Goal: Task Accomplishment & Management: Use online tool/utility

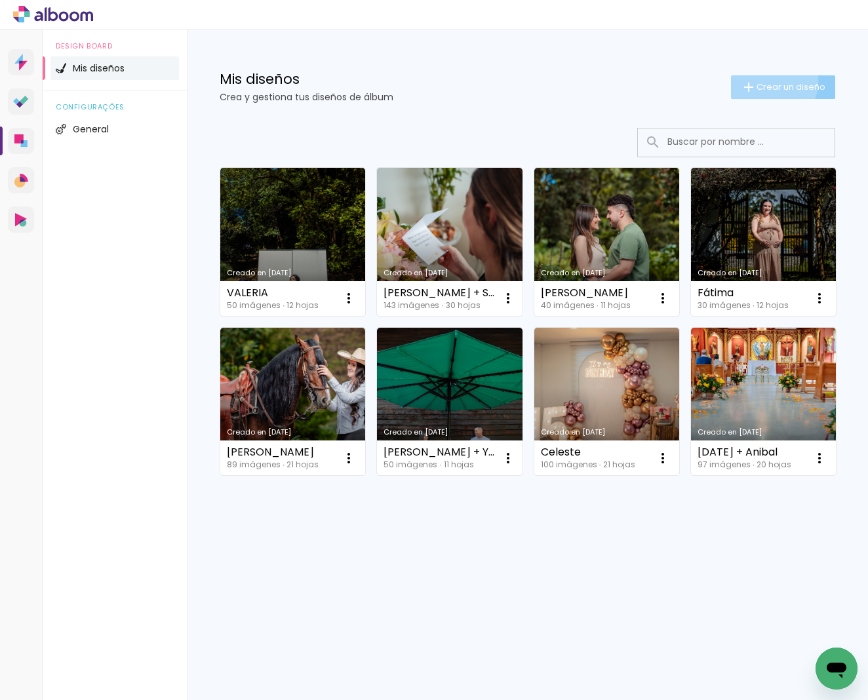
click at [769, 83] on span "Crear un diseño" at bounding box center [791, 87] width 69 height 9
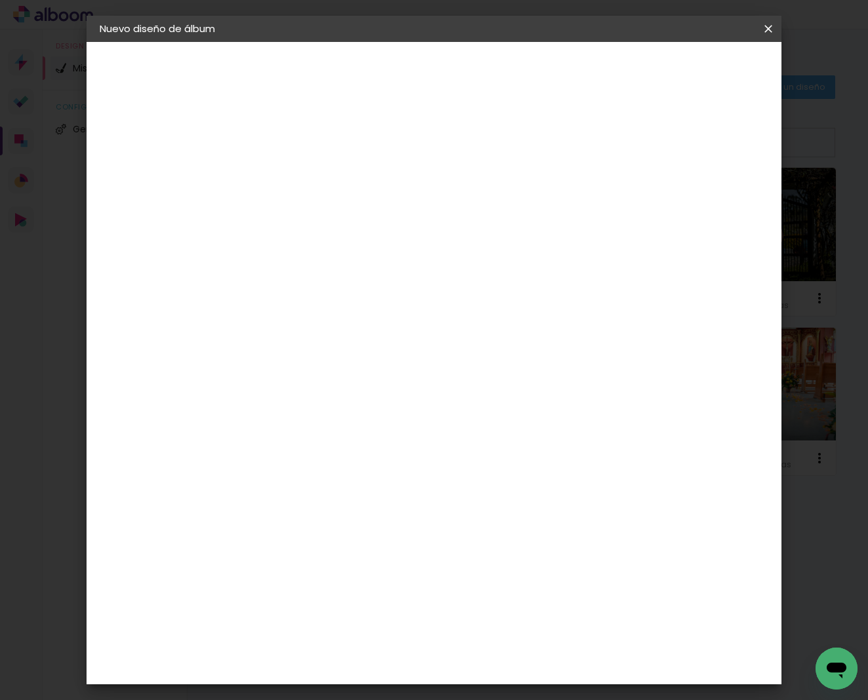
click at [314, 183] on input at bounding box center [314, 176] width 0 height 20
type input "[PERSON_NAME]"
type paper-input "[PERSON_NAME]"
click at [0, 0] on header "Información Da un título a tu álbum. Avanzar" at bounding box center [0, 0] width 0 height 0
click at [443, 62] on paper-button "Avanzar" at bounding box center [411, 69] width 63 height 22
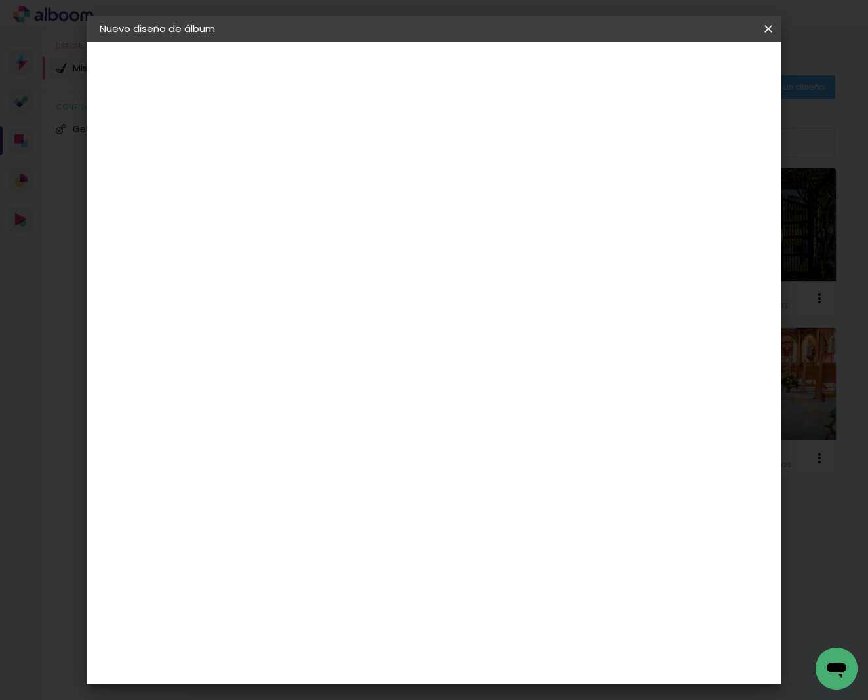
click at [0, 0] on slot "Tamaño libre" at bounding box center [0, 0] width 0 height 0
click at [0, 0] on slot "Avanzar" at bounding box center [0, 0] width 0 height 0
type input "4"
type paper-input "4"
click at [715, 204] on input "4" at bounding box center [713, 198] width 24 height 20
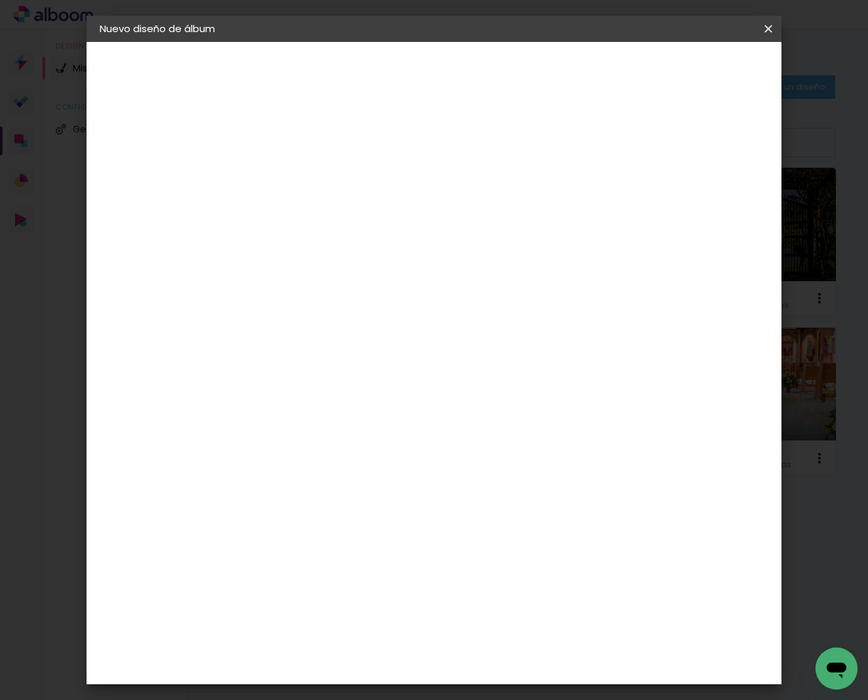
type input "3"
type paper-input "3"
click at [715, 204] on input "3" at bounding box center [715, 198] width 24 height 20
type input "2"
type paper-input "2"
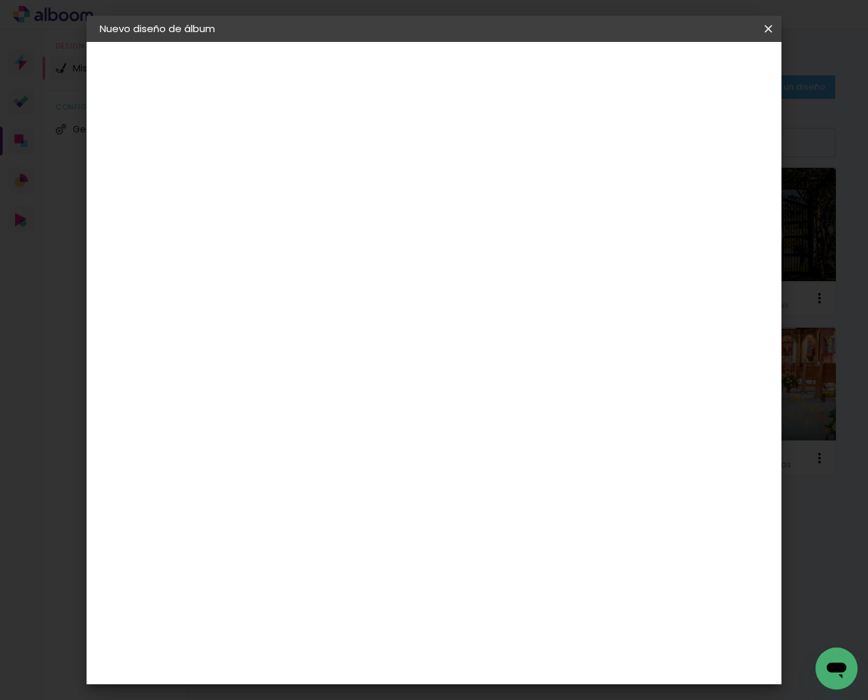
click at [720, 203] on input "2" at bounding box center [716, 198] width 24 height 20
type input "1"
type paper-input "1"
click at [722, 203] on input "1" at bounding box center [716, 198] width 24 height 20
type input "0"
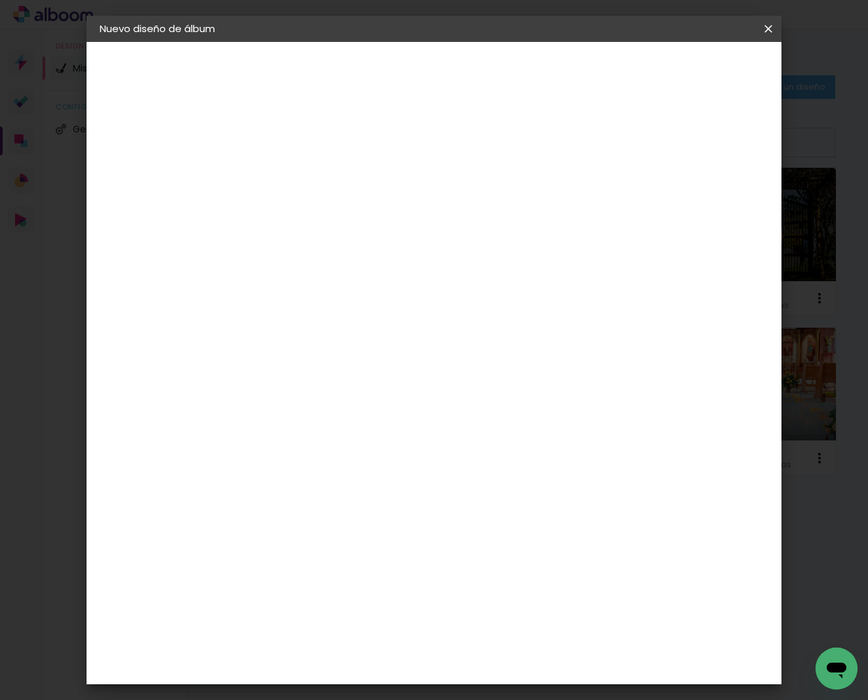
drag, startPoint x: 722, startPoint y: 203, endPoint x: 717, endPoint y: 165, distance: 39.0
click at [722, 201] on input "0" at bounding box center [718, 198] width 24 height 20
drag, startPoint x: 710, startPoint y: 104, endPoint x: 717, endPoint y: 76, distance: 28.5
click at [712, 42] on div "mm Mostrar sangría 30 cm cm cm mm La mayoría de las encuadernadoras sugieren sa…" at bounding box center [492, 42] width 471 height 0
click at [696, 74] on span "Empezar diseño" at bounding box center [659, 69] width 73 height 9
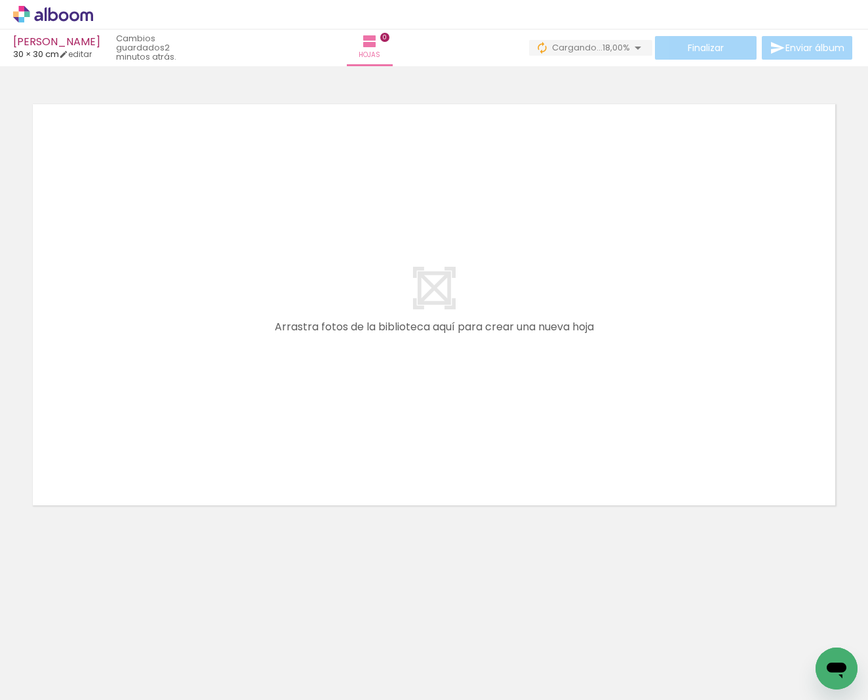
click at [636, 96] on div at bounding box center [434, 288] width 868 height 435
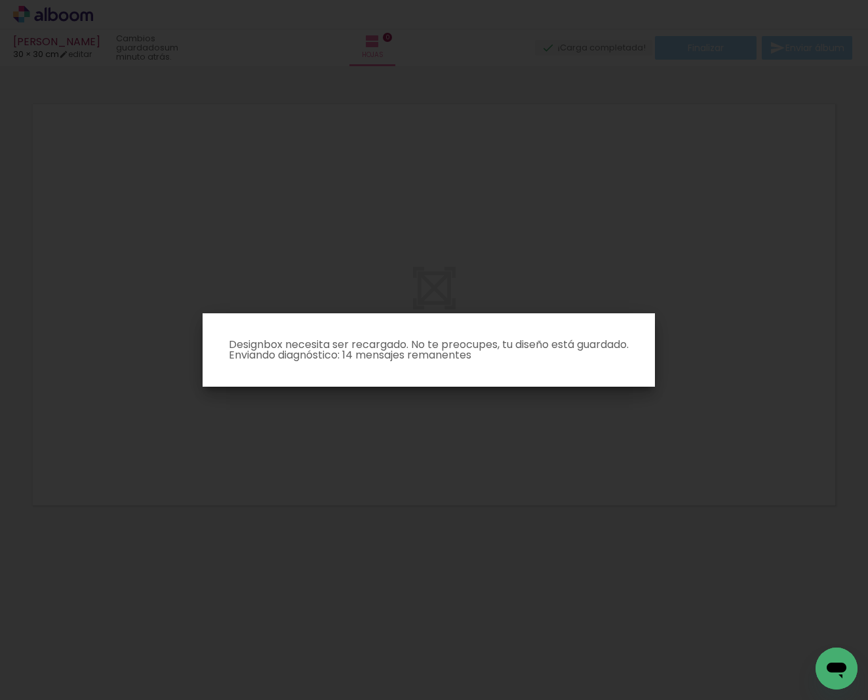
click at [608, 280] on iron-overlay-backdrop at bounding box center [434, 350] width 868 height 700
drag, startPoint x: 608, startPoint y: 280, endPoint x: 570, endPoint y: 321, distance: 55.2
click at [607, 280] on iron-overlay-backdrop at bounding box center [434, 350] width 868 height 700
click at [515, 361] on paper-dialog "Designbox necesita ser recargado. No te preocupes, tu diseño está guardado. Env…" at bounding box center [429, 349] width 452 height 73
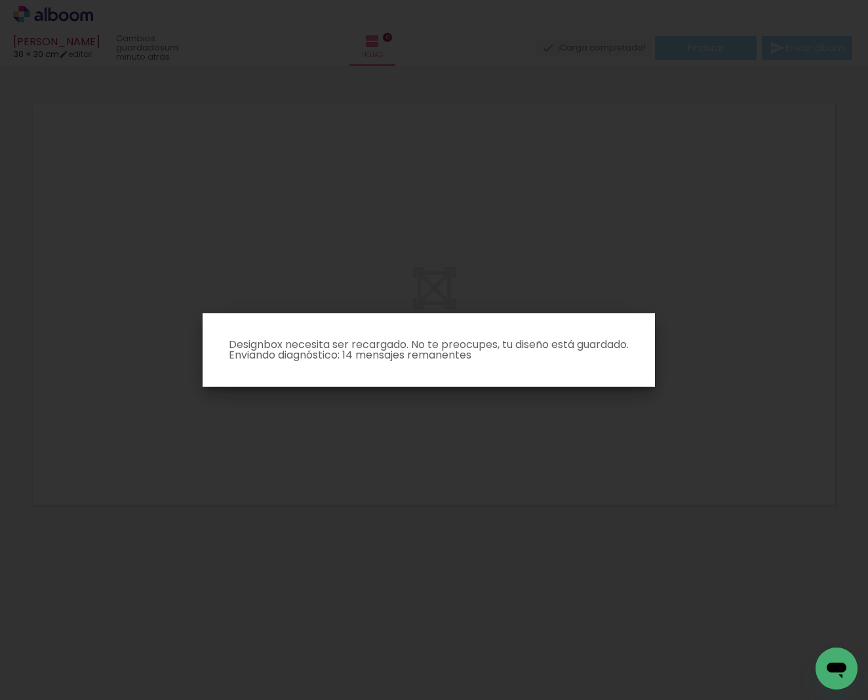
drag, startPoint x: 443, startPoint y: 355, endPoint x: 346, endPoint y: 362, distance: 96.7
click at [433, 354] on p "Designbox necesita ser recargado. No te preocupes, tu diseño está guardado. Env…" at bounding box center [428, 350] width 431 height 21
drag, startPoint x: 346, startPoint y: 362, endPoint x: 332, endPoint y: 363, distance: 13.8
click at [345, 361] on p "Designbox necesita ser recargado. No te preocupes, tu diseño está guardado. Env…" at bounding box center [428, 350] width 431 height 21
click at [332, 363] on paper-dialog "Designbox necesita ser recargado. No te preocupes, tu diseño está guardado. Env…" at bounding box center [429, 349] width 452 height 73
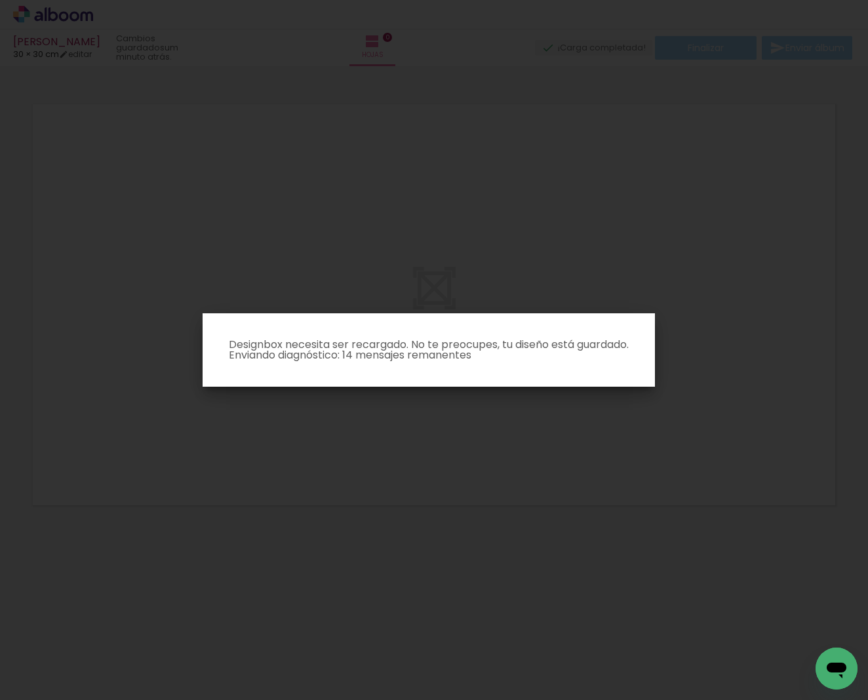
drag, startPoint x: 345, startPoint y: 362, endPoint x: 378, endPoint y: 359, distance: 33.0
click at [346, 361] on p "Designbox necesita ser recargado. No te preocupes, tu diseño está guardado. Env…" at bounding box center [428, 350] width 431 height 21
drag, startPoint x: 378, startPoint y: 359, endPoint x: 393, endPoint y: 359, distance: 15.1
click at [384, 358] on p "Designbox necesita ser recargado. No te preocupes, tu diseño está guardado. Env…" at bounding box center [428, 350] width 431 height 21
drag, startPoint x: 393, startPoint y: 359, endPoint x: 410, endPoint y: 360, distance: 17.1
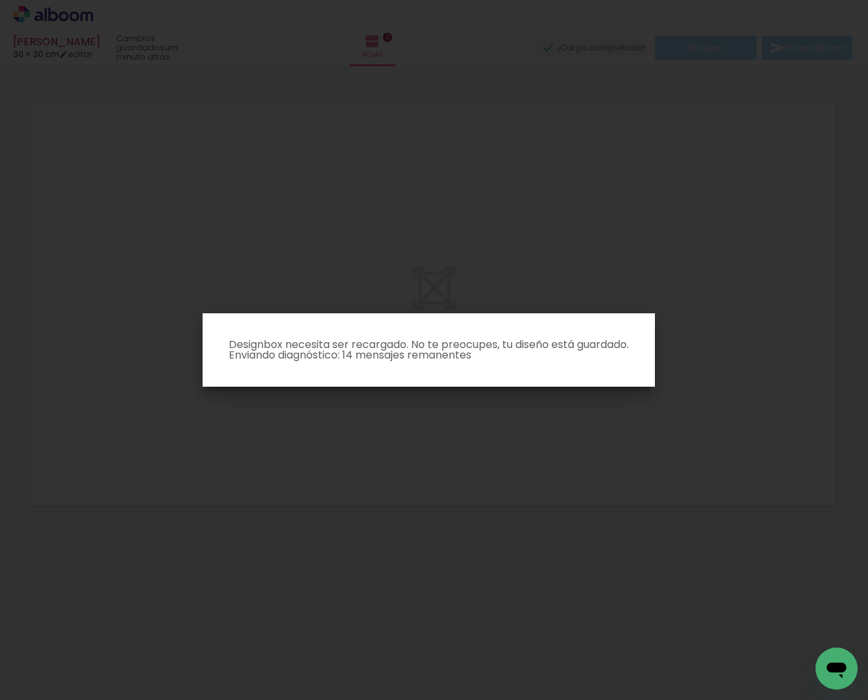
click at [395, 359] on p "Designbox necesita ser recargado. No te preocupes, tu diseño está guardado. Env…" at bounding box center [428, 350] width 431 height 21
click at [409, 360] on p "Designbox necesita ser recargado. No te preocupes, tu diseño está guardado. Env…" at bounding box center [428, 350] width 431 height 21
click at [414, 327] on paper-dialog "Designbox necesita ser recargado. No te preocupes, tu diseño está guardado. Env…" at bounding box center [429, 349] width 452 height 73
drag, startPoint x: 575, startPoint y: 56, endPoint x: 505, endPoint y: 150, distance: 117.1
click at [574, 56] on iron-overlay-backdrop at bounding box center [434, 350] width 868 height 700
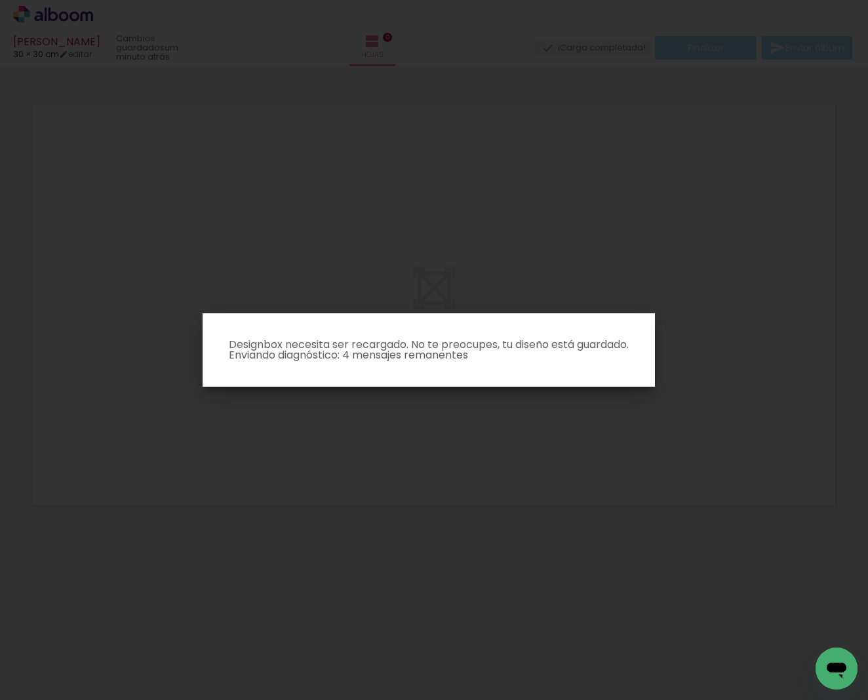
click at [308, 345] on p "Designbox necesita ser recargado. No te preocupes, tu diseño está guardado. Env…" at bounding box center [428, 350] width 431 height 21
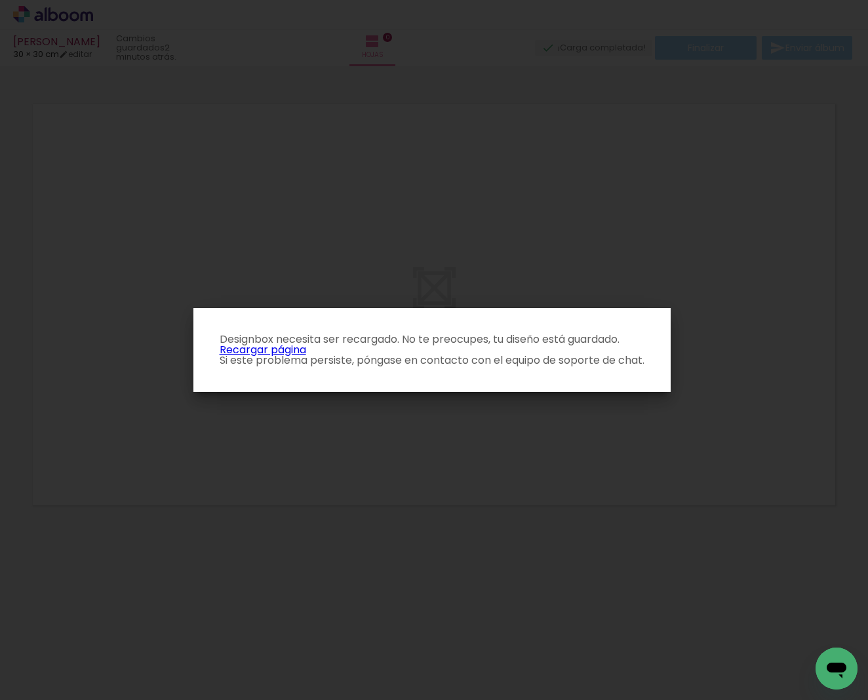
click at [255, 348] on link "Recargar página" at bounding box center [263, 349] width 87 height 15
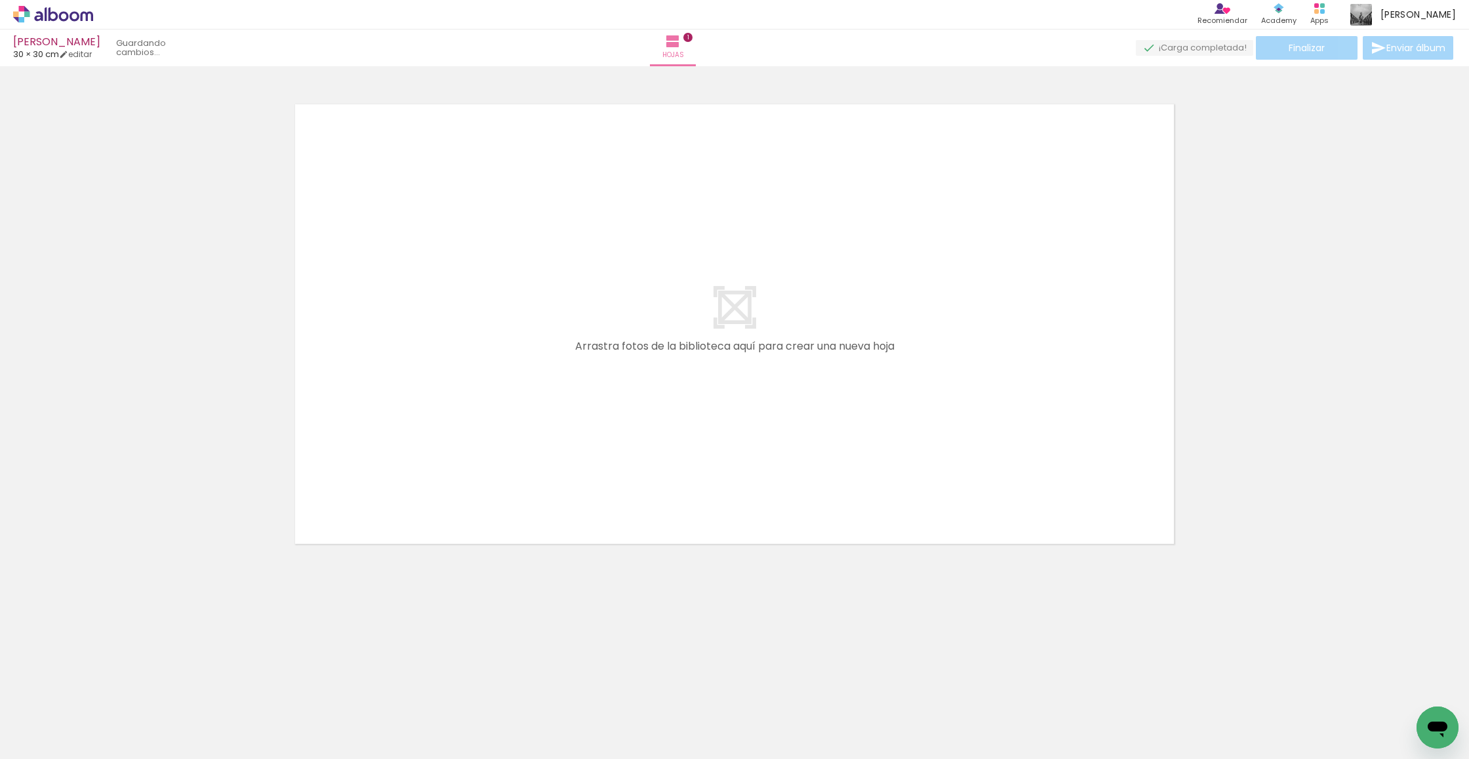
drag, startPoint x: 308, startPoint y: 593, endPoint x: 497, endPoint y: 486, distance: 217.6
click at [497, 486] on quentale-workspace at bounding box center [734, 379] width 1469 height 759
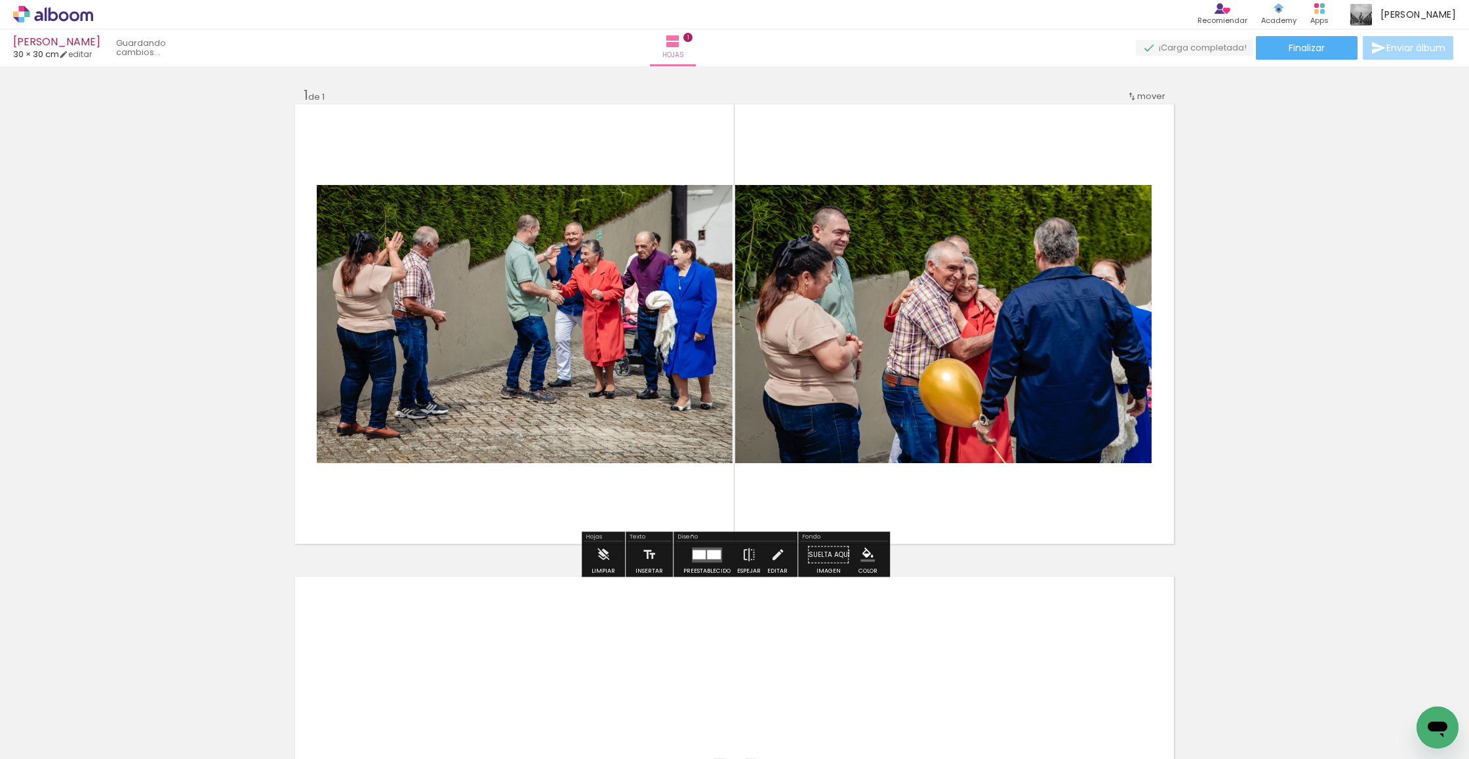
drag, startPoint x: 212, startPoint y: 694, endPoint x: 488, endPoint y: 540, distance: 315.9
click at [488, 540] on quentale-workspace at bounding box center [734, 379] width 1469 height 759
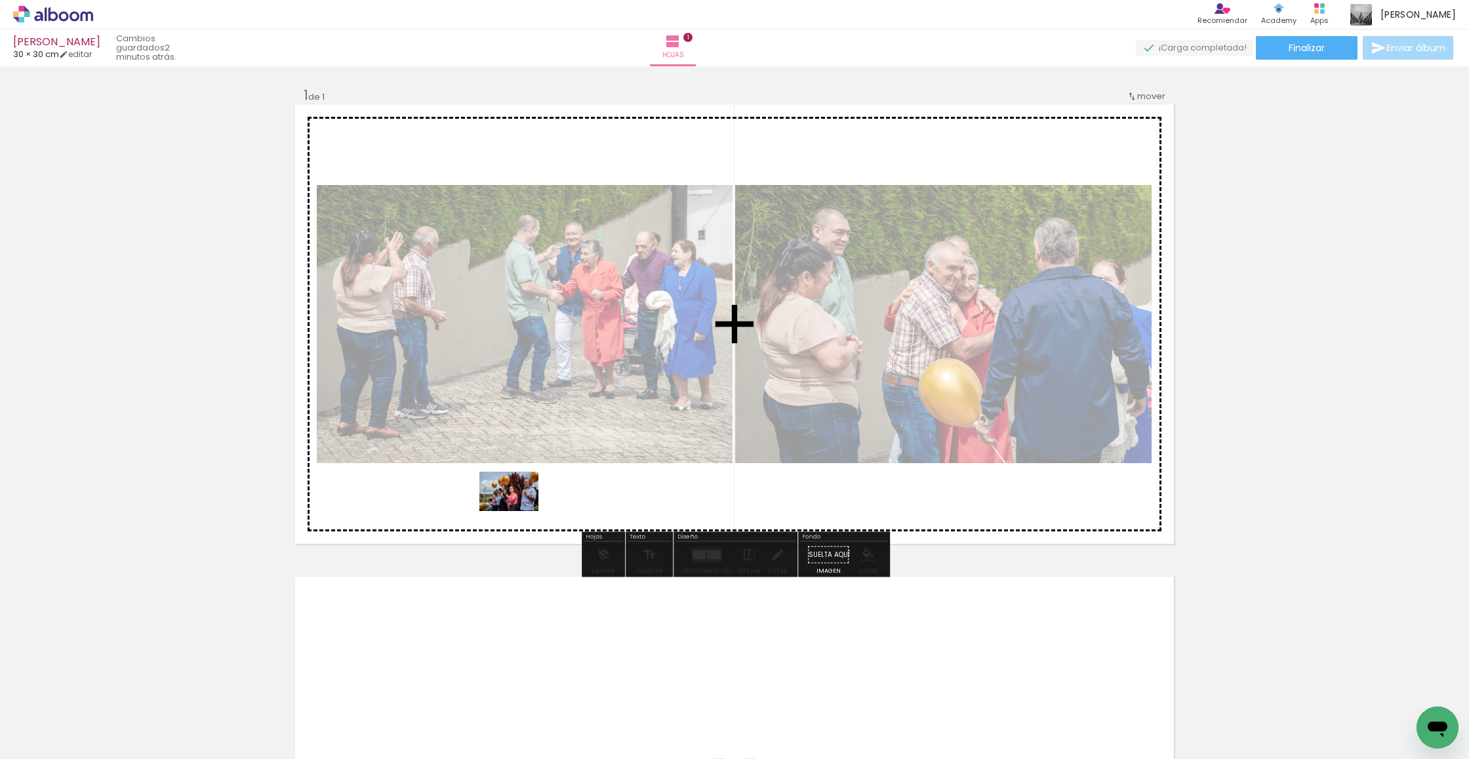
drag, startPoint x: 290, startPoint y: 713, endPoint x: 527, endPoint y: 502, distance: 318.1
click at [527, 502] on quentale-workspace at bounding box center [734, 379] width 1469 height 759
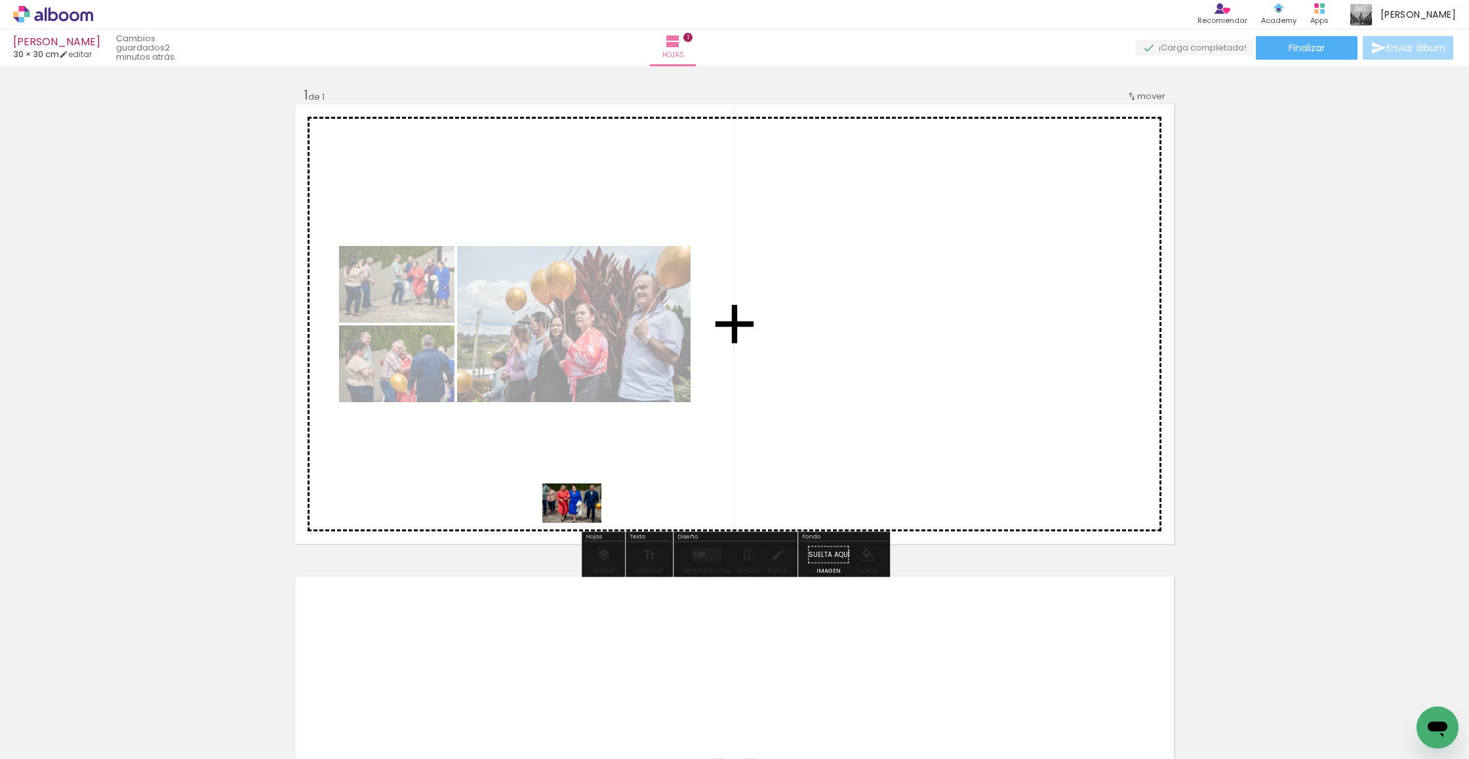
drag, startPoint x: 358, startPoint y: 713, endPoint x: 601, endPoint y: 505, distance: 320.0
click at [601, 505] on quentale-workspace at bounding box center [734, 379] width 1469 height 759
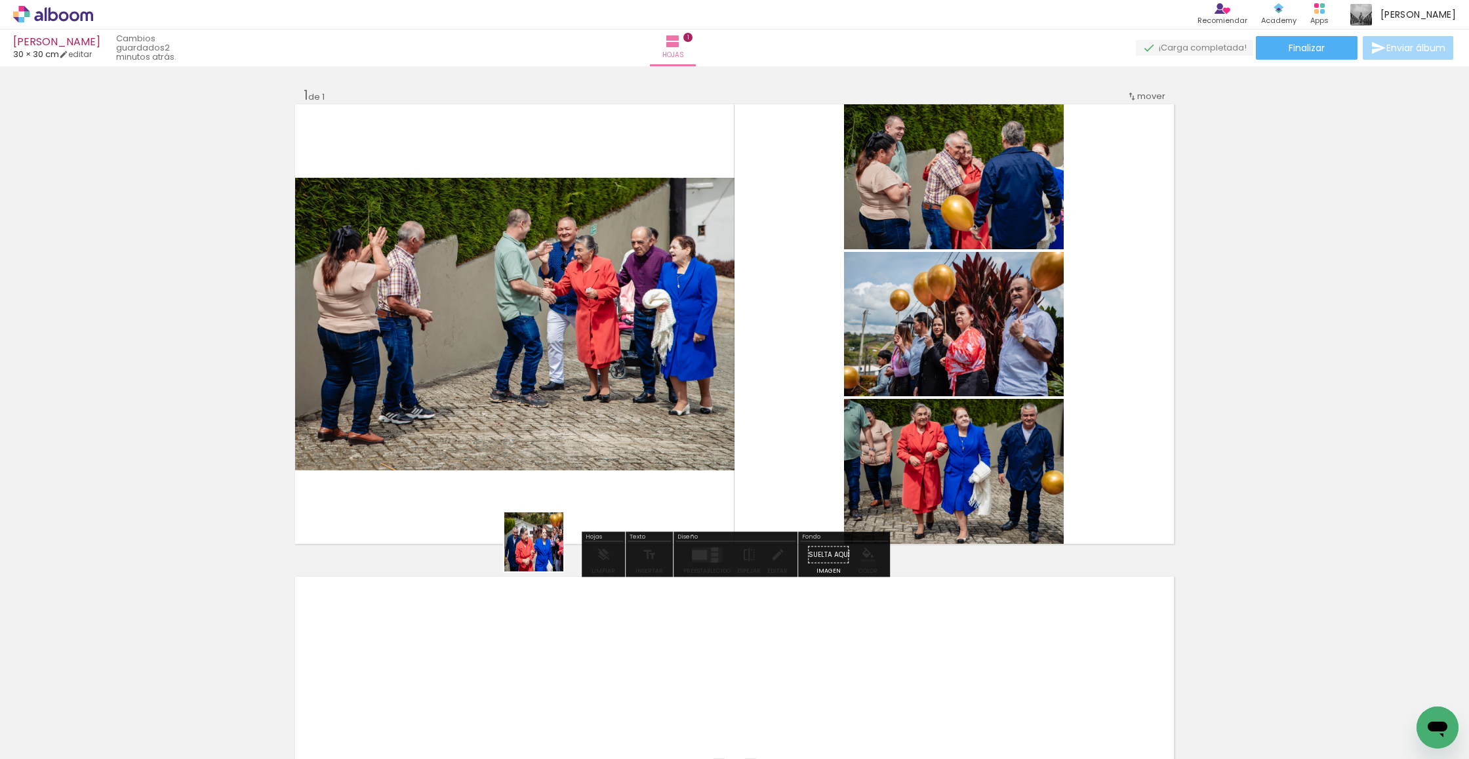
drag, startPoint x: 466, startPoint y: 652, endPoint x: 606, endPoint y: 487, distance: 216.8
click at [606, 487] on quentale-workspace at bounding box center [734, 379] width 1469 height 759
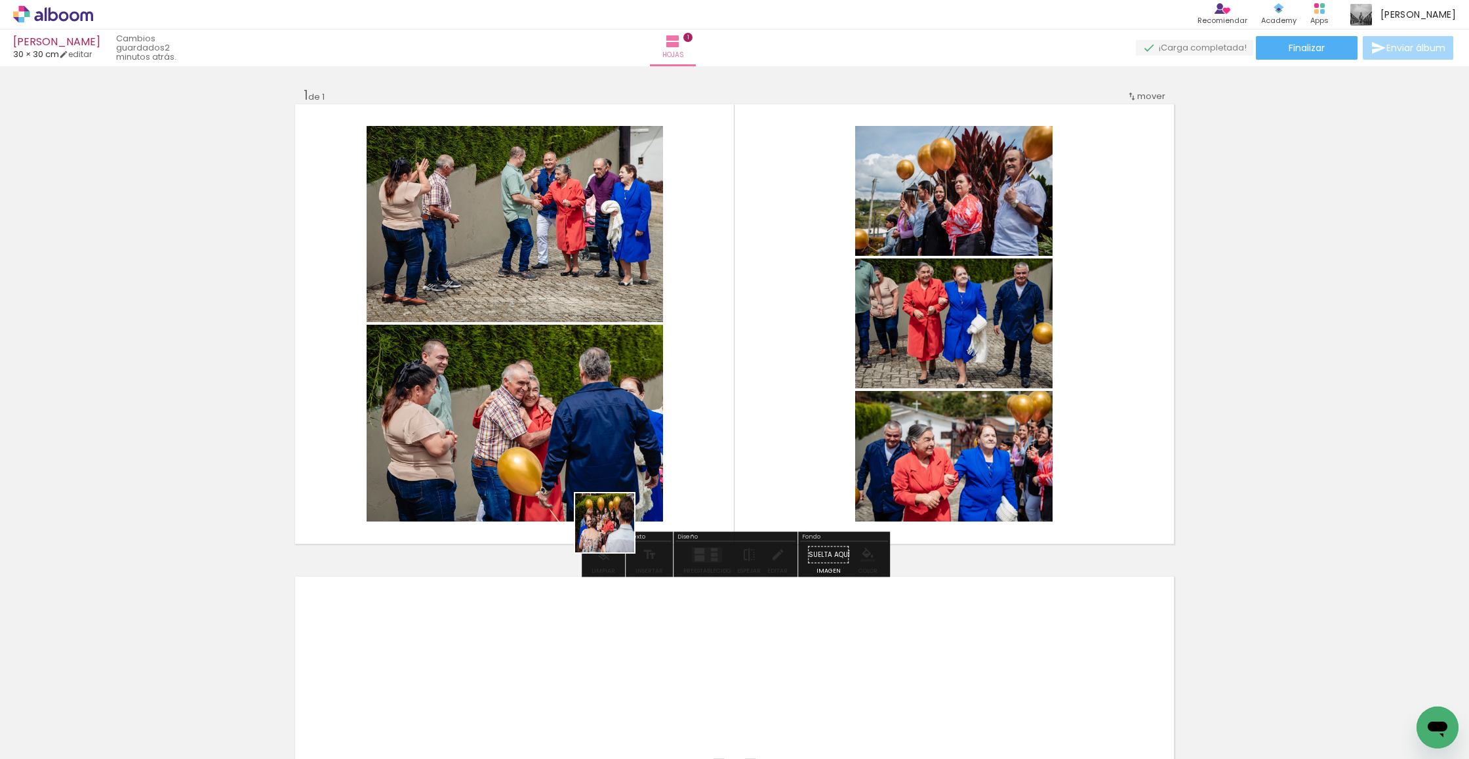
drag, startPoint x: 603, startPoint y: 545, endPoint x: 666, endPoint y: 490, distance: 82.7
click at [666, 490] on quentale-workspace at bounding box center [734, 379] width 1469 height 759
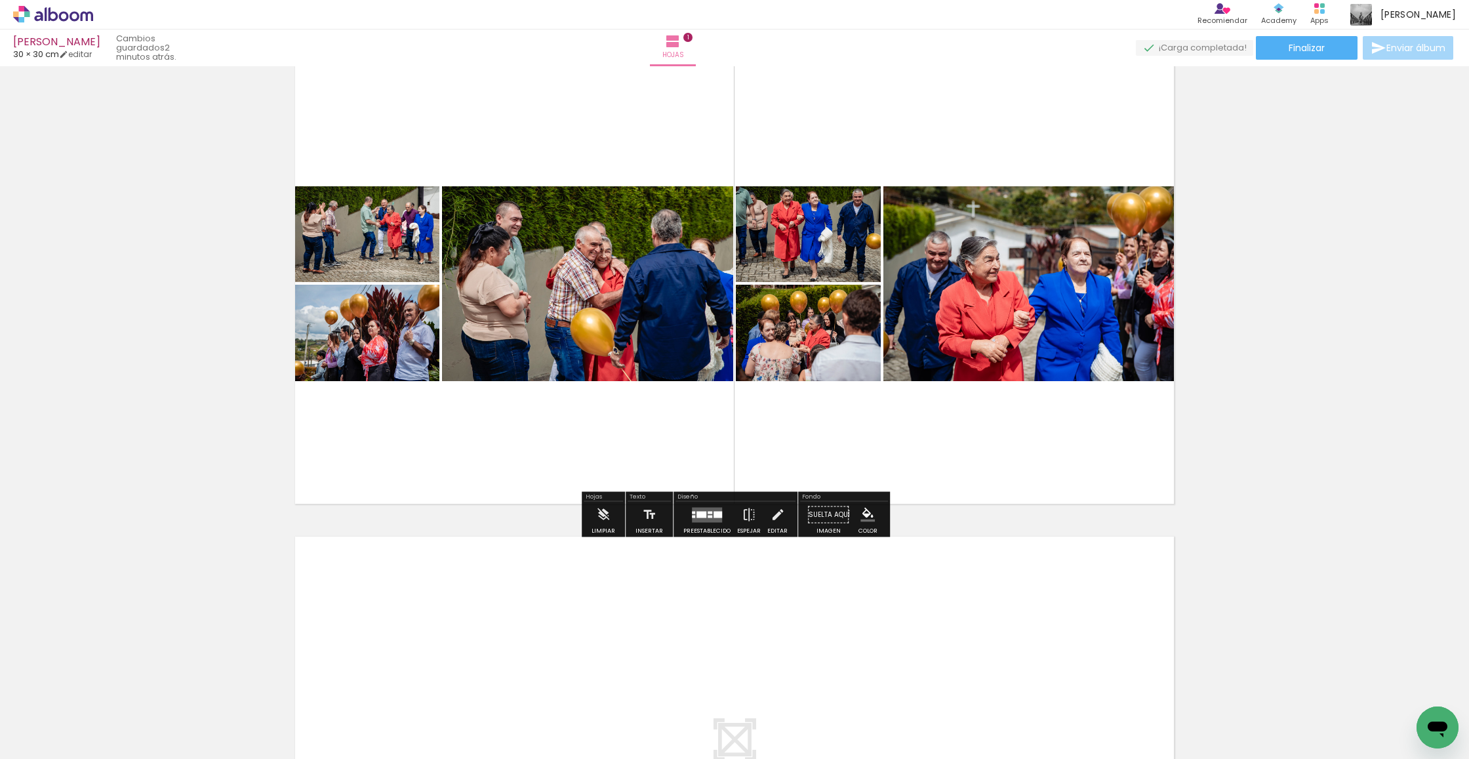
scroll to position [54, 0]
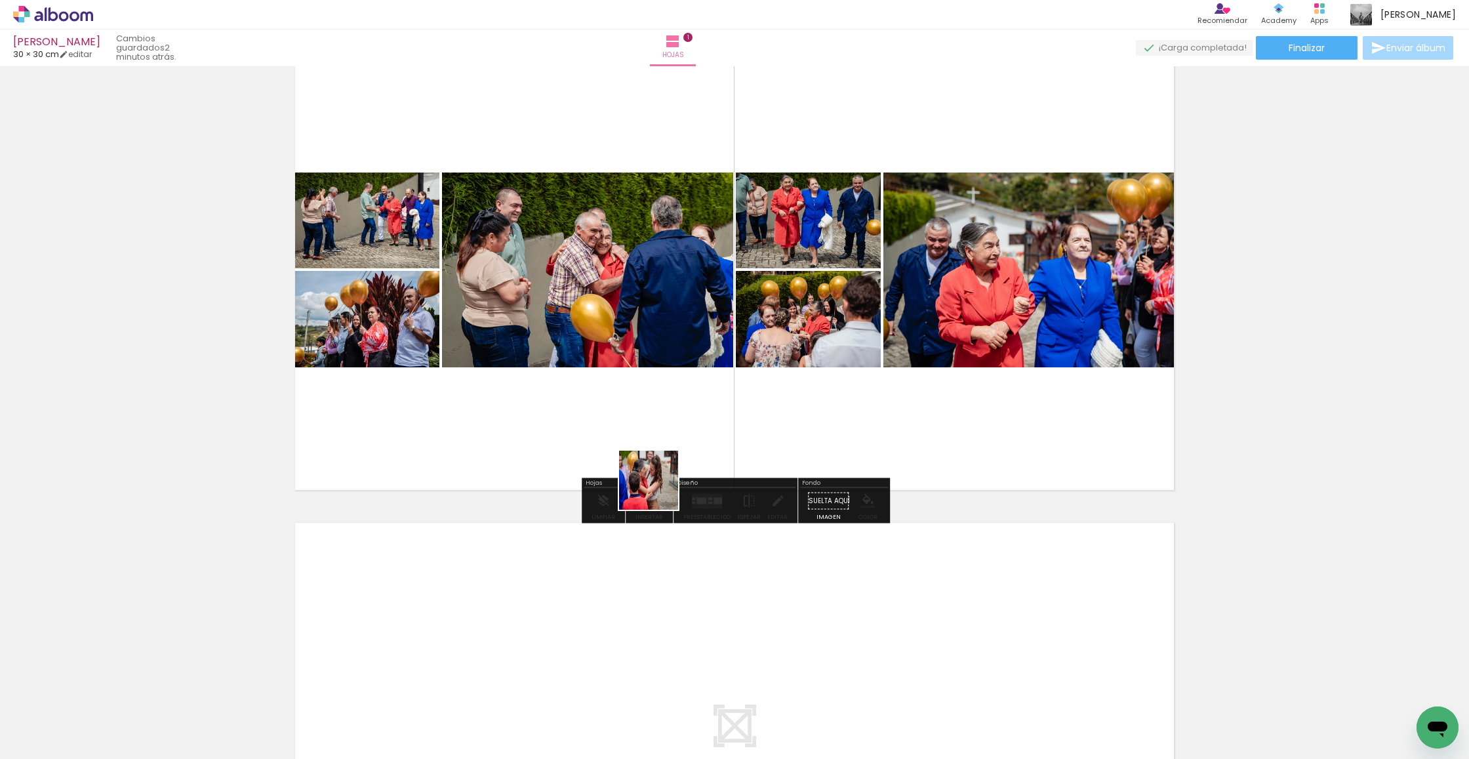
drag, startPoint x: 609, startPoint y: 585, endPoint x: 689, endPoint y: 435, distance: 169.8
click at [689, 435] on quentale-workspace at bounding box center [734, 379] width 1469 height 759
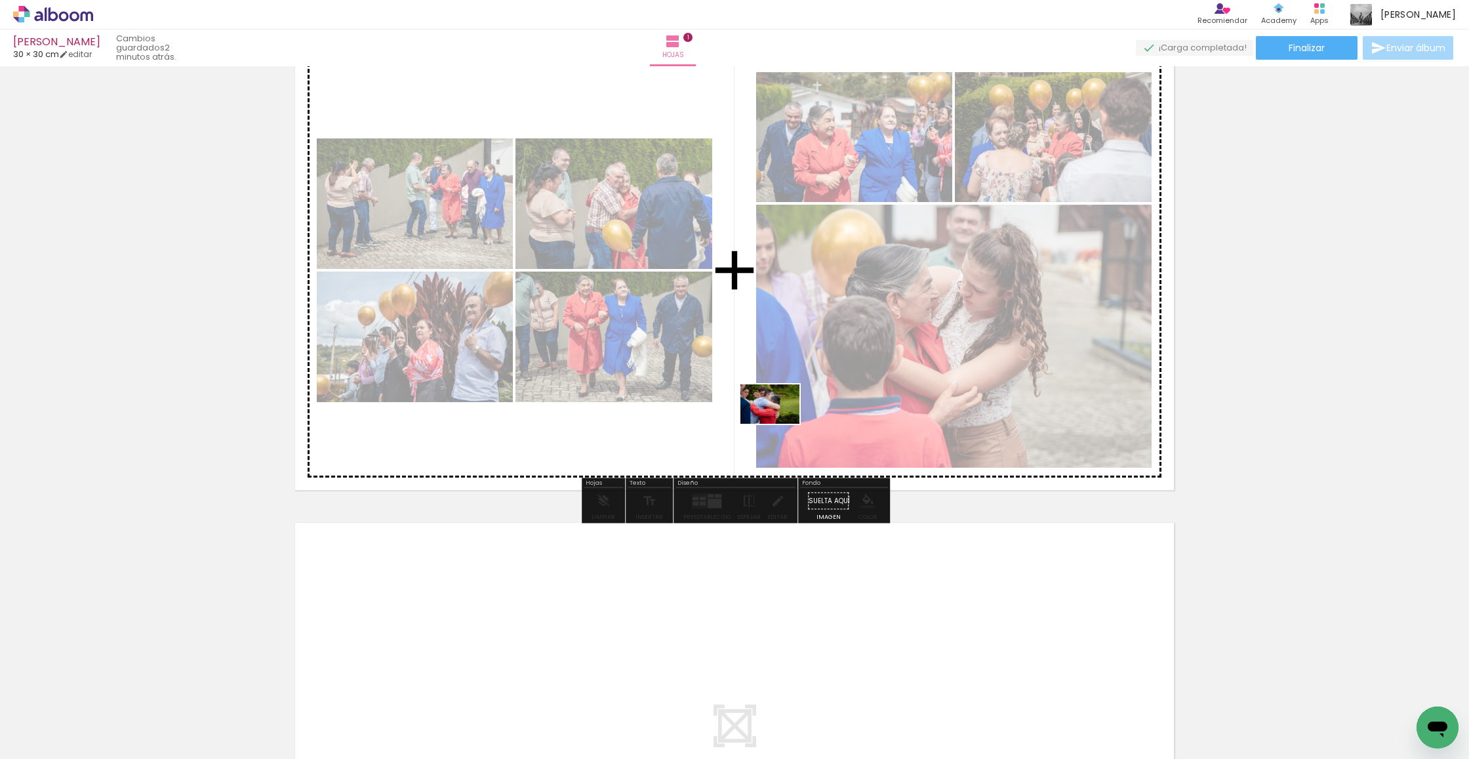
drag, startPoint x: 666, startPoint y: 721, endPoint x: 781, endPoint y: 416, distance: 325.8
click at [781, 416] on quentale-workspace at bounding box center [734, 379] width 1469 height 759
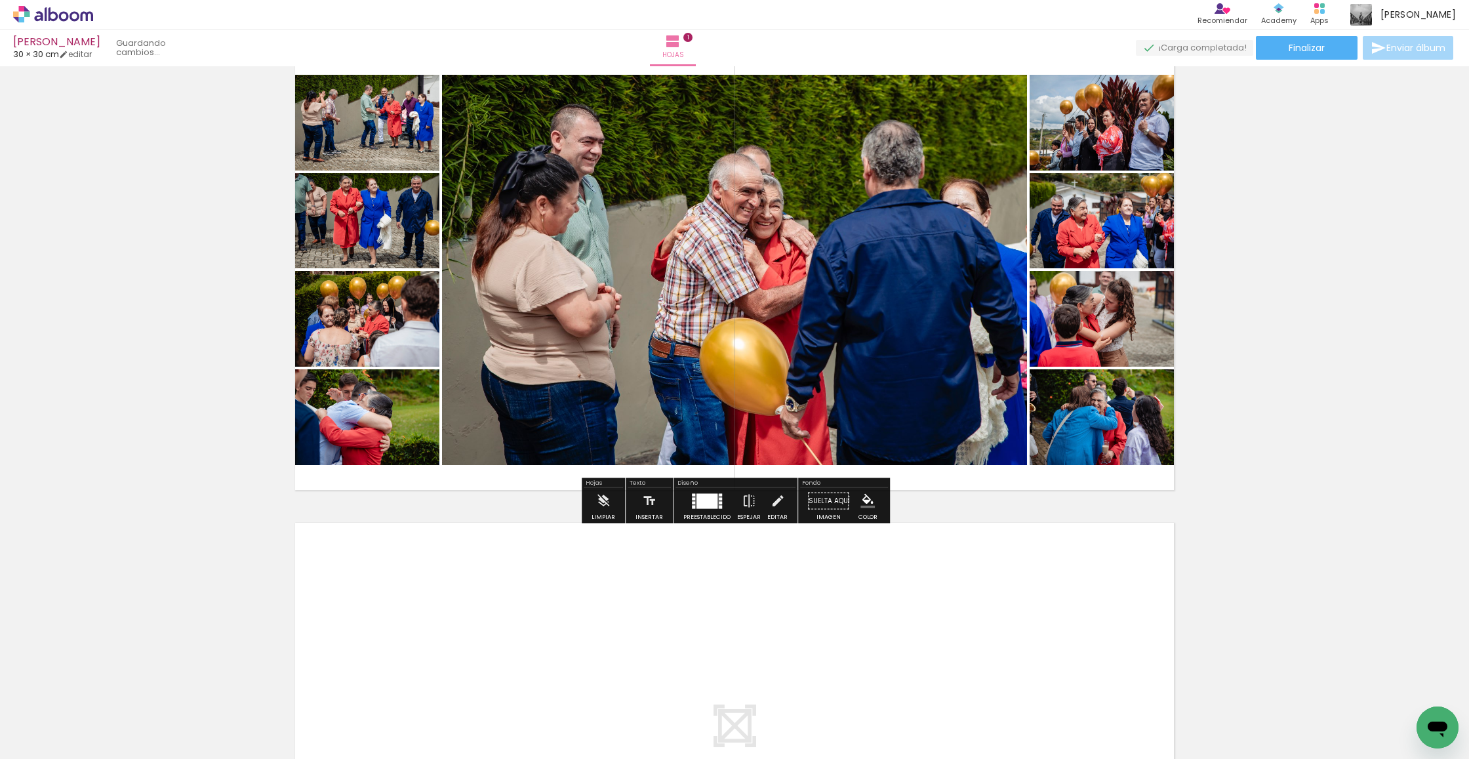
drag, startPoint x: 748, startPoint y: 676, endPoint x: 1102, endPoint y: 444, distance: 423.4
click at [868, 444] on quentale-workspace at bounding box center [734, 379] width 1469 height 759
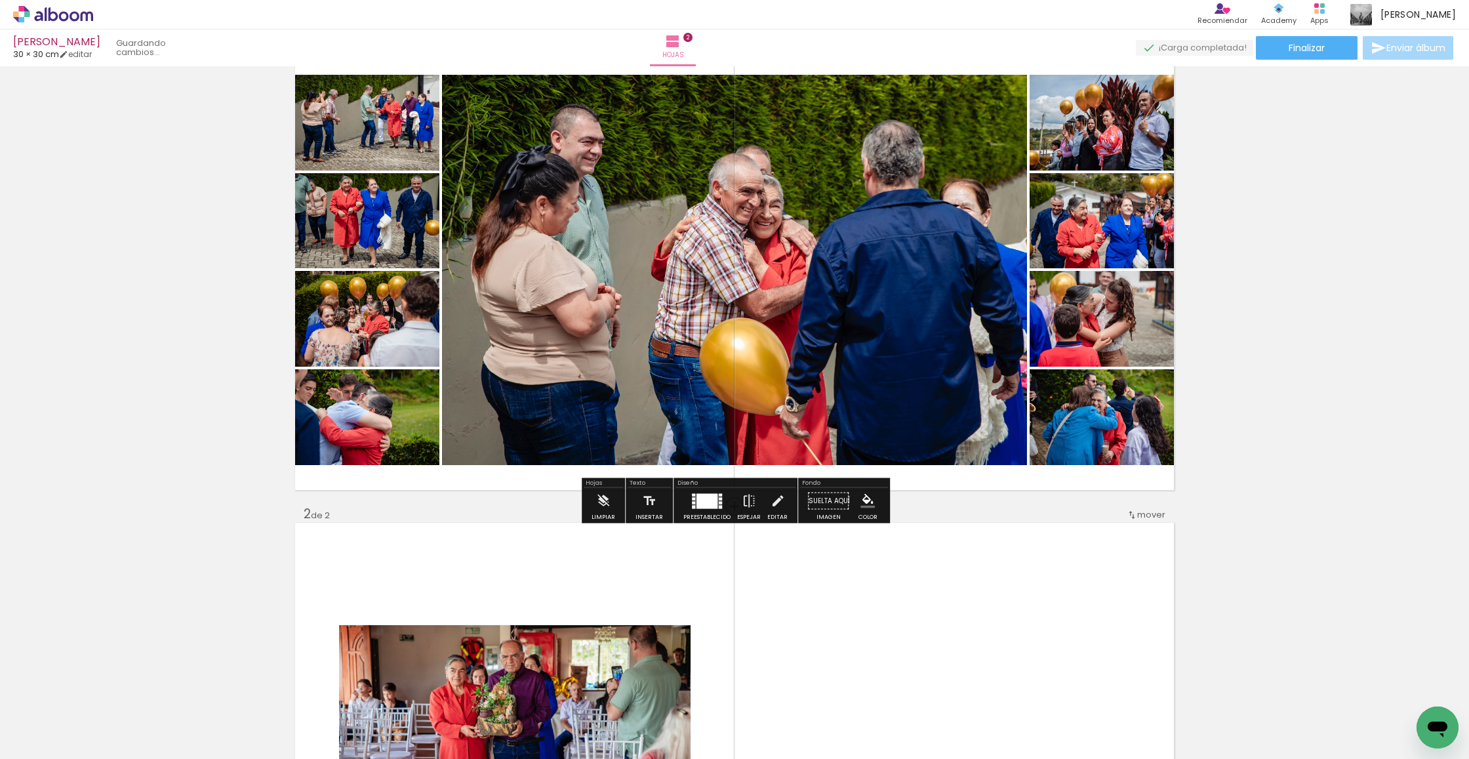
drag, startPoint x: 792, startPoint y: 700, endPoint x: 822, endPoint y: 644, distance: 63.4
click at [822, 644] on quentale-workspace at bounding box center [734, 379] width 1469 height 759
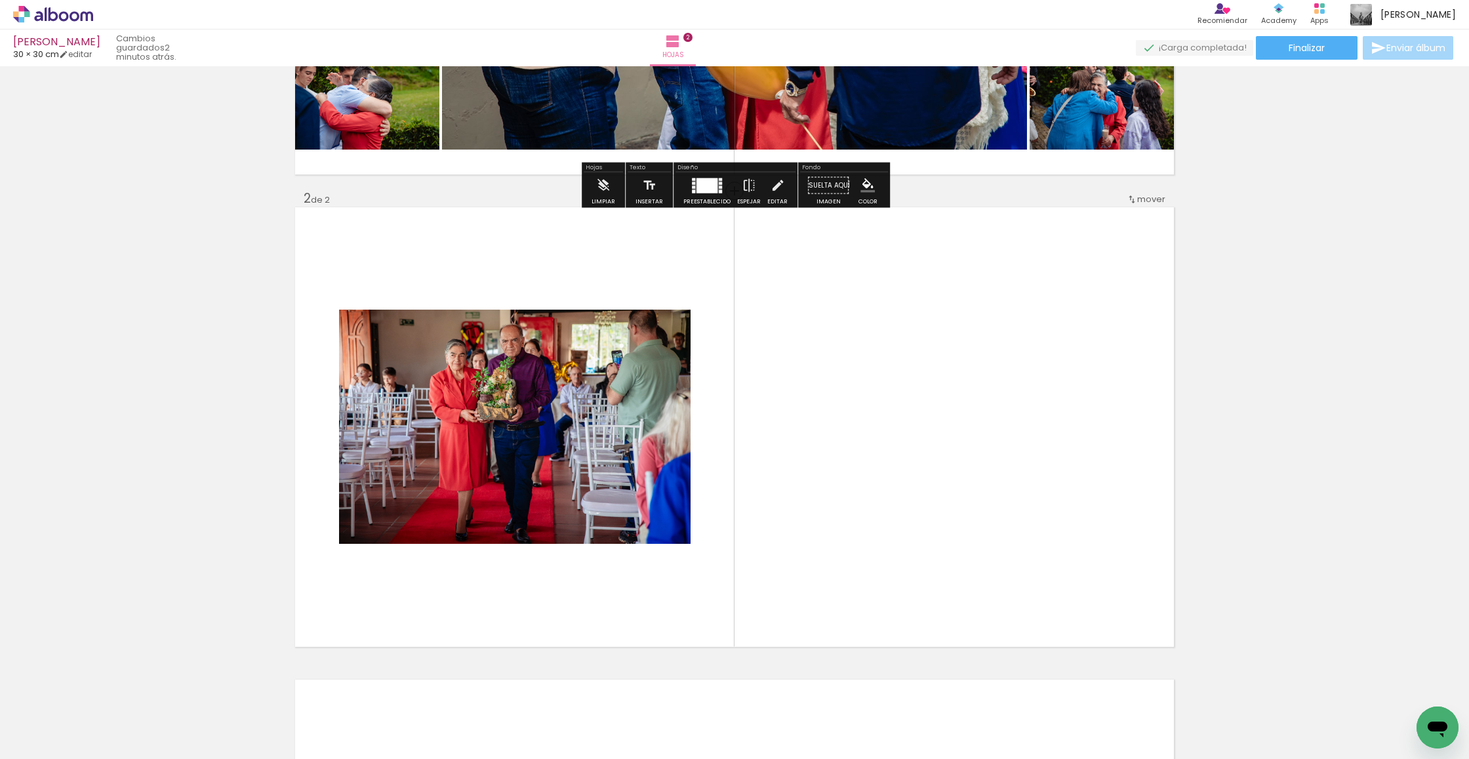
scroll to position [424, 0]
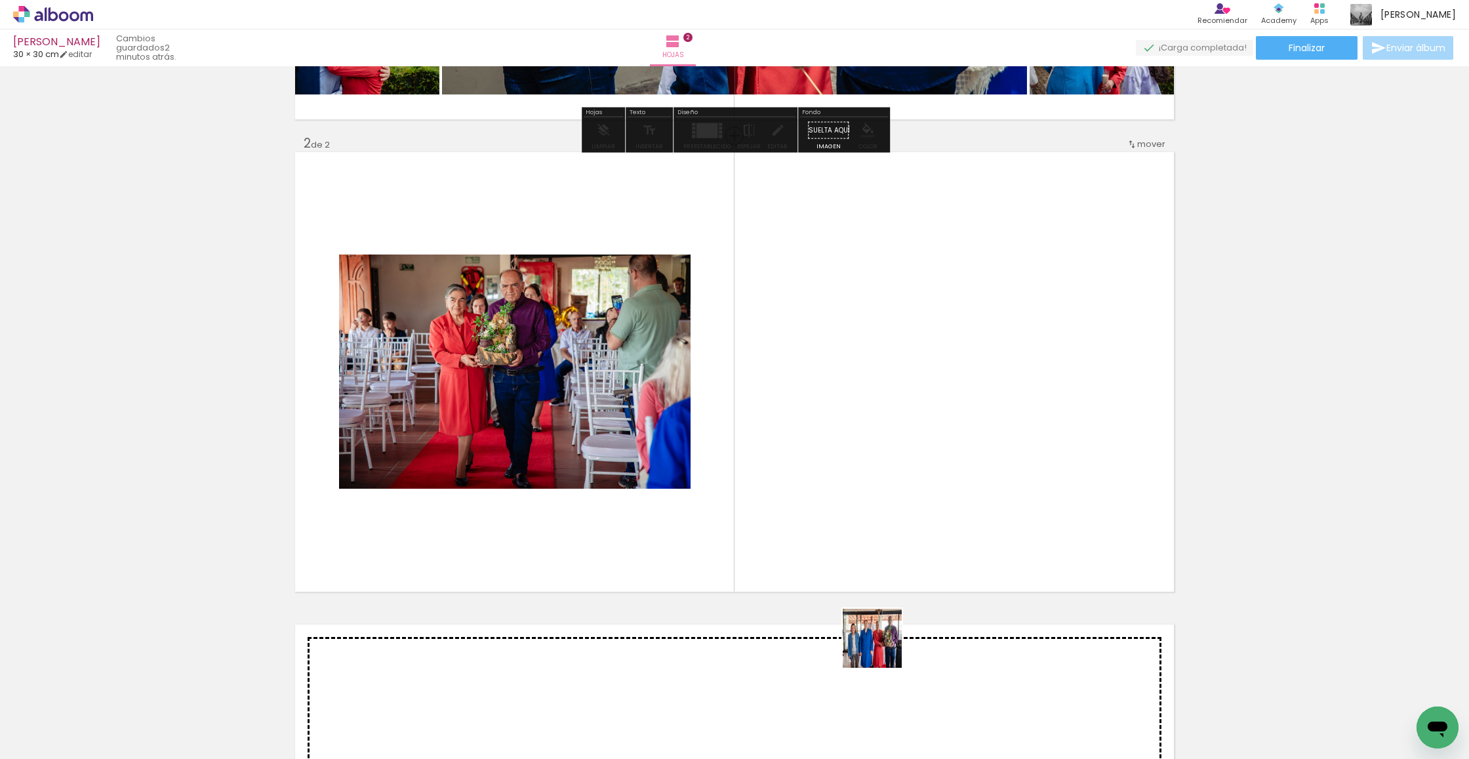
drag, startPoint x: 878, startPoint y: 675, endPoint x: 938, endPoint y: 654, distance: 63.5
click at [868, 471] on quentale-workspace at bounding box center [734, 379] width 1469 height 759
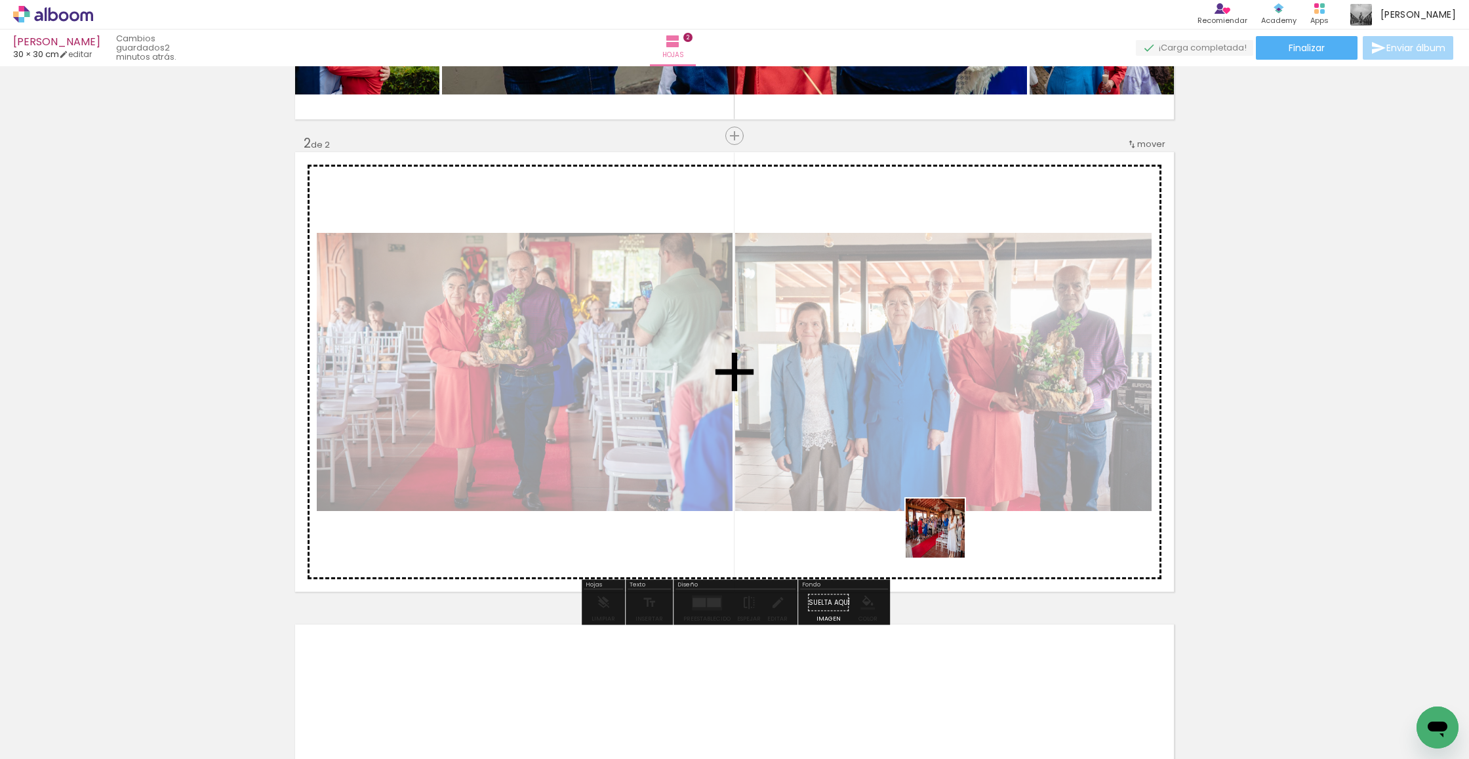
drag, startPoint x: 939, startPoint y: 719, endPoint x: 946, endPoint y: 537, distance: 182.4
click at [868, 537] on quentale-workspace at bounding box center [734, 379] width 1469 height 759
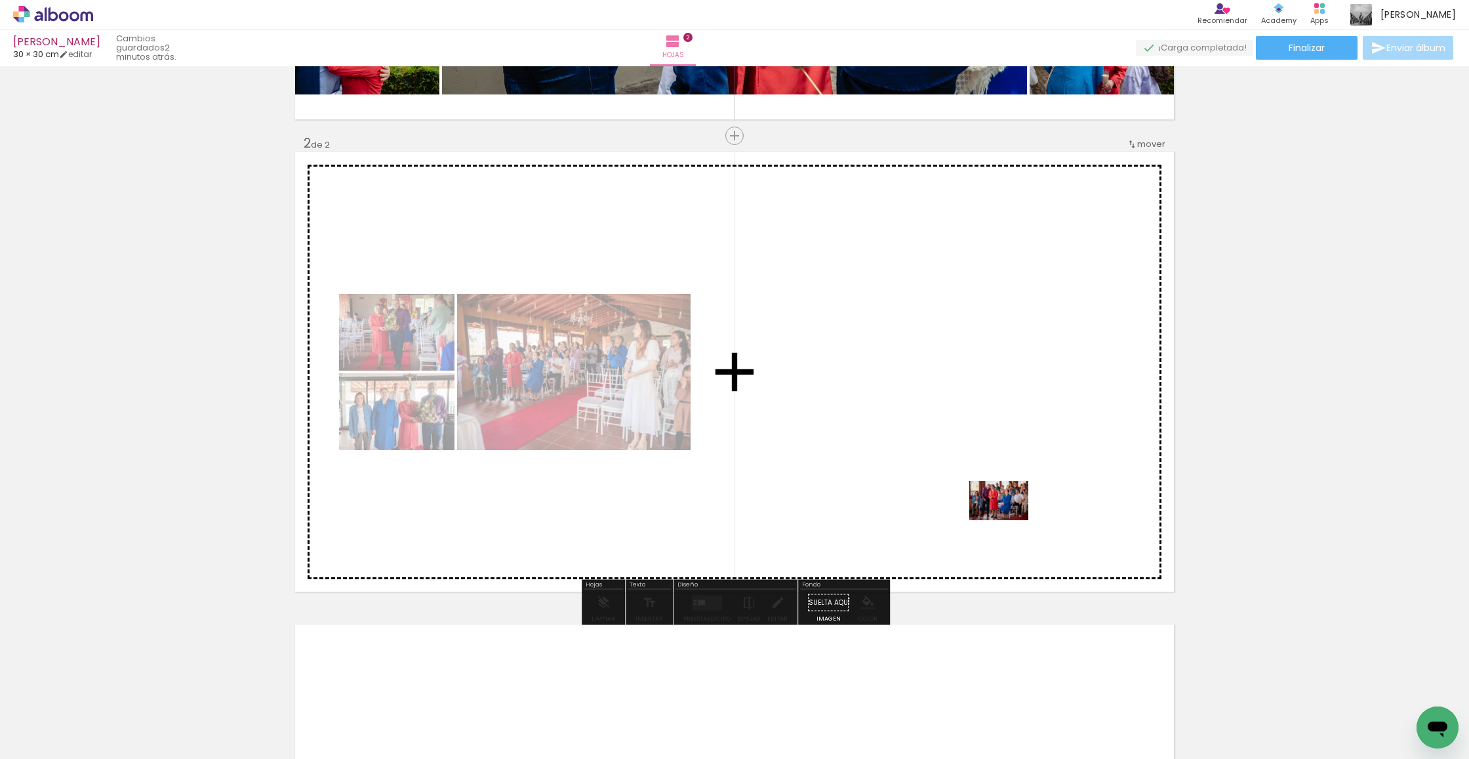
drag, startPoint x: 1028, startPoint y: 725, endPoint x: 1009, endPoint y: 520, distance: 205.5
click at [868, 520] on quentale-workspace at bounding box center [734, 379] width 1469 height 759
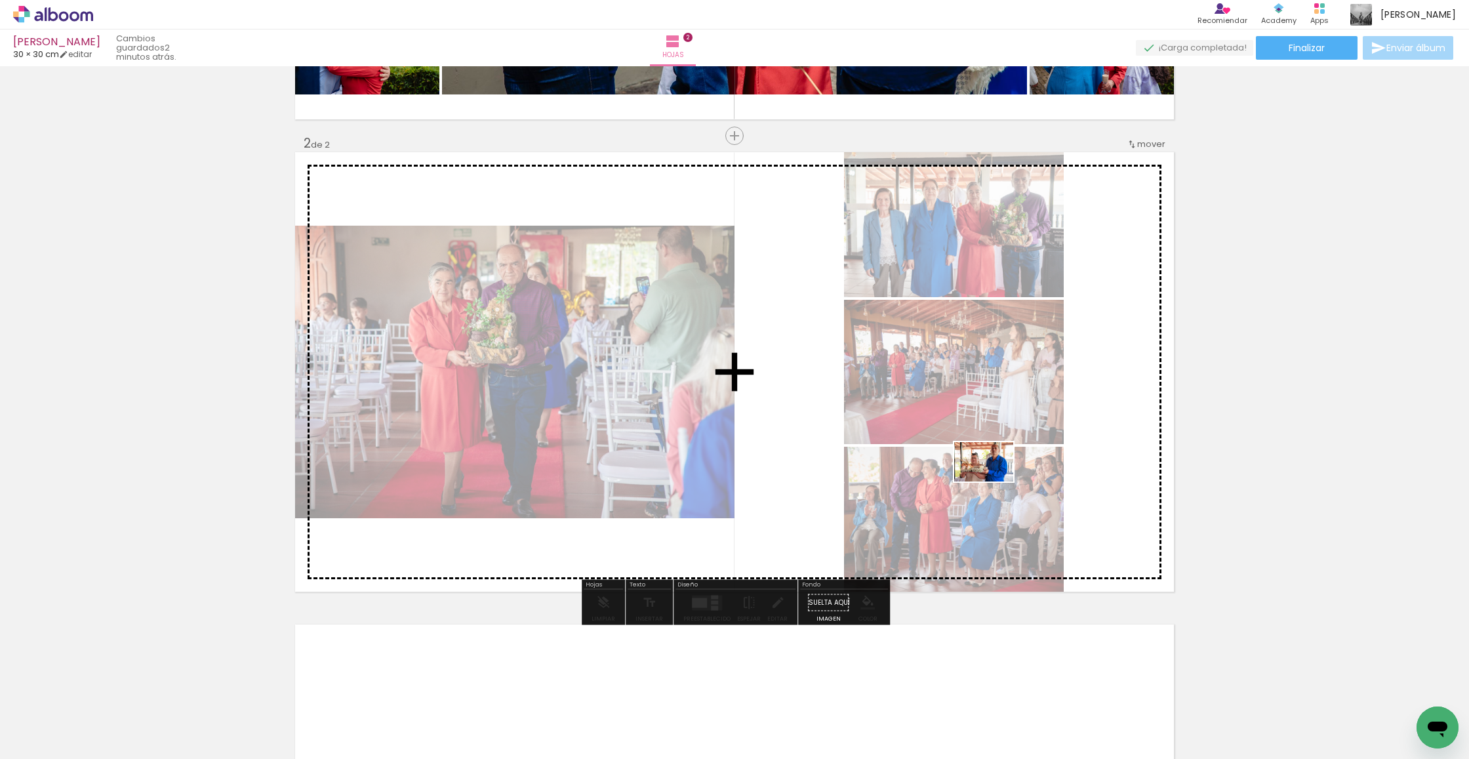
drag, startPoint x: 1087, startPoint y: 722, endPoint x: 993, endPoint y: 481, distance: 258.0
click at [868, 481] on quentale-workspace at bounding box center [734, 379] width 1469 height 759
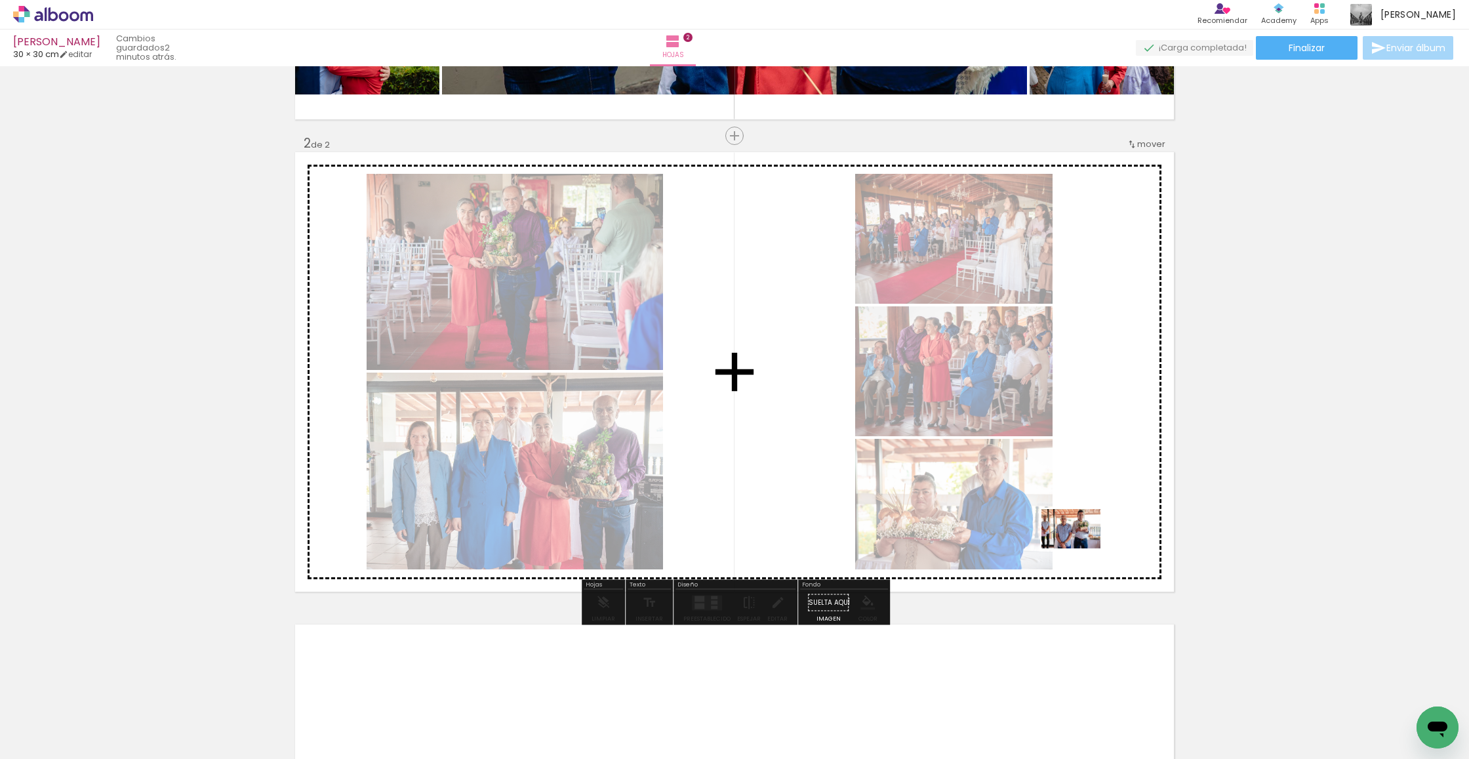
drag, startPoint x: 1173, startPoint y: 706, endPoint x: 1081, endPoint y: 547, distance: 183.7
click at [868, 547] on quentale-workspace at bounding box center [734, 379] width 1469 height 759
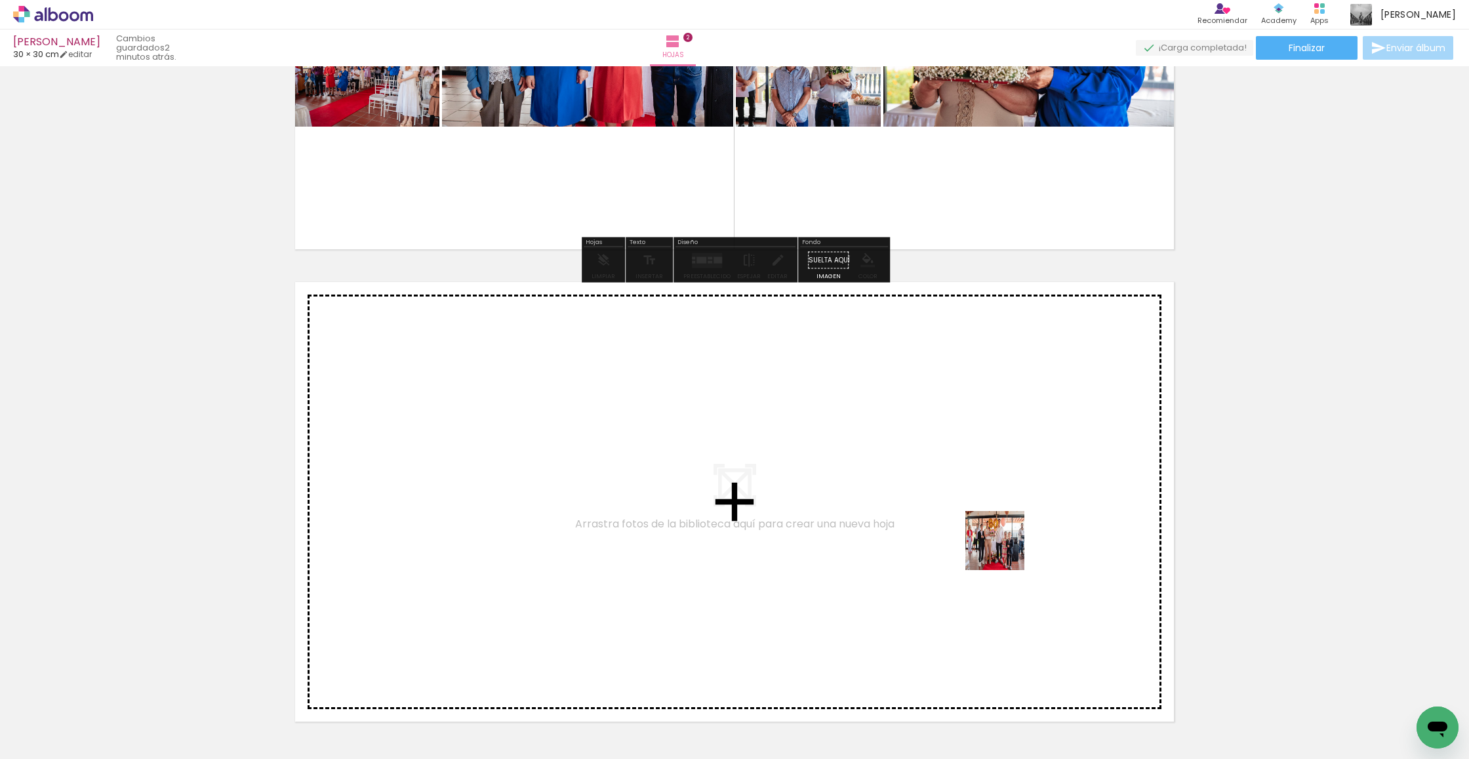
drag, startPoint x: 1236, startPoint y: 703, endPoint x: 979, endPoint y: 525, distance: 312.9
click at [868, 525] on quentale-workspace at bounding box center [734, 379] width 1469 height 759
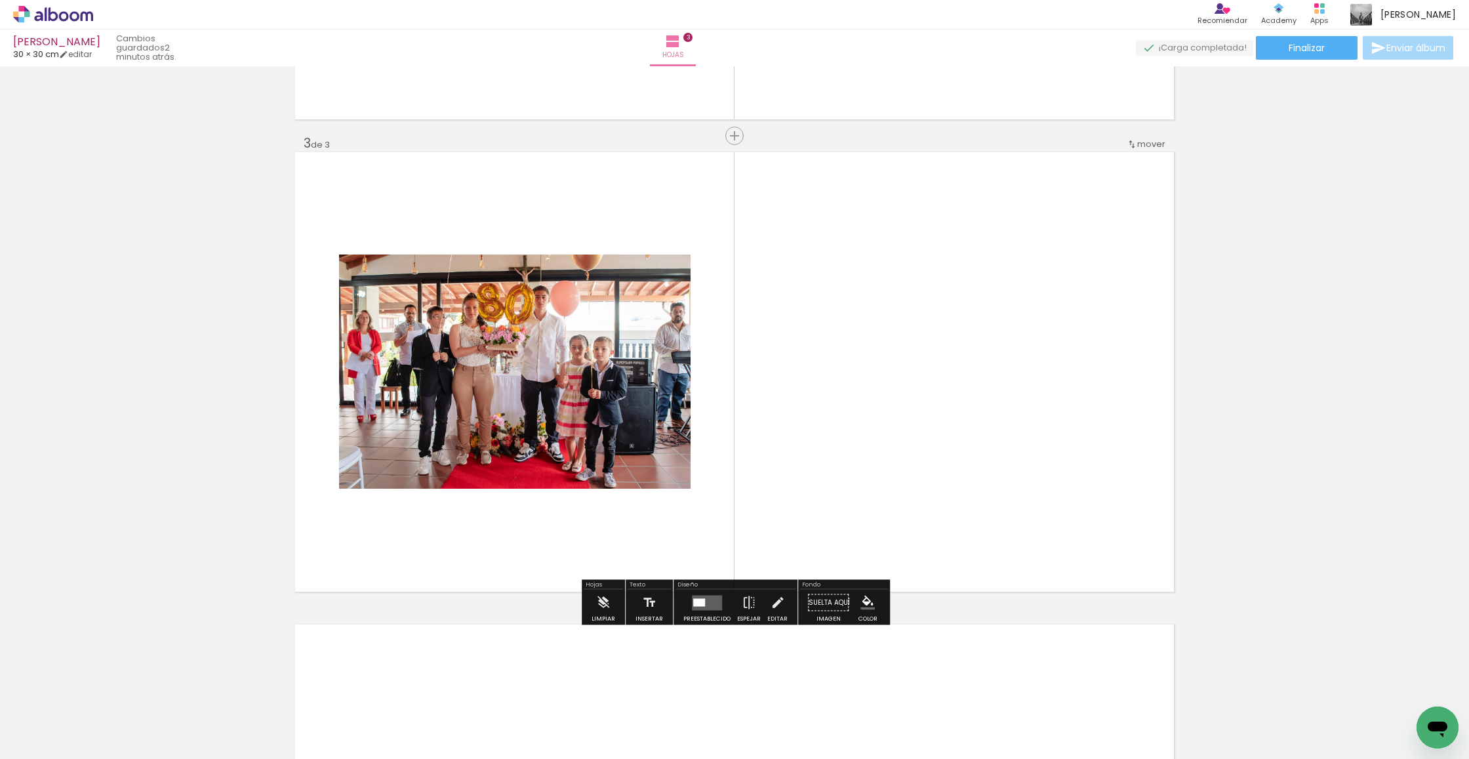
scroll to position [0, 993]
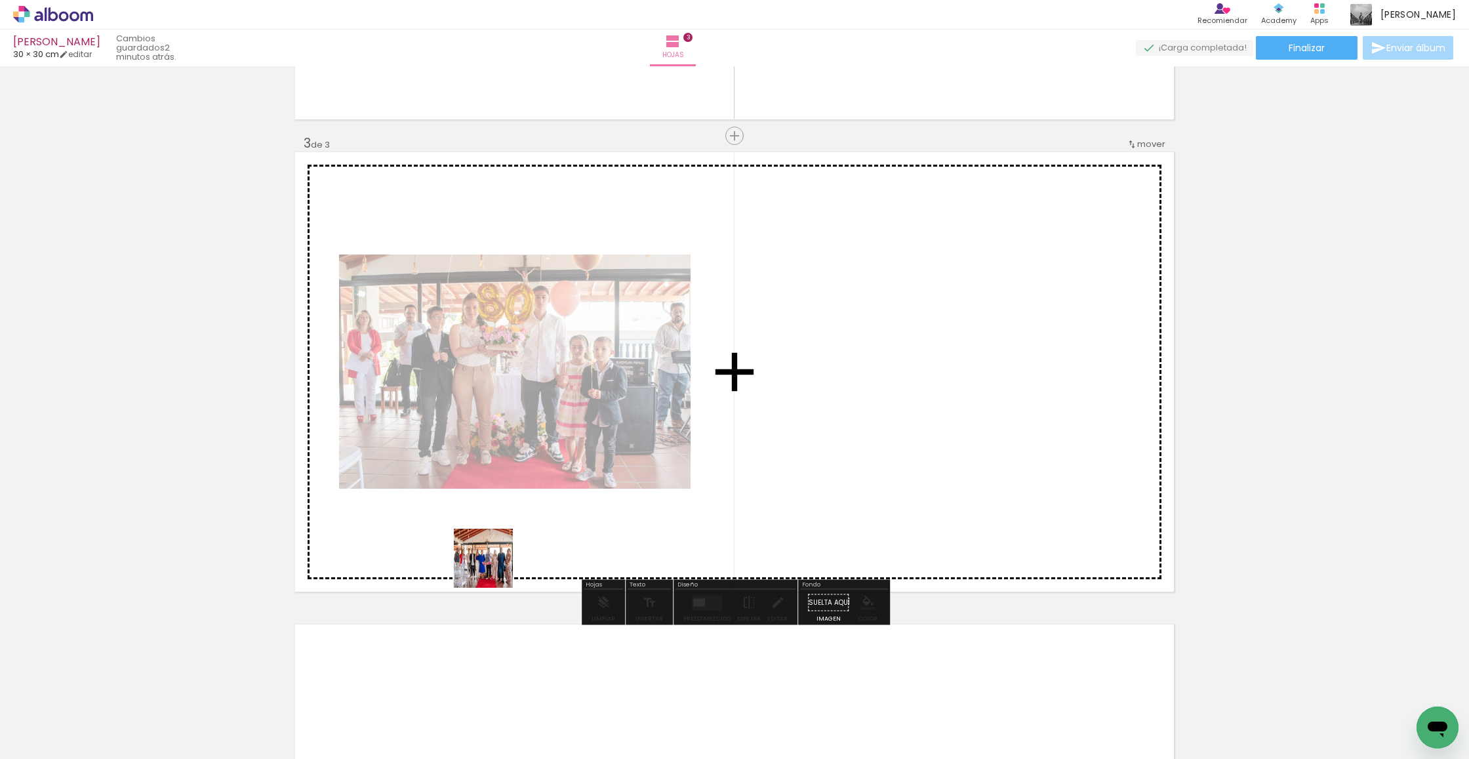
drag, startPoint x: 372, startPoint y: 663, endPoint x: 472, endPoint y: 679, distance: 101.6
click at [536, 535] on quentale-workspace at bounding box center [734, 379] width 1469 height 759
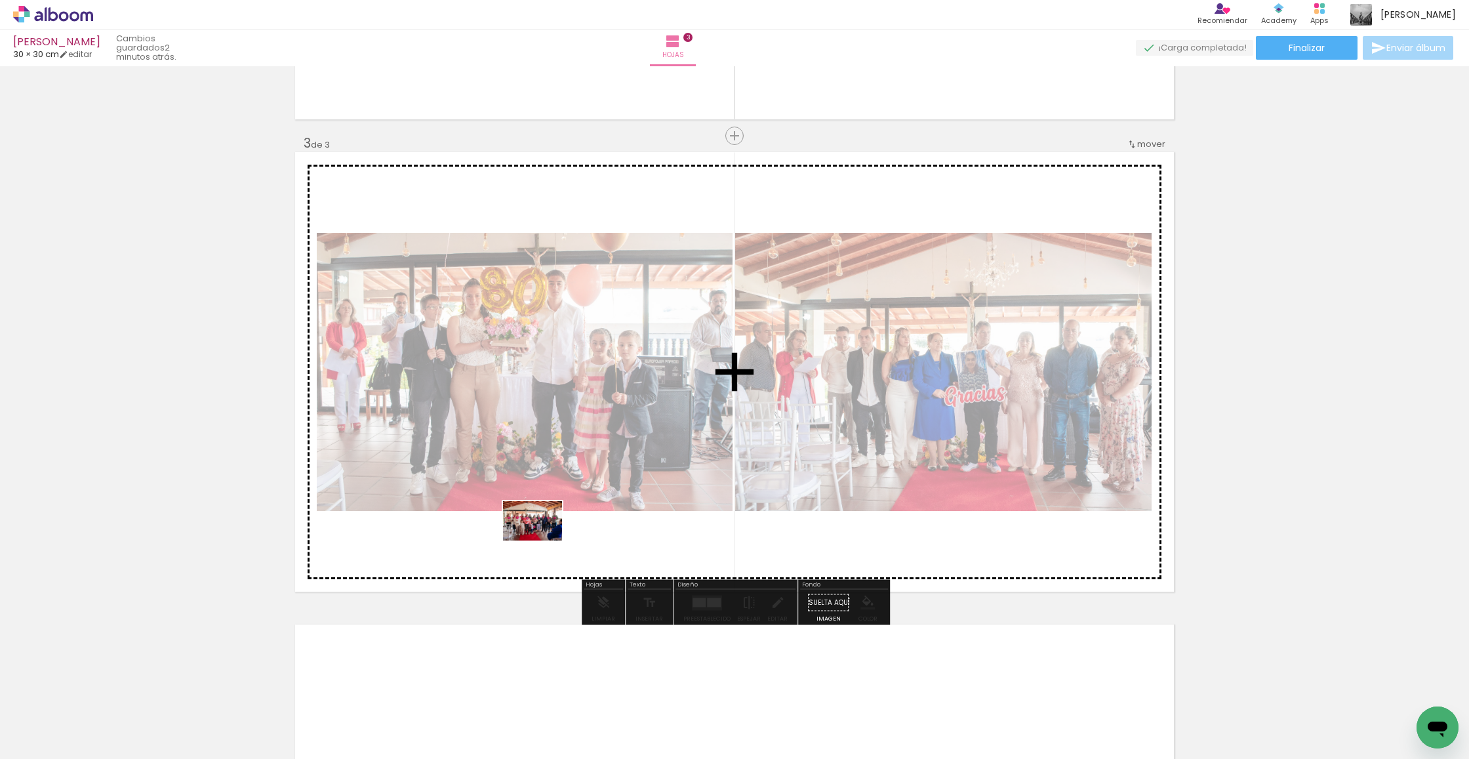
drag, startPoint x: 405, startPoint y: 710, endPoint x: 542, endPoint y: 540, distance: 218.6
click at [542, 540] on quentale-workspace at bounding box center [734, 379] width 1469 height 759
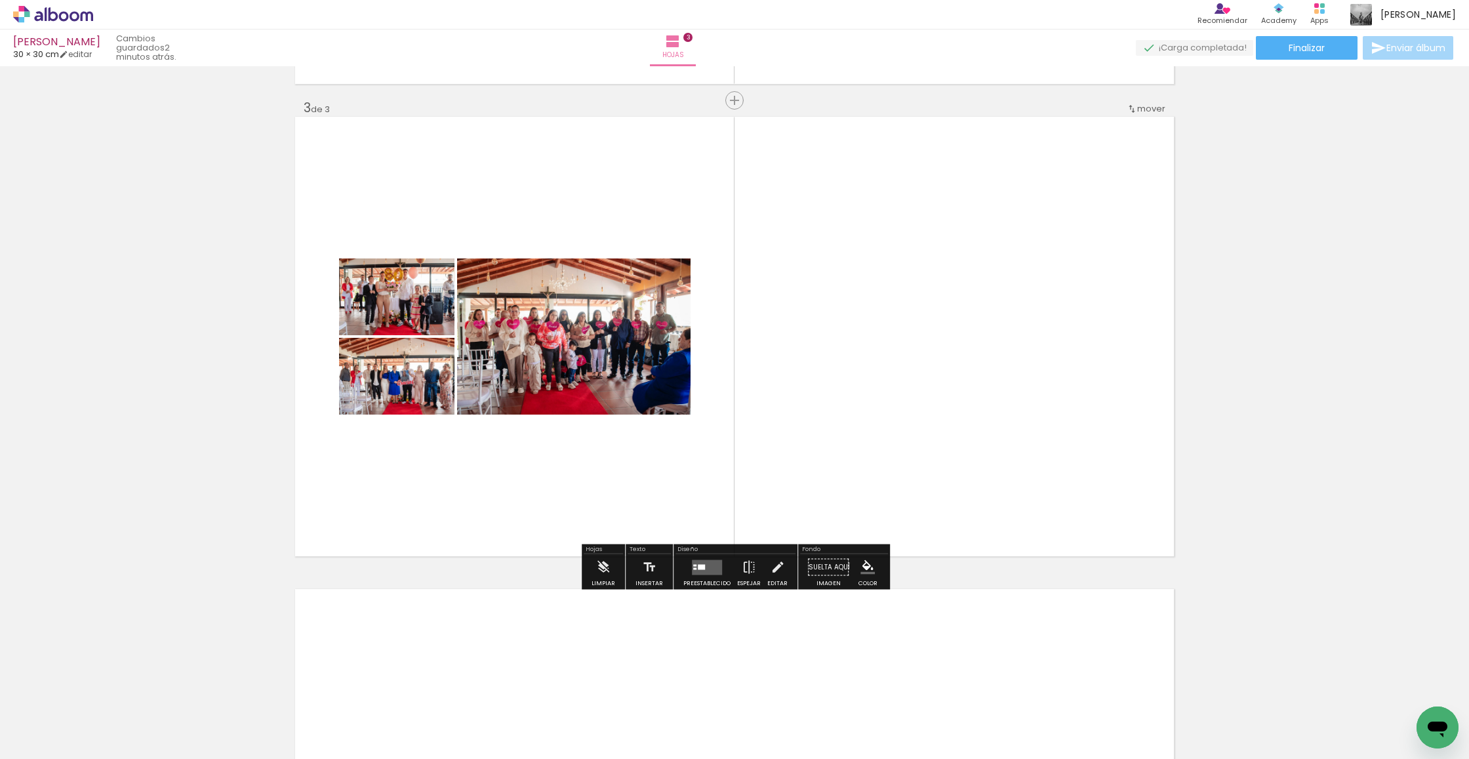
scroll to position [948, 0]
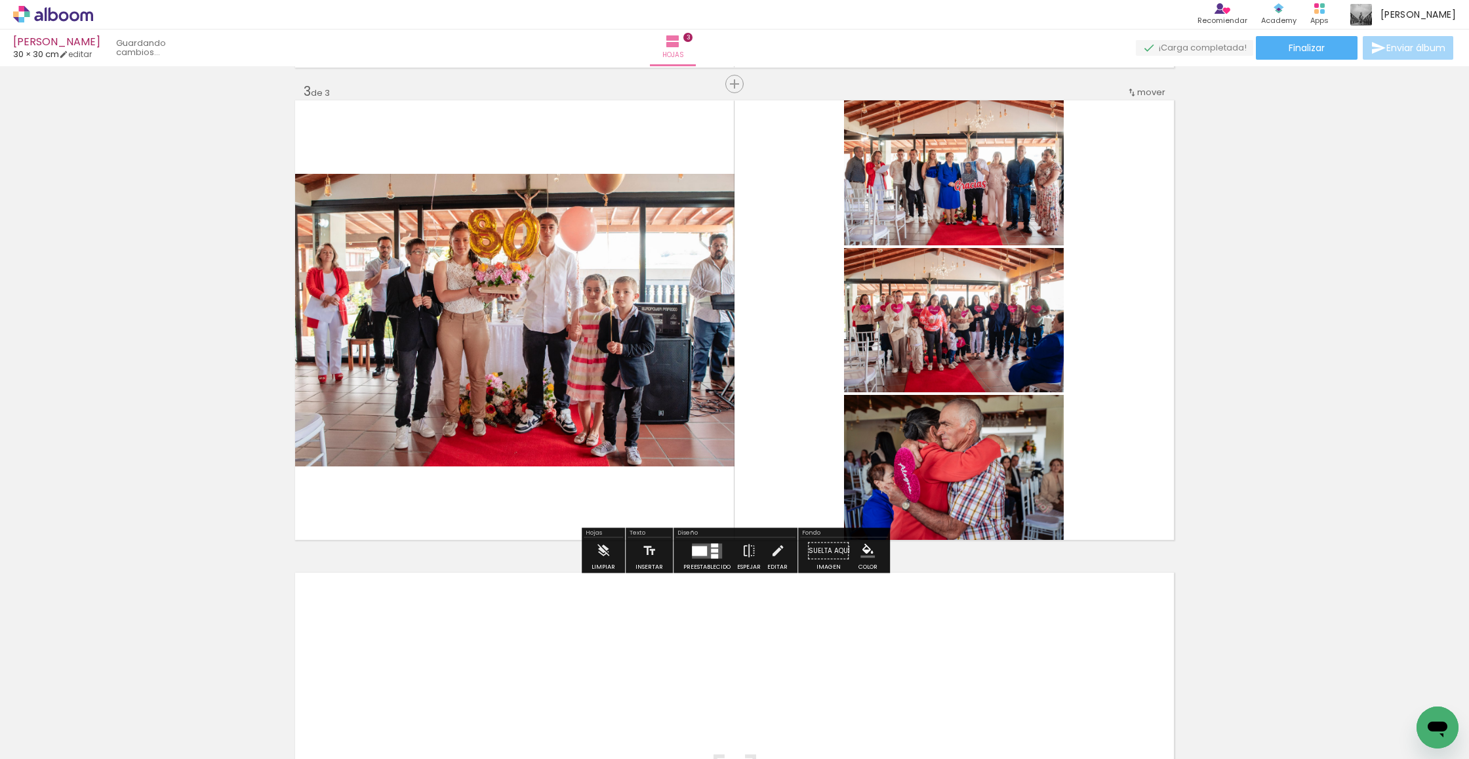
drag, startPoint x: 474, startPoint y: 684, endPoint x: 562, endPoint y: 536, distance: 171.7
click at [562, 536] on quentale-workspace at bounding box center [734, 379] width 1469 height 759
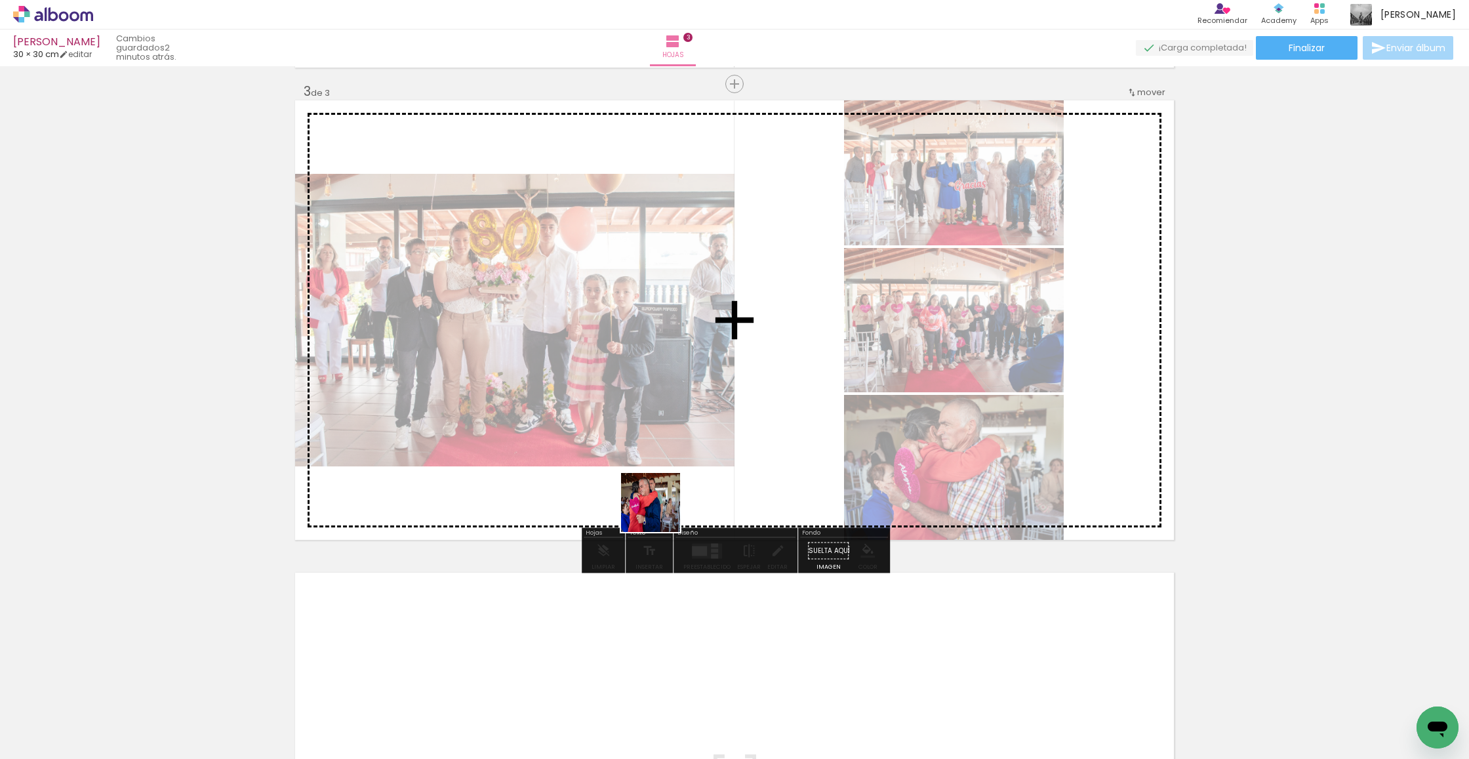
drag, startPoint x: 593, startPoint y: 601, endPoint x: 650, endPoint y: 554, distance: 73.5
click at [686, 480] on quentale-workspace at bounding box center [734, 379] width 1469 height 759
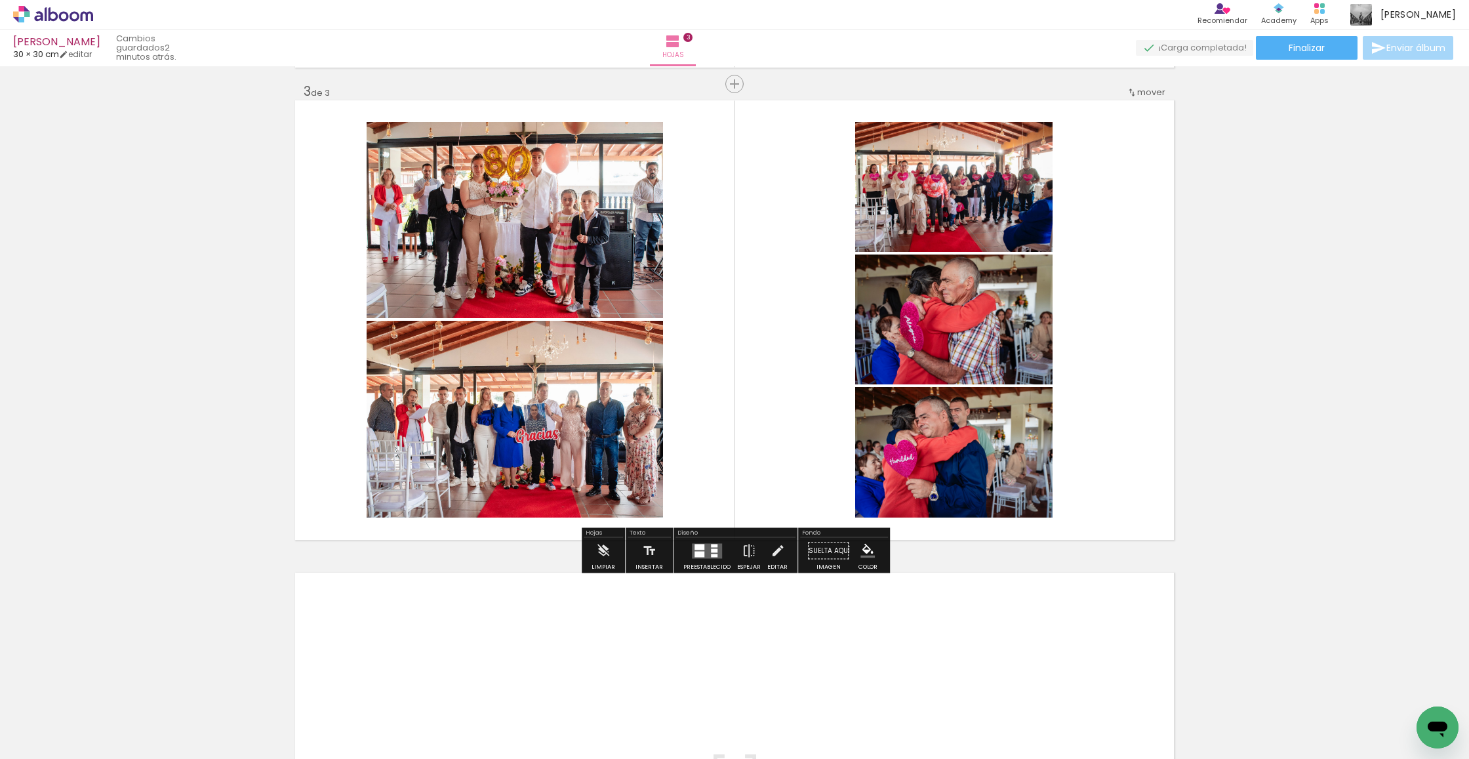
drag, startPoint x: 609, startPoint y: 716, endPoint x: 720, endPoint y: 433, distance: 303.6
click at [720, 433] on quentale-workspace at bounding box center [734, 379] width 1469 height 759
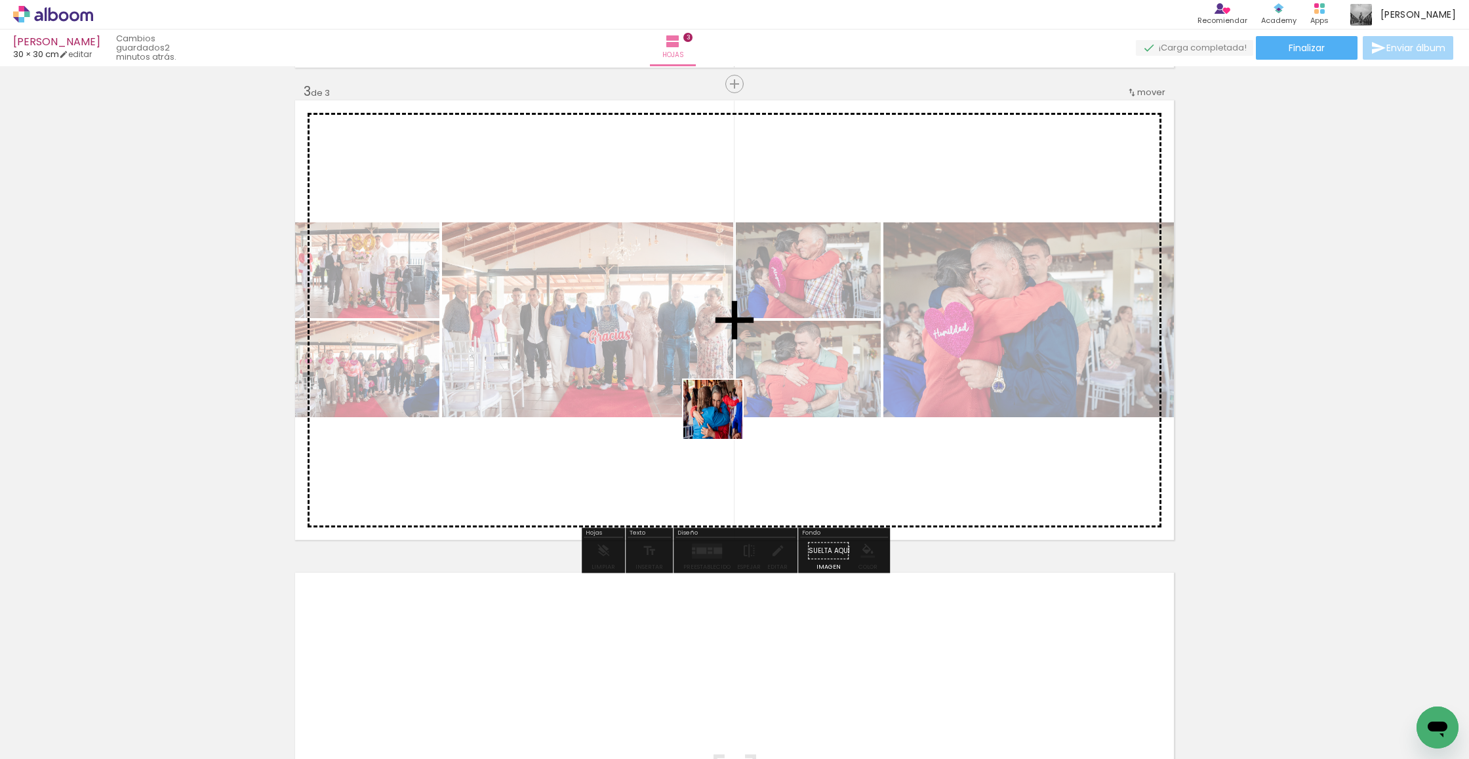
drag, startPoint x: 690, startPoint y: 712, endPoint x: 723, endPoint y: 419, distance: 294.9
click at [723, 419] on quentale-workspace at bounding box center [734, 379] width 1469 height 759
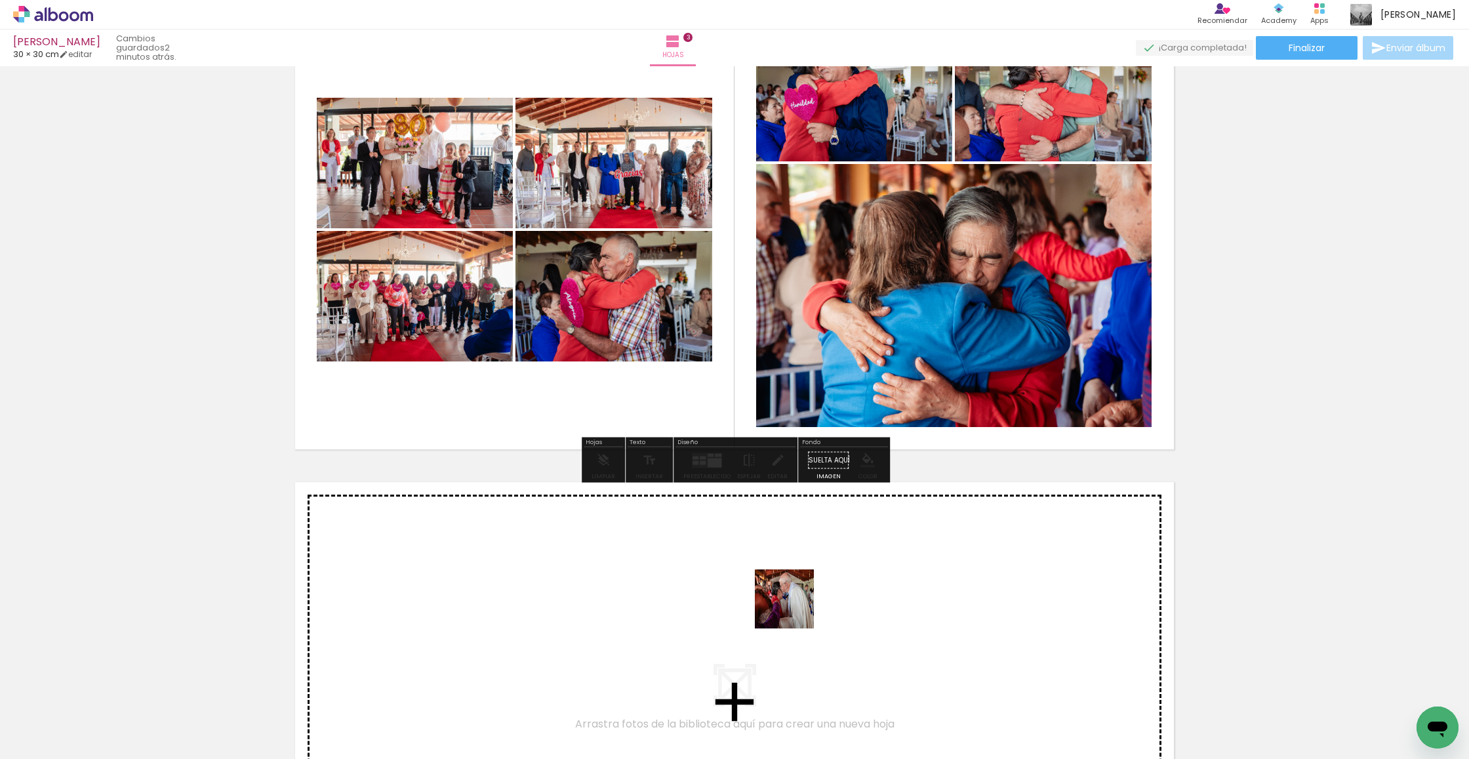
click at [797, 607] on quentale-workspace at bounding box center [734, 379] width 1469 height 759
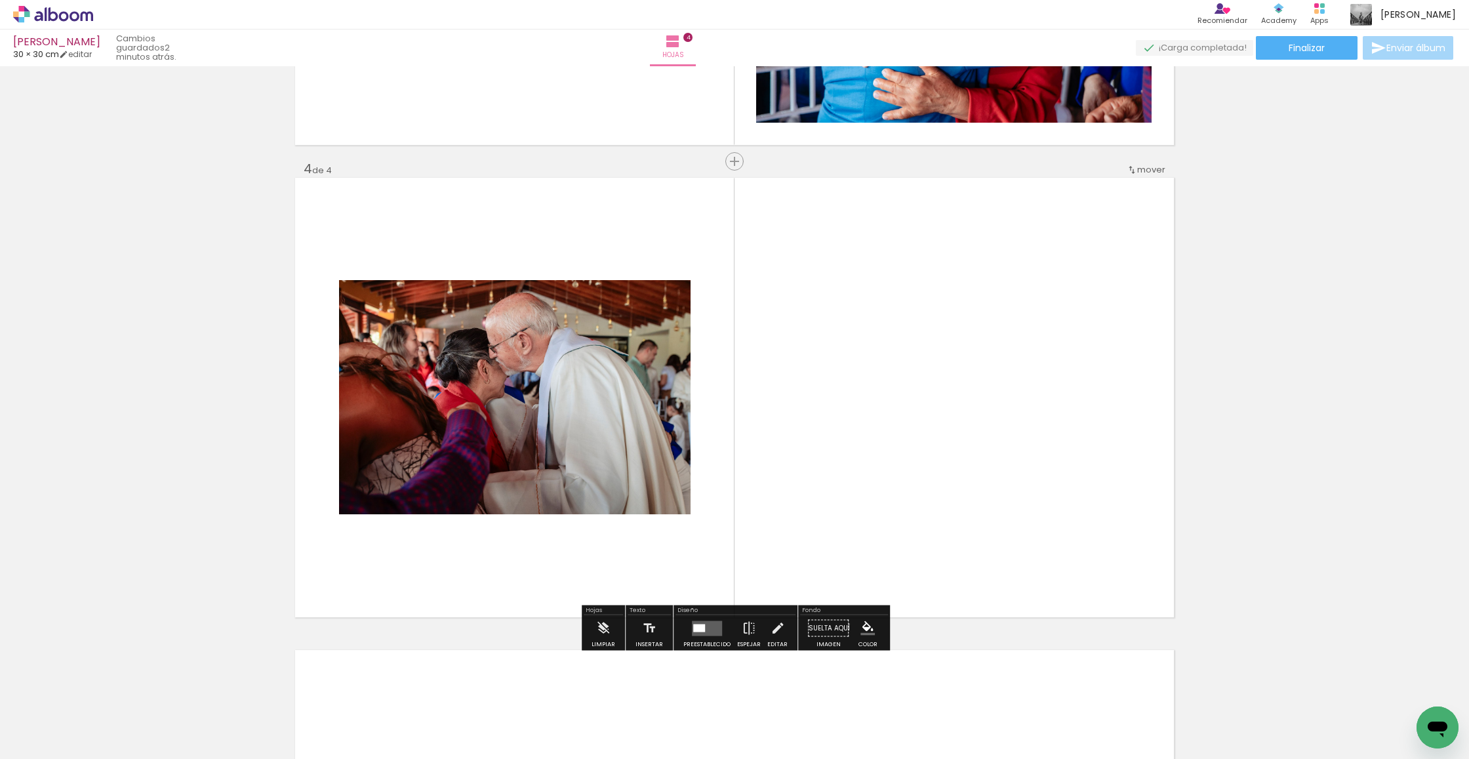
scroll to position [1369, 0]
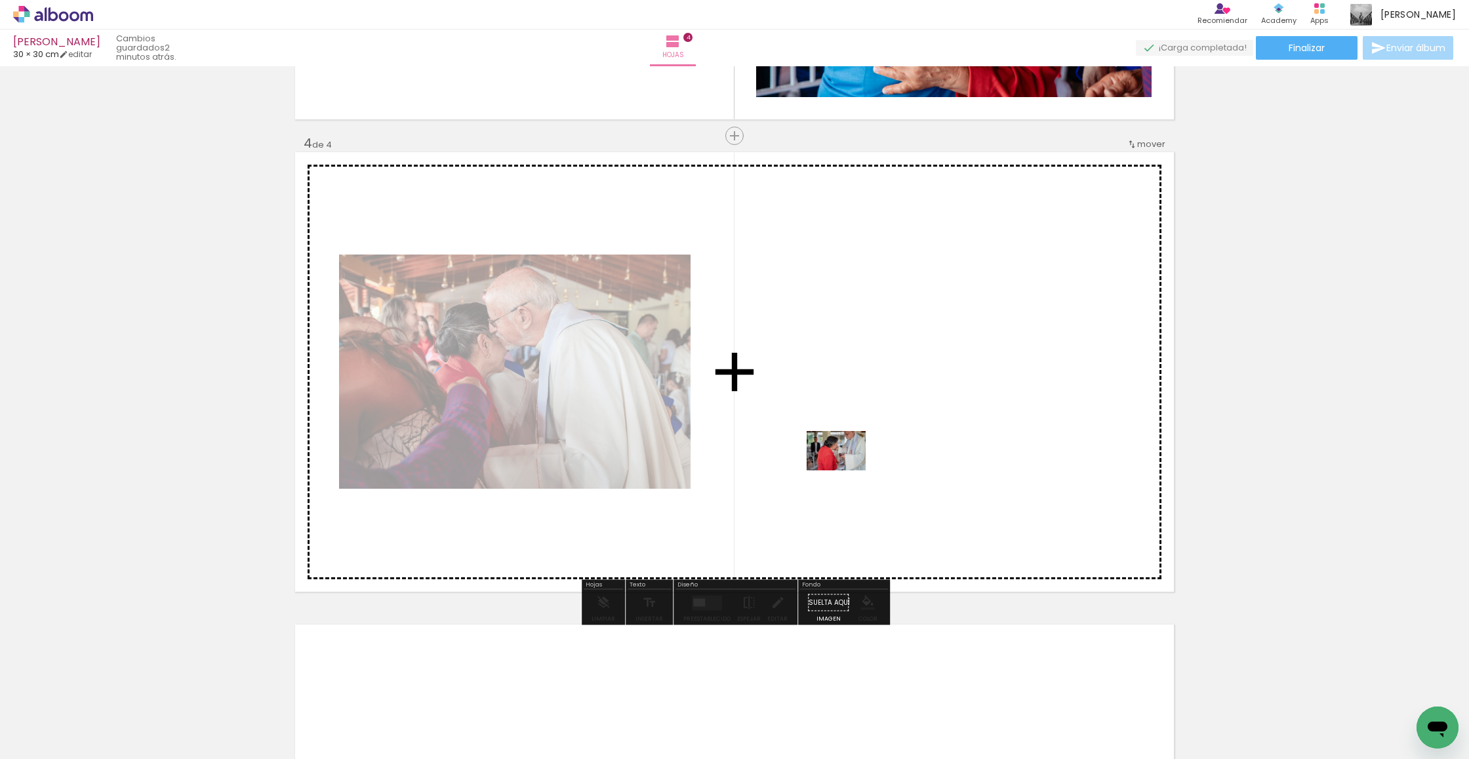
click at [846, 470] on quentale-workspace at bounding box center [734, 379] width 1469 height 759
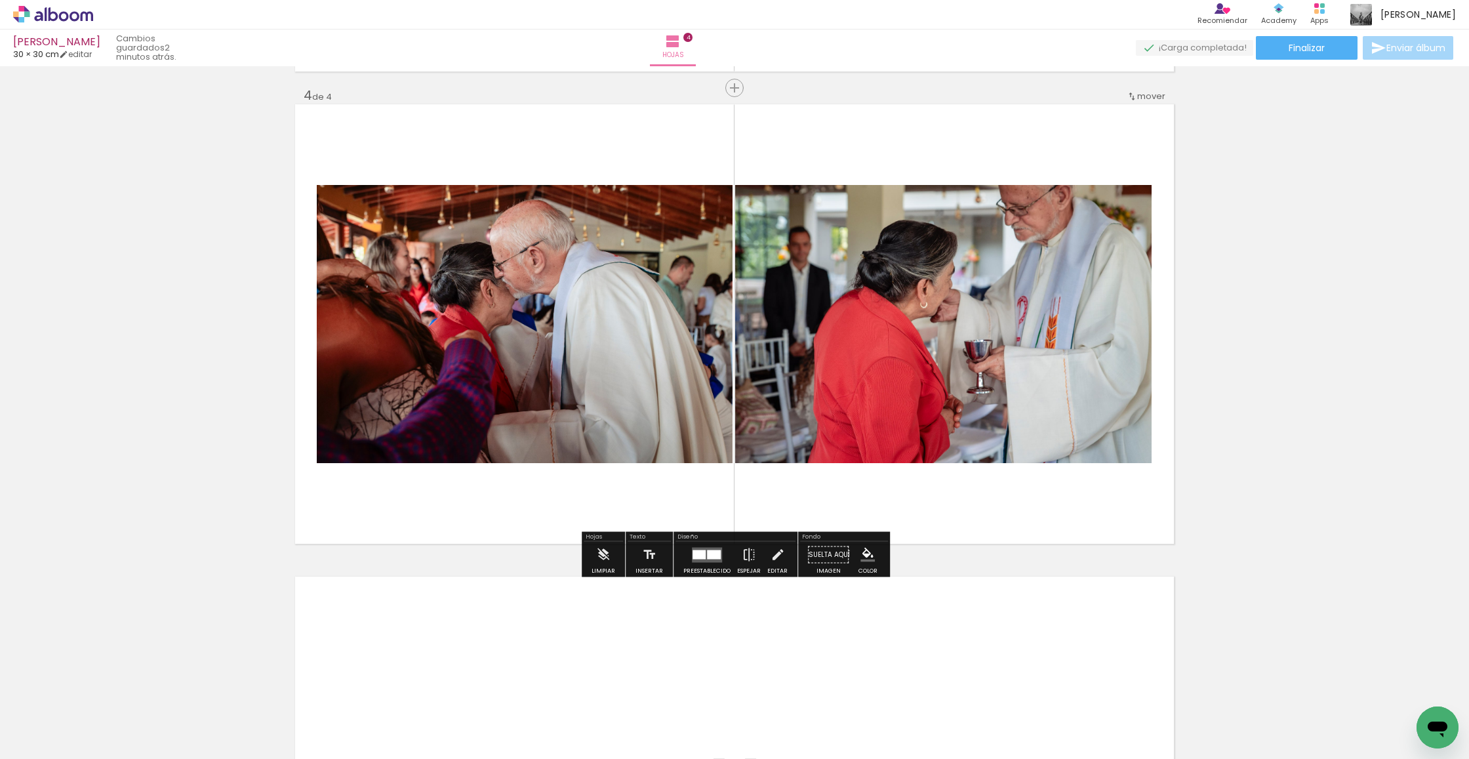
scroll to position [1418, 0]
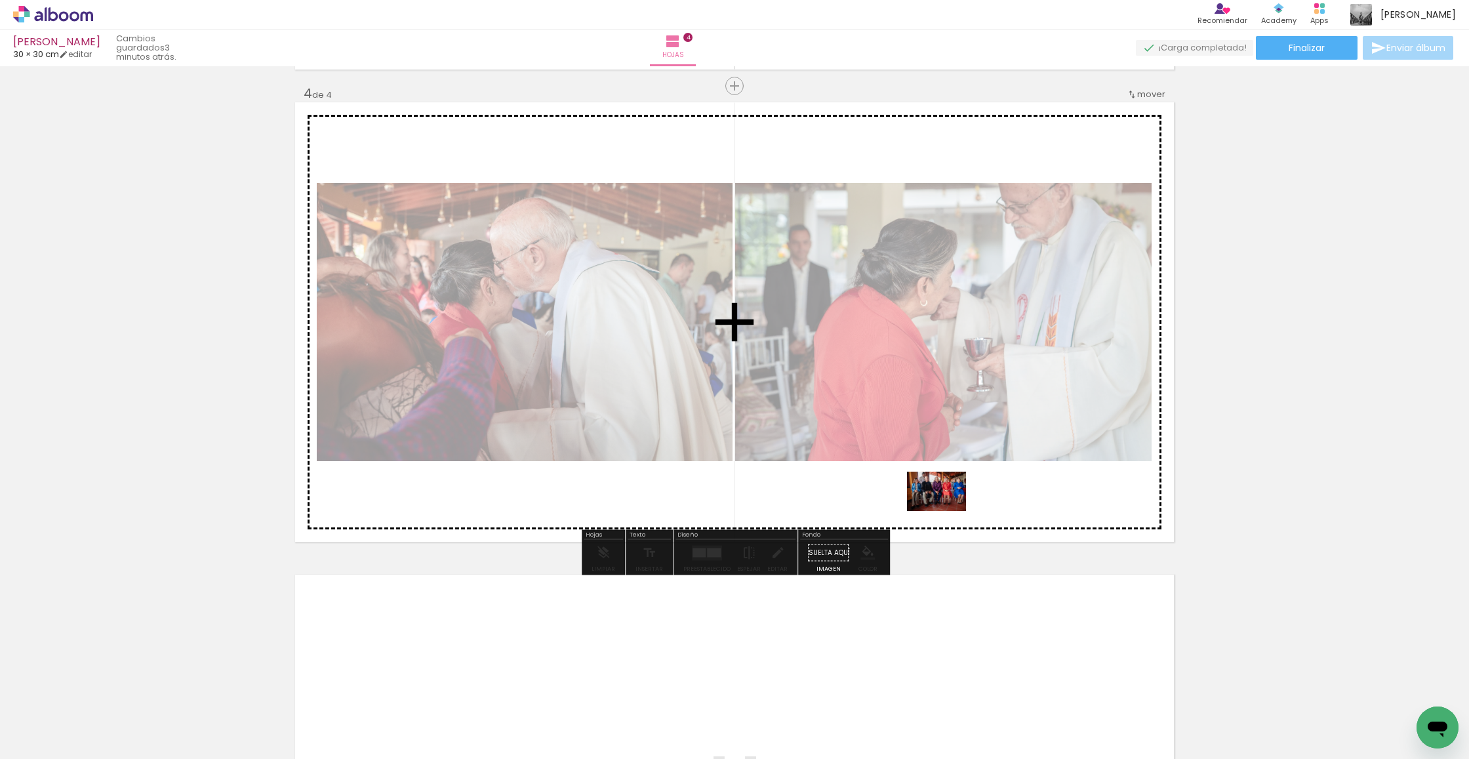
drag, startPoint x: 899, startPoint y: 718, endPoint x: 947, endPoint y: 511, distance: 212.7
click at [868, 511] on quentale-workspace at bounding box center [734, 379] width 1469 height 759
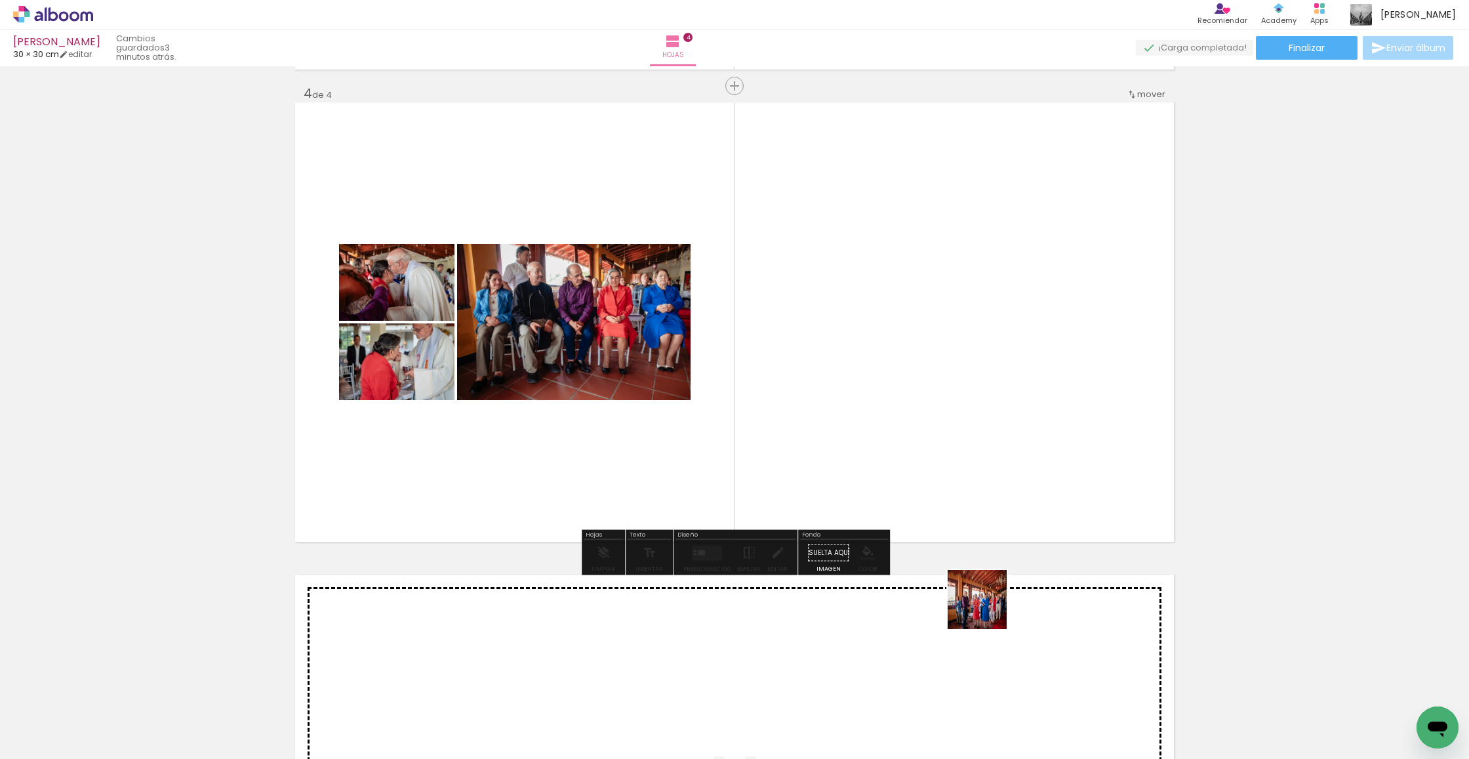
click at [868, 468] on quentale-workspace at bounding box center [734, 379] width 1469 height 759
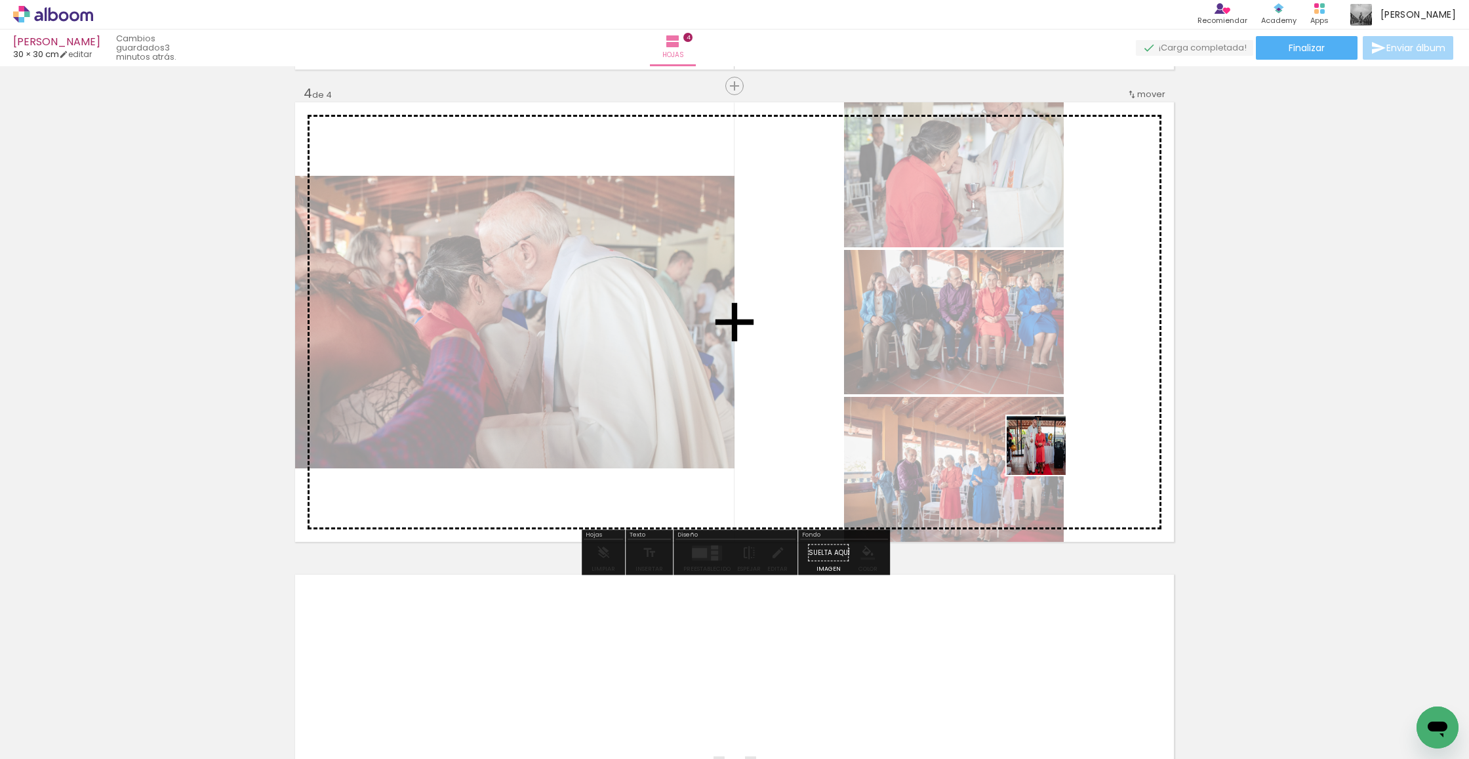
drag, startPoint x: 1058, startPoint y: 677, endPoint x: 1046, endPoint y: 455, distance: 222.6
click at [868, 455] on quentale-workspace at bounding box center [734, 379] width 1469 height 759
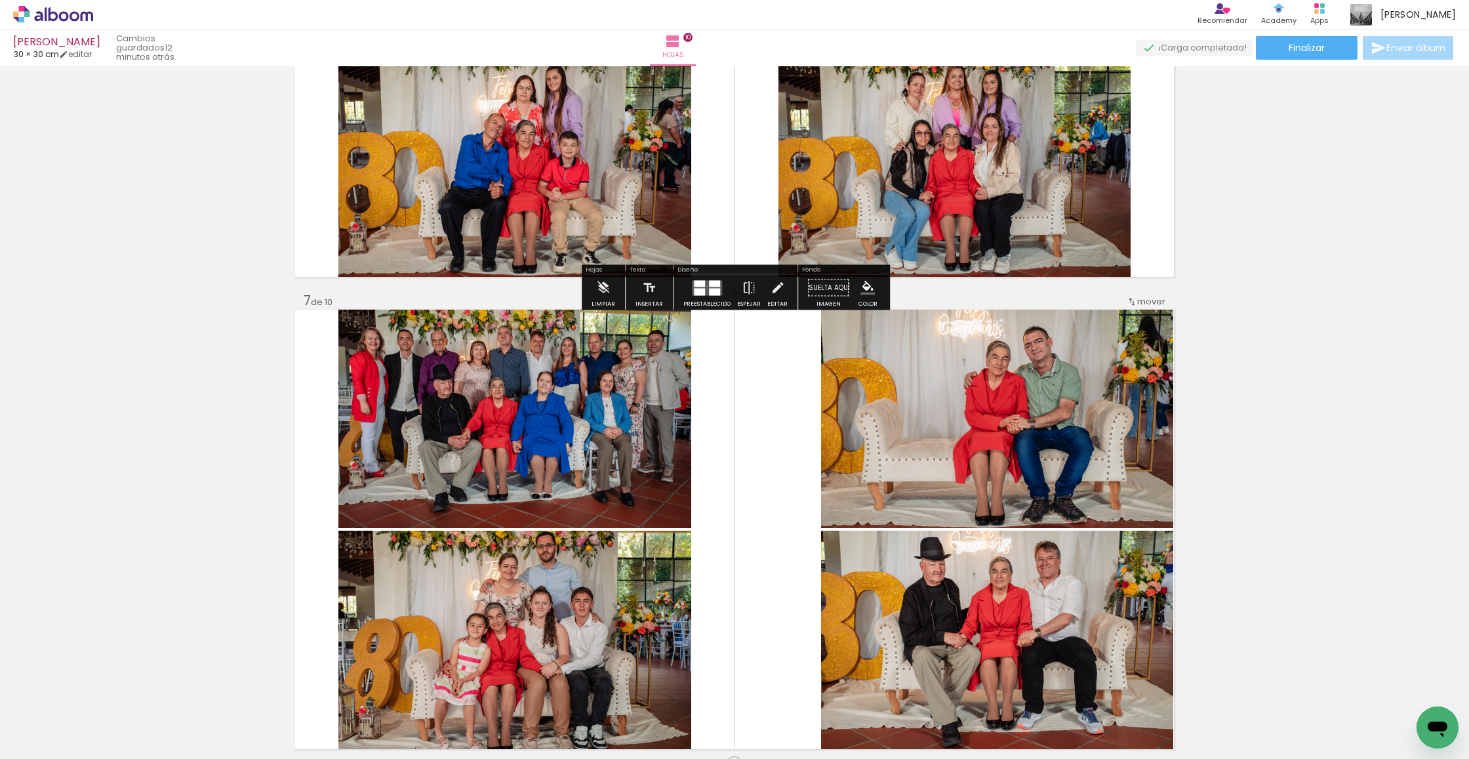
scroll to position [2649, 0]
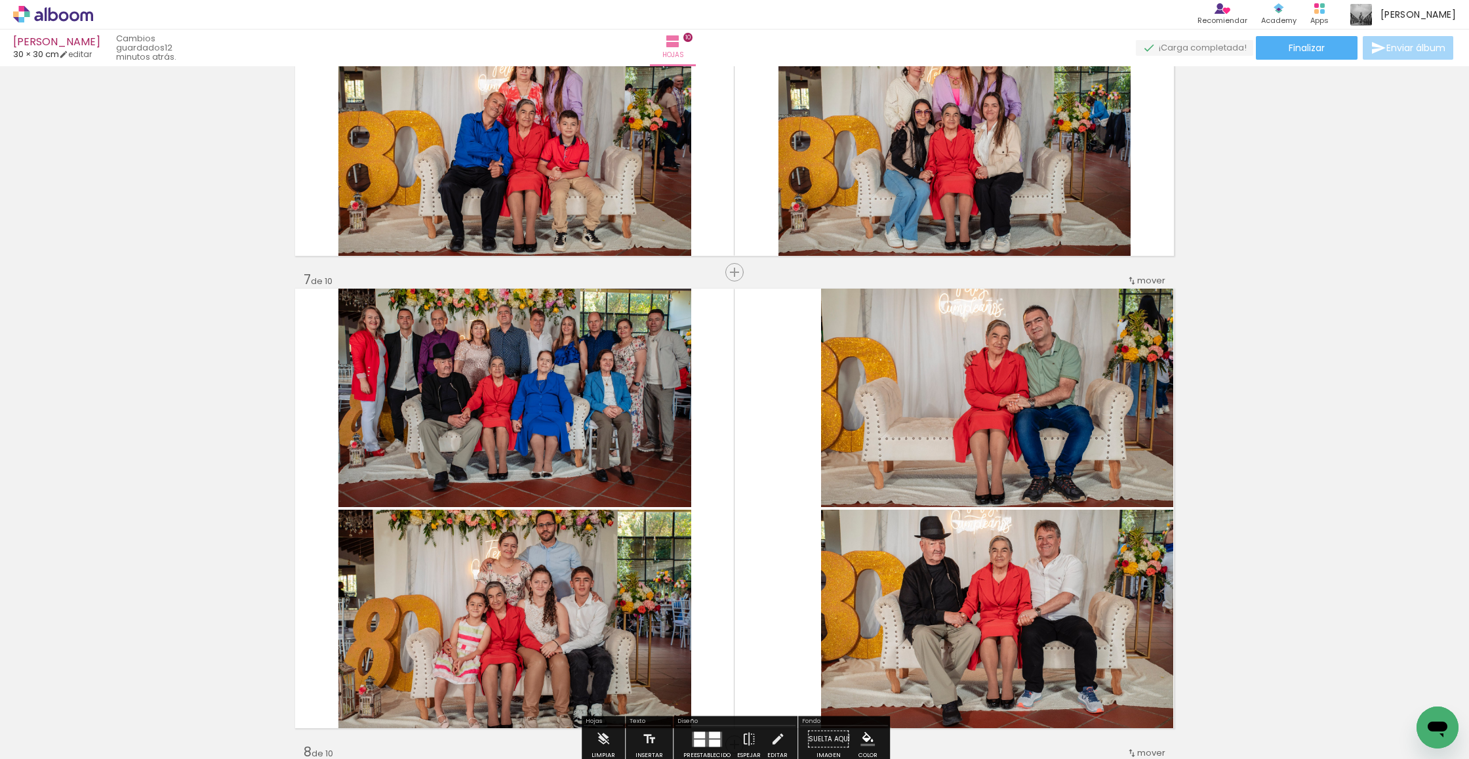
click at [959, 441] on quentale-photo at bounding box center [997, 398] width 353 height 218
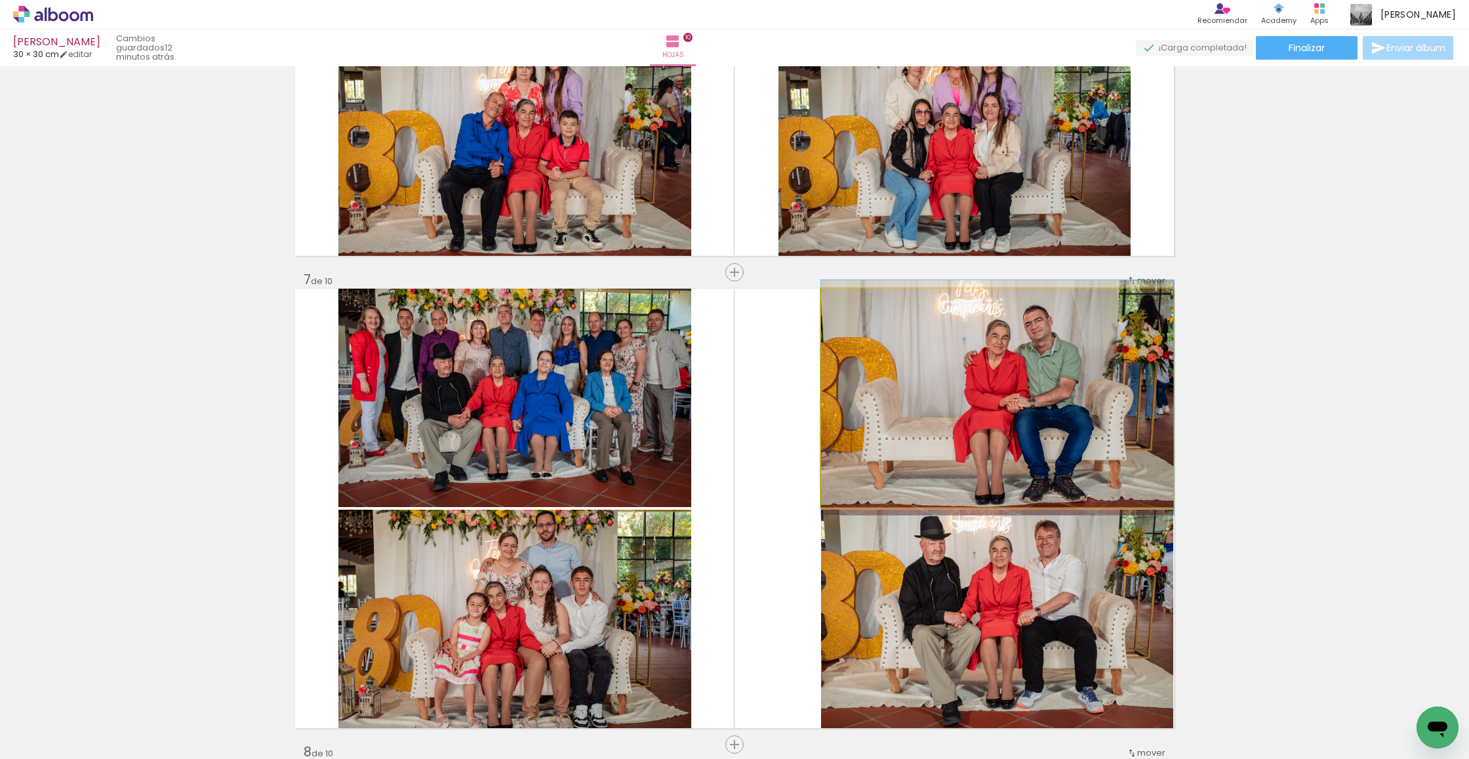
click at [959, 441] on quentale-photo at bounding box center [997, 398] width 353 height 218
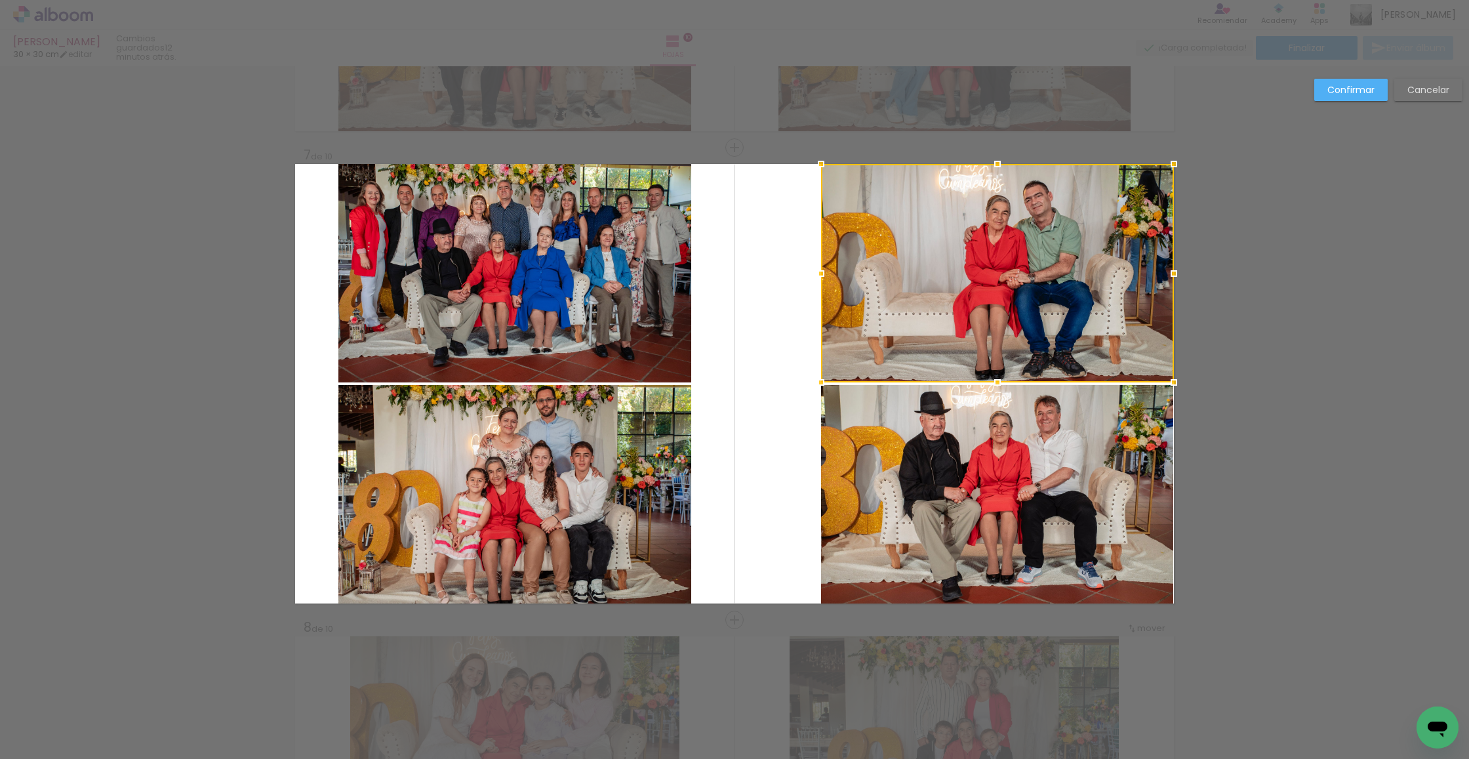
scroll to position [2785, 0]
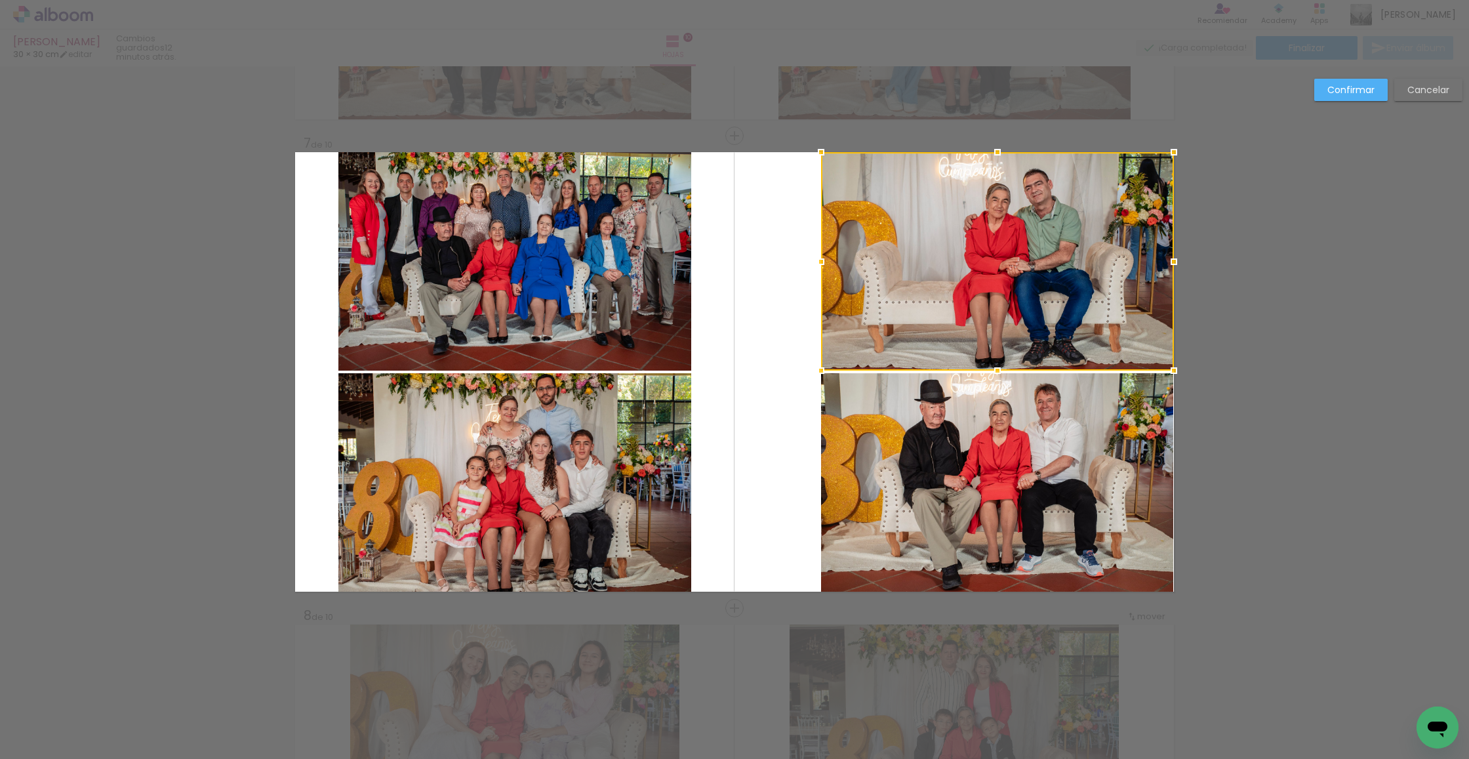
click at [956, 523] on quentale-photo at bounding box center [997, 482] width 353 height 218
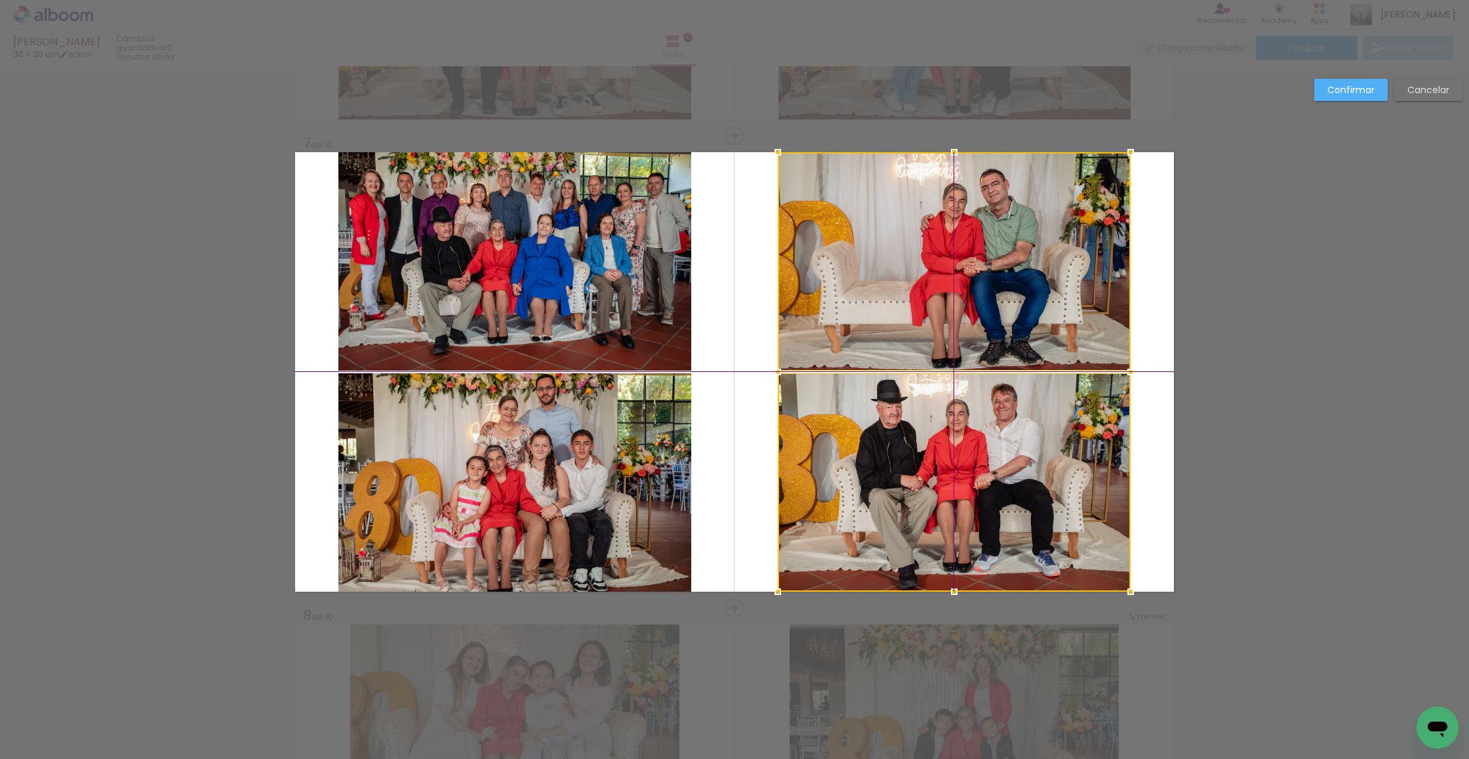
drag, startPoint x: 1003, startPoint y: 493, endPoint x: 961, endPoint y: 492, distance: 42.0
click at [961, 492] on div at bounding box center [954, 371] width 353 height 439
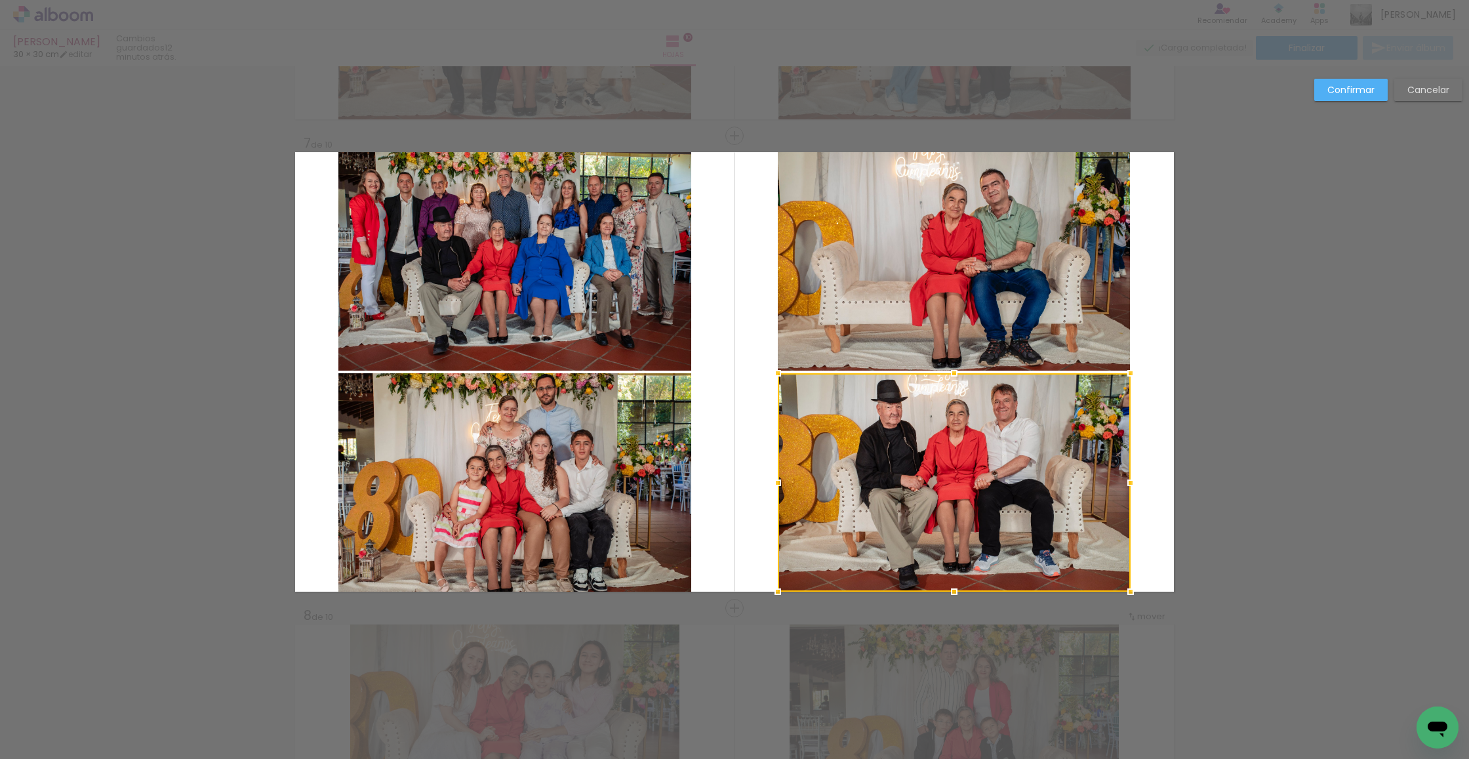
click at [1347, 80] on paper-button "Confirmar" at bounding box center [1350, 90] width 73 height 22
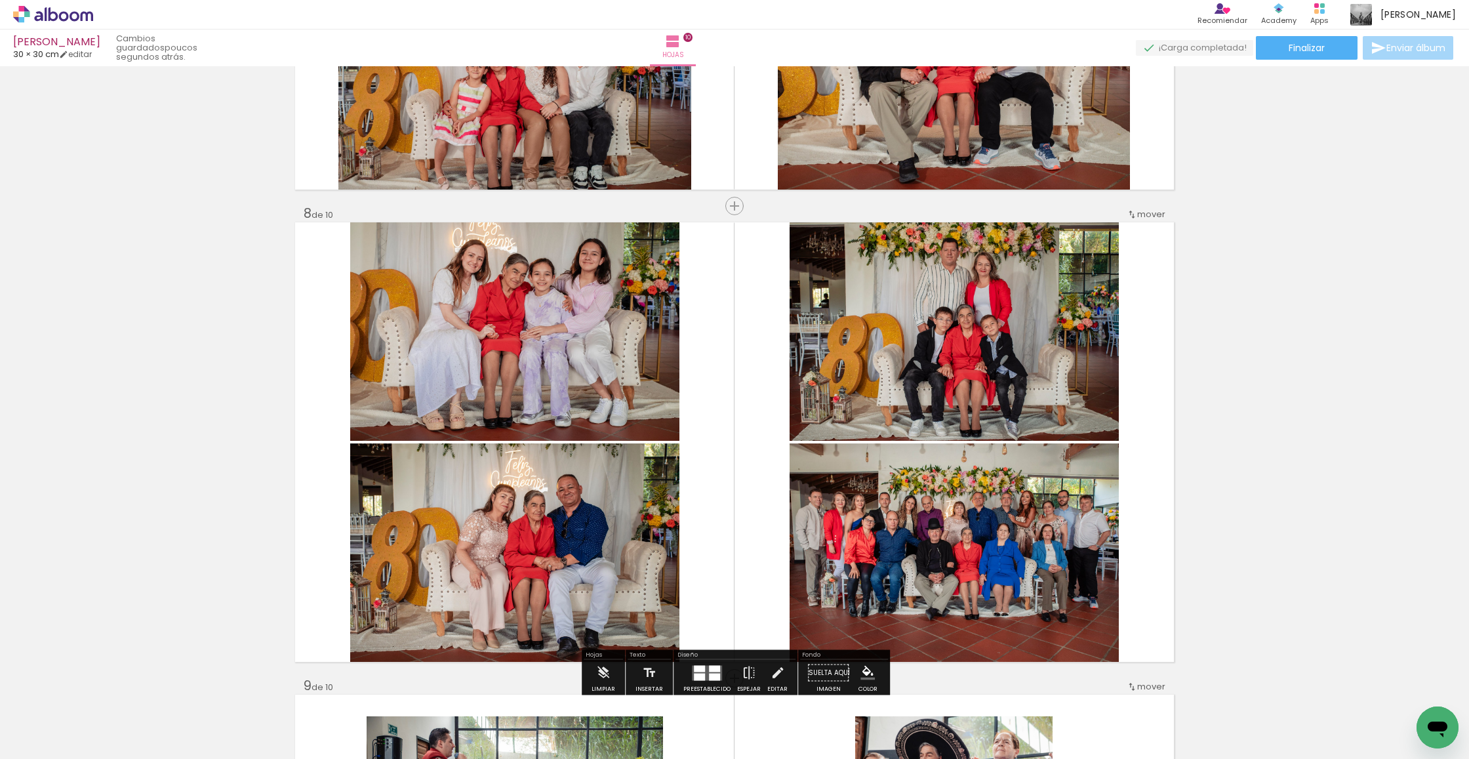
scroll to position [3181, 0]
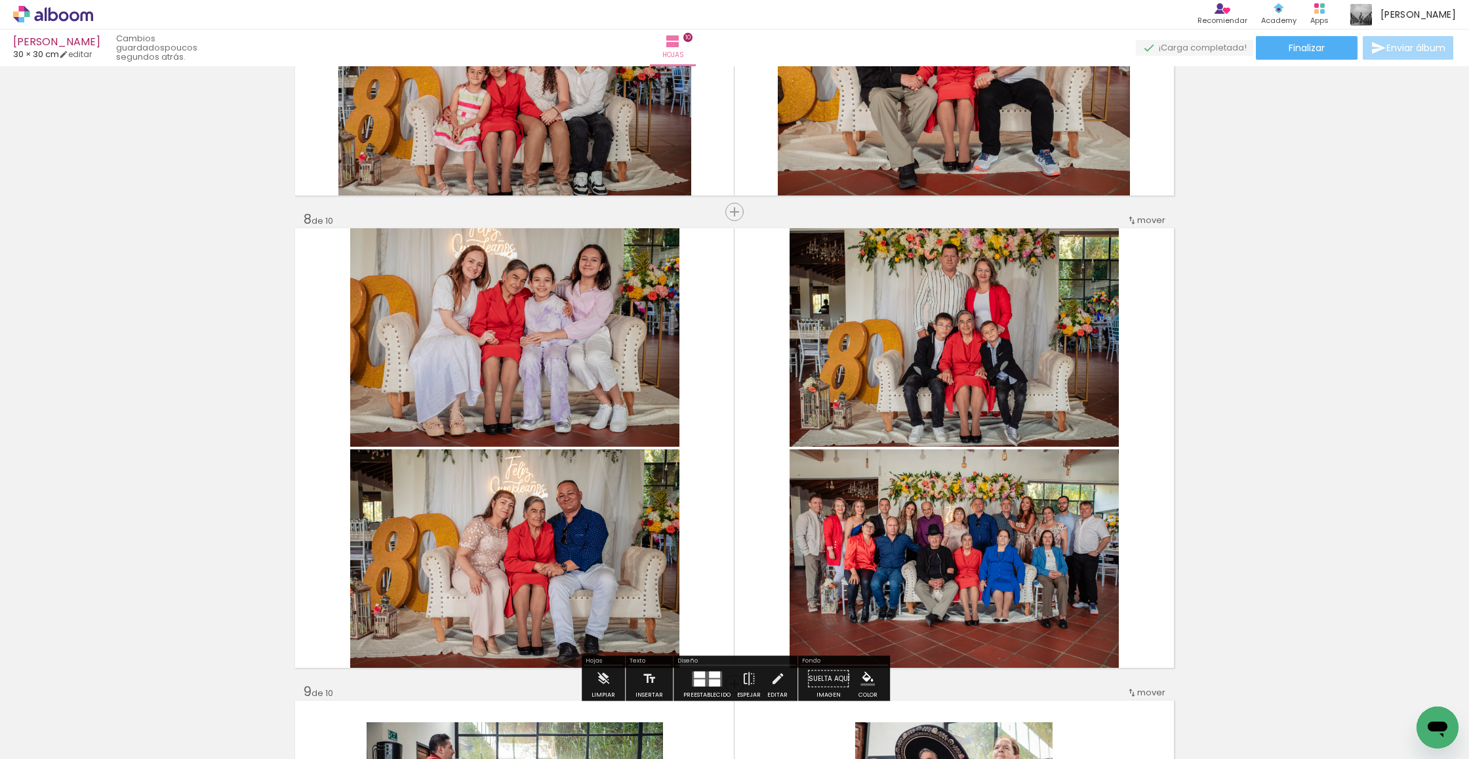
click at [430, 396] on div at bounding box center [514, 337] width 329 height 219
click at [431, 396] on quentale-photo at bounding box center [514, 337] width 329 height 218
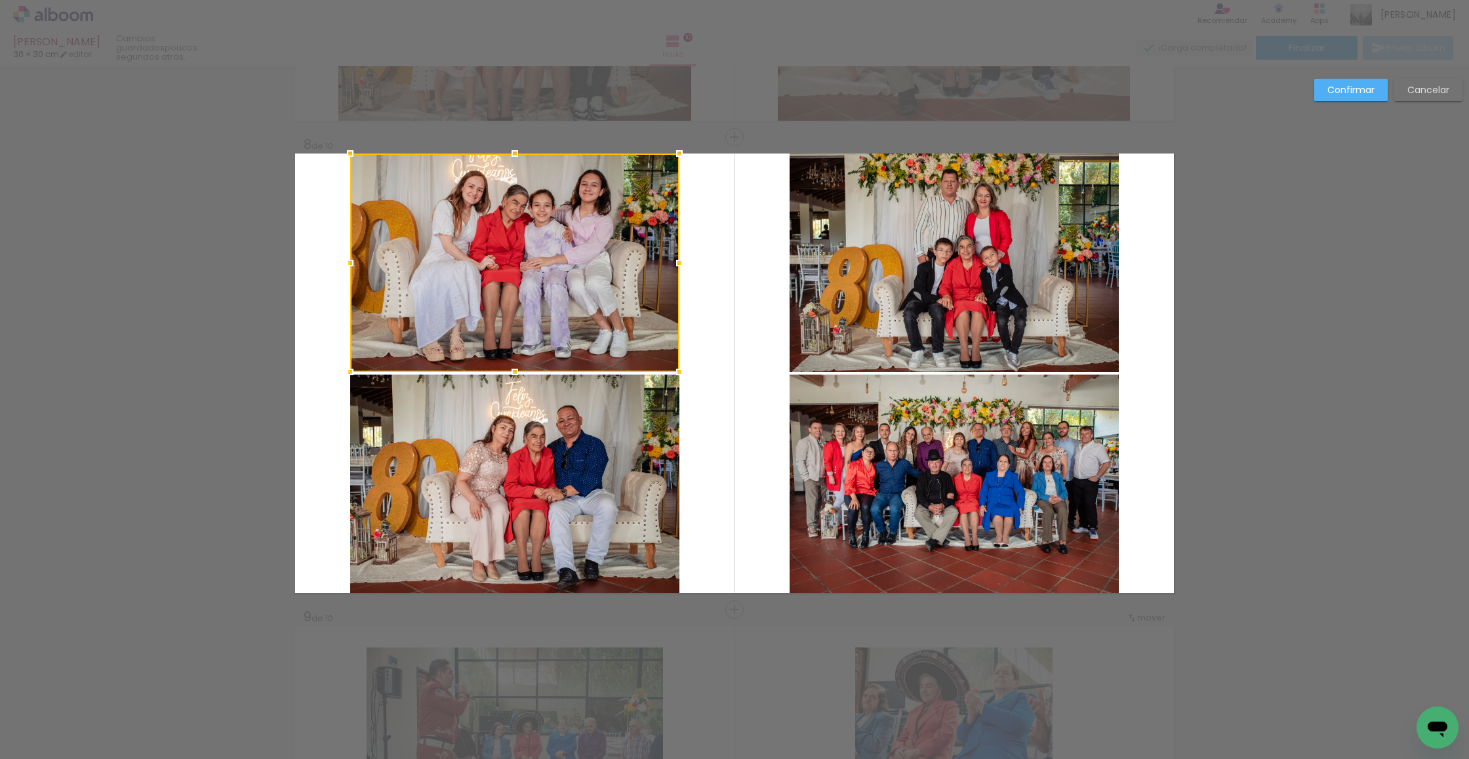
scroll to position [3257, 0]
click at [529, 485] on quentale-photo at bounding box center [514, 482] width 329 height 218
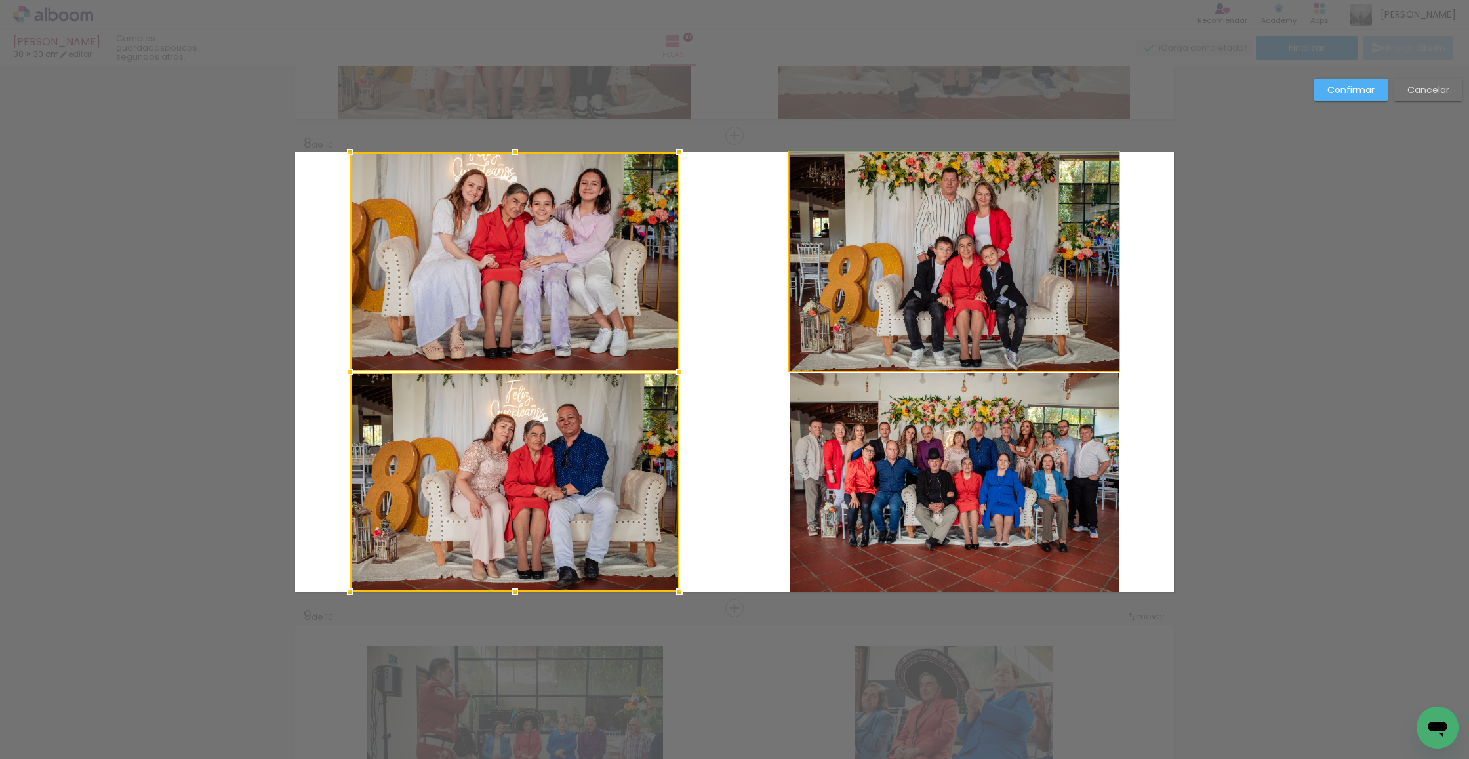
click at [826, 333] on quentale-photo at bounding box center [954, 261] width 329 height 218
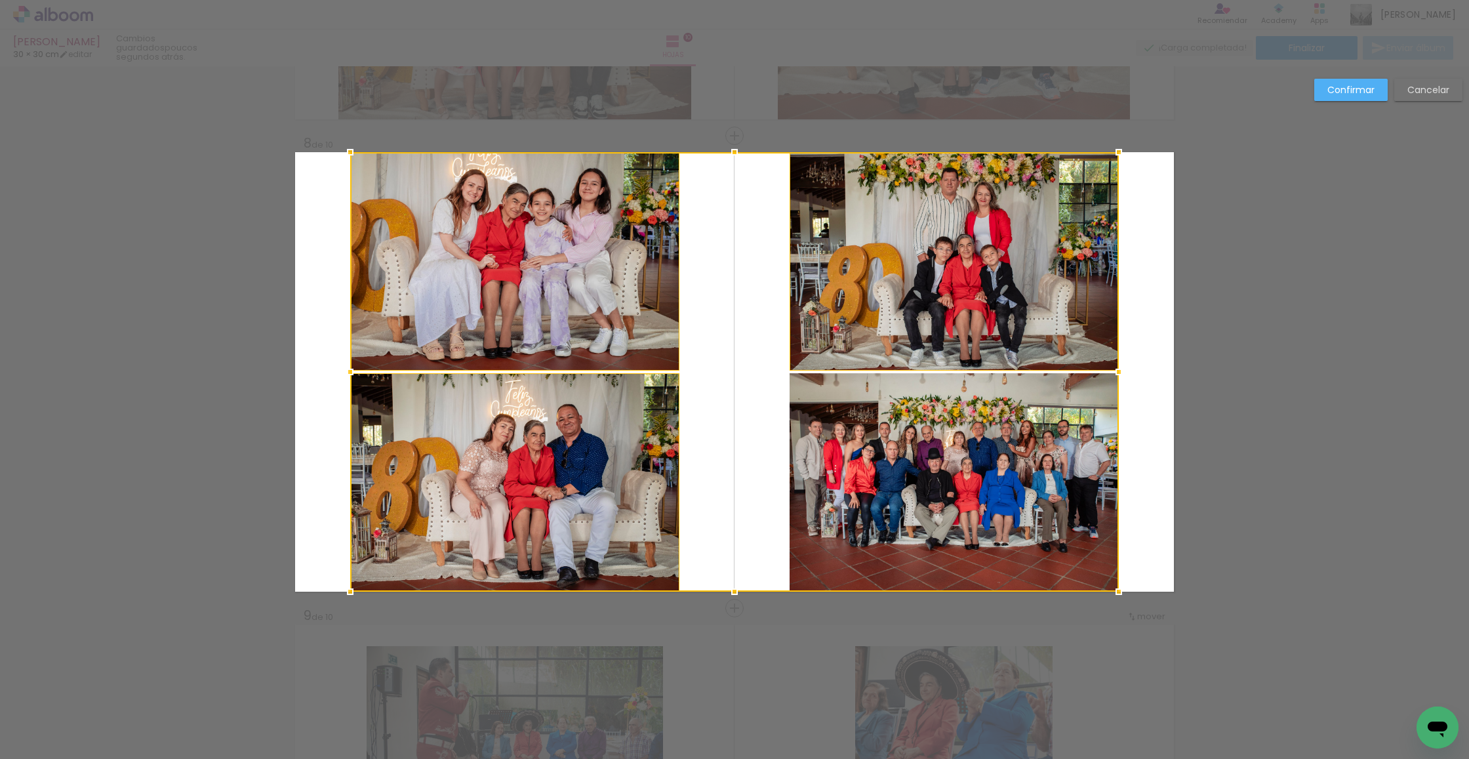
click at [838, 432] on div at bounding box center [734, 371] width 769 height 439
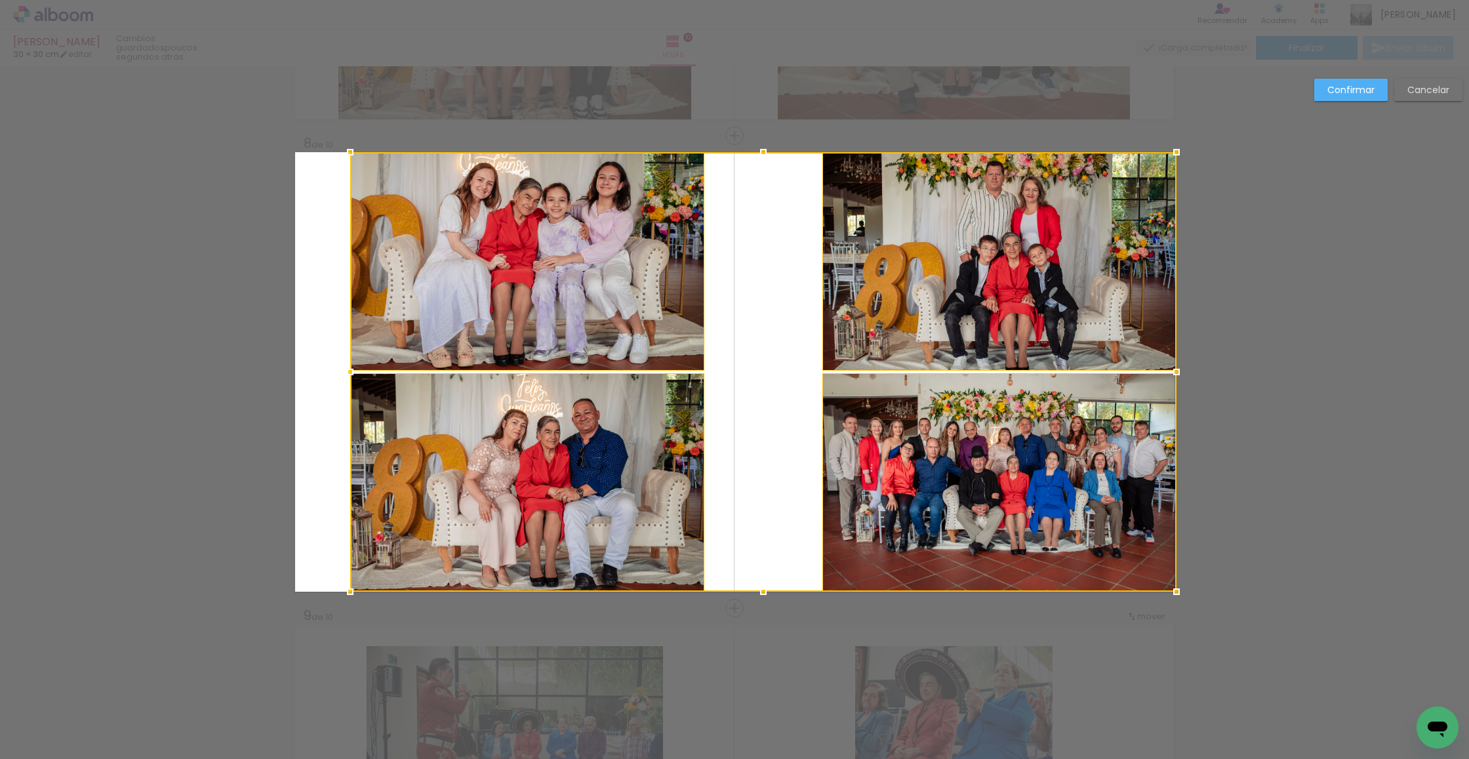
drag, startPoint x: 1123, startPoint y: 373, endPoint x: 1191, endPoint y: 345, distance: 73.2
click at [1173, 374] on div at bounding box center [1176, 372] width 26 height 26
click at [410, 222] on div at bounding box center [763, 371] width 826 height 439
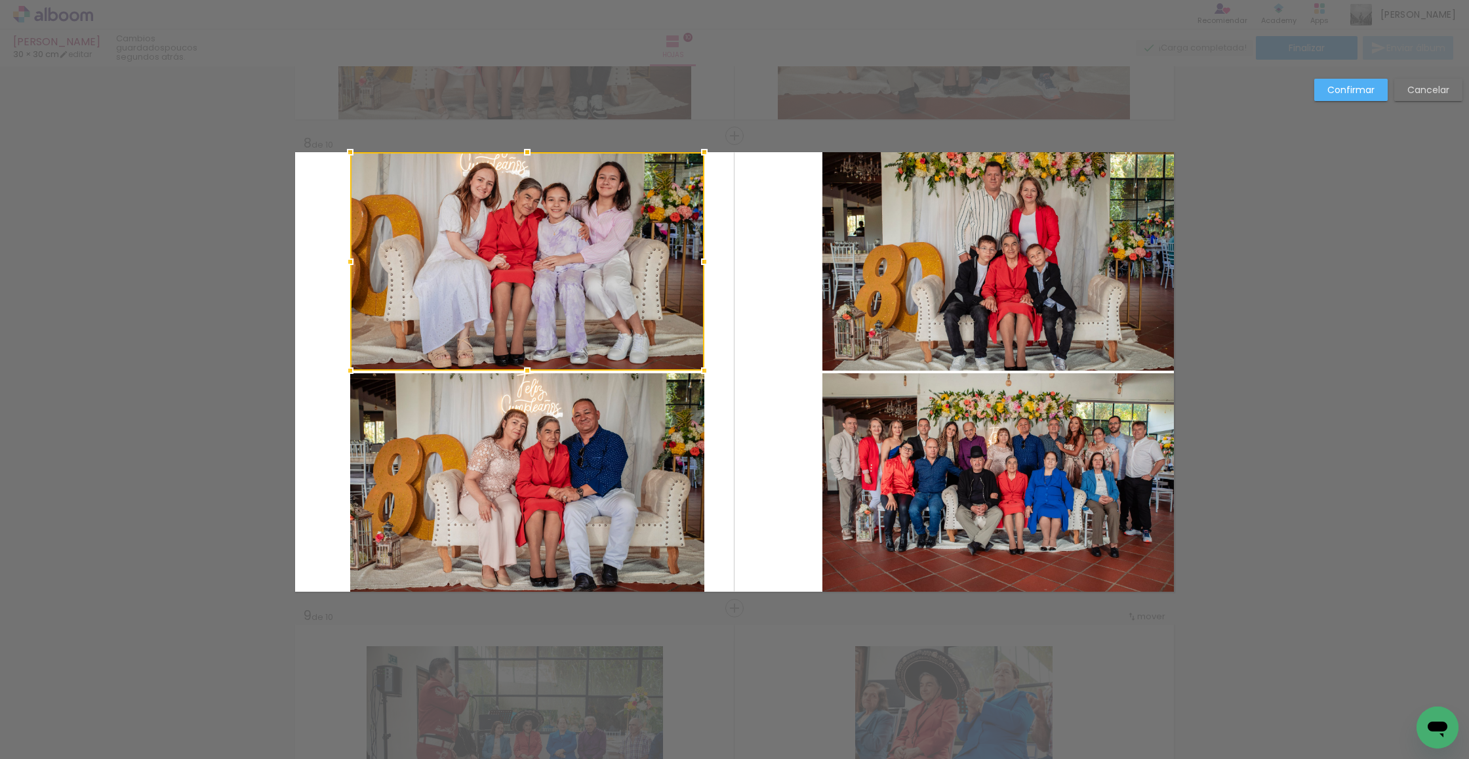
click at [410, 222] on div at bounding box center [527, 261] width 354 height 218
drag, startPoint x: 517, startPoint y: 407, endPoint x: 531, endPoint y: 377, distance: 33.4
click at [517, 407] on album-spread "8 de 10" at bounding box center [734, 371] width 879 height 439
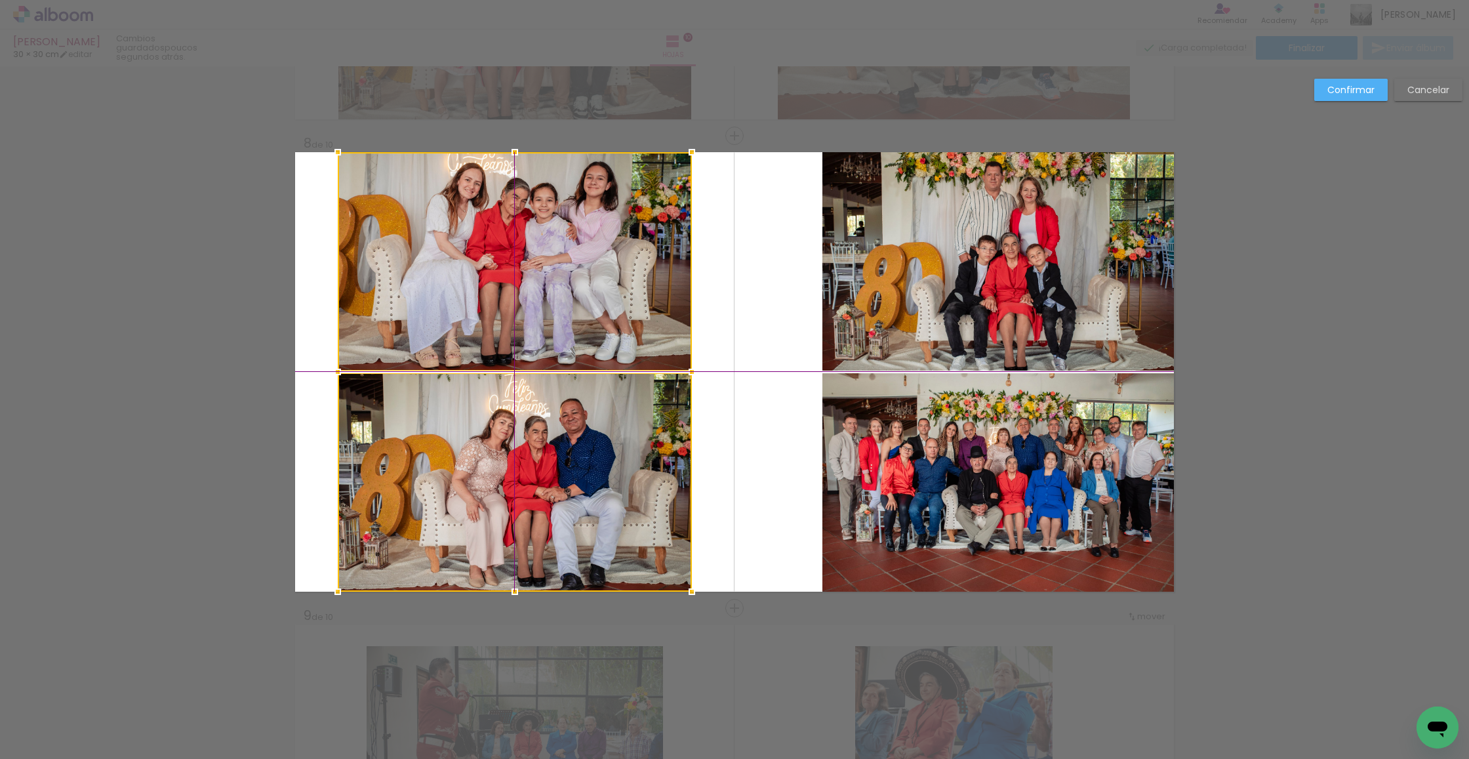
click at [544, 323] on div at bounding box center [515, 371] width 354 height 439
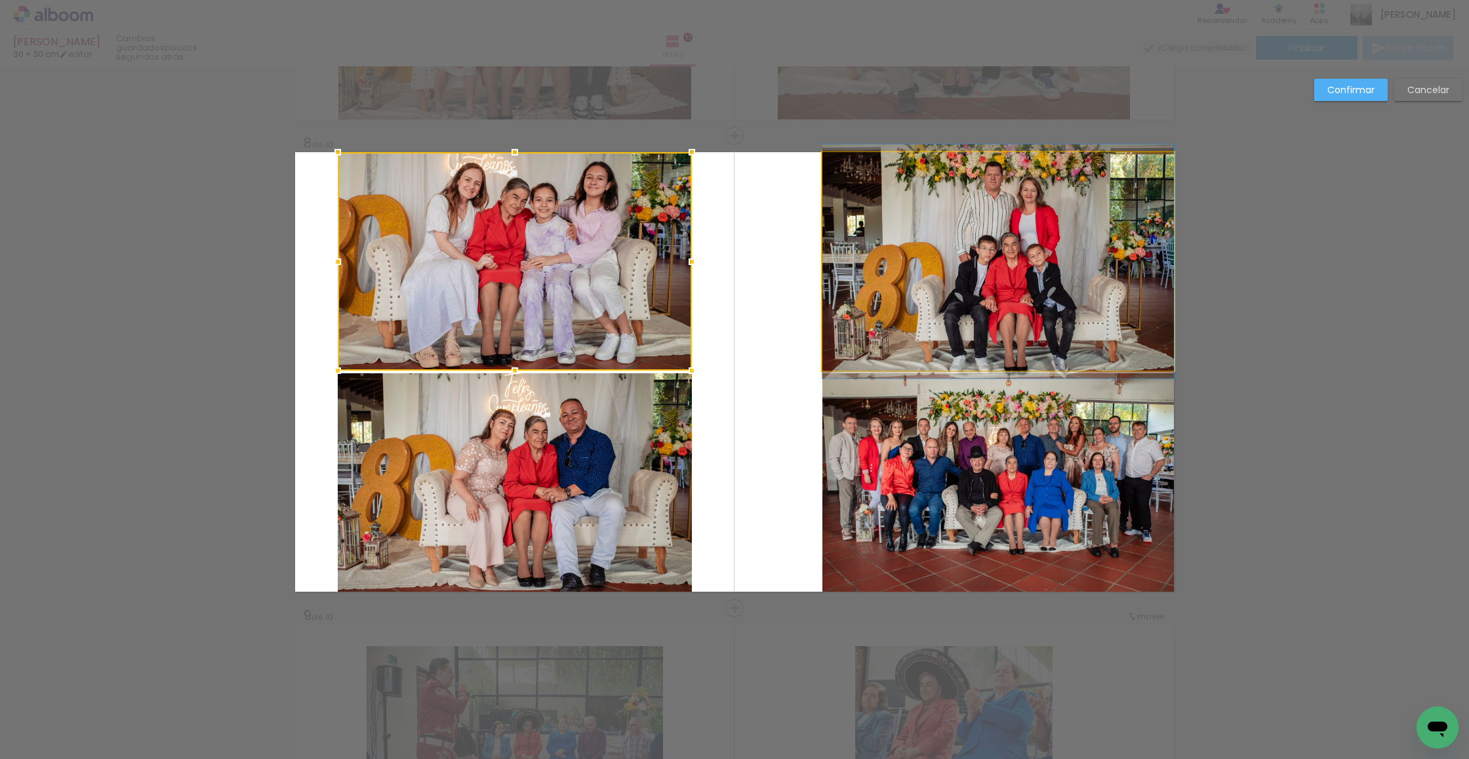
drag, startPoint x: 877, startPoint y: 348, endPoint x: 881, endPoint y: 372, distance: 24.6
click at [877, 348] on album-spread "8 de 10" at bounding box center [734, 371] width 879 height 439
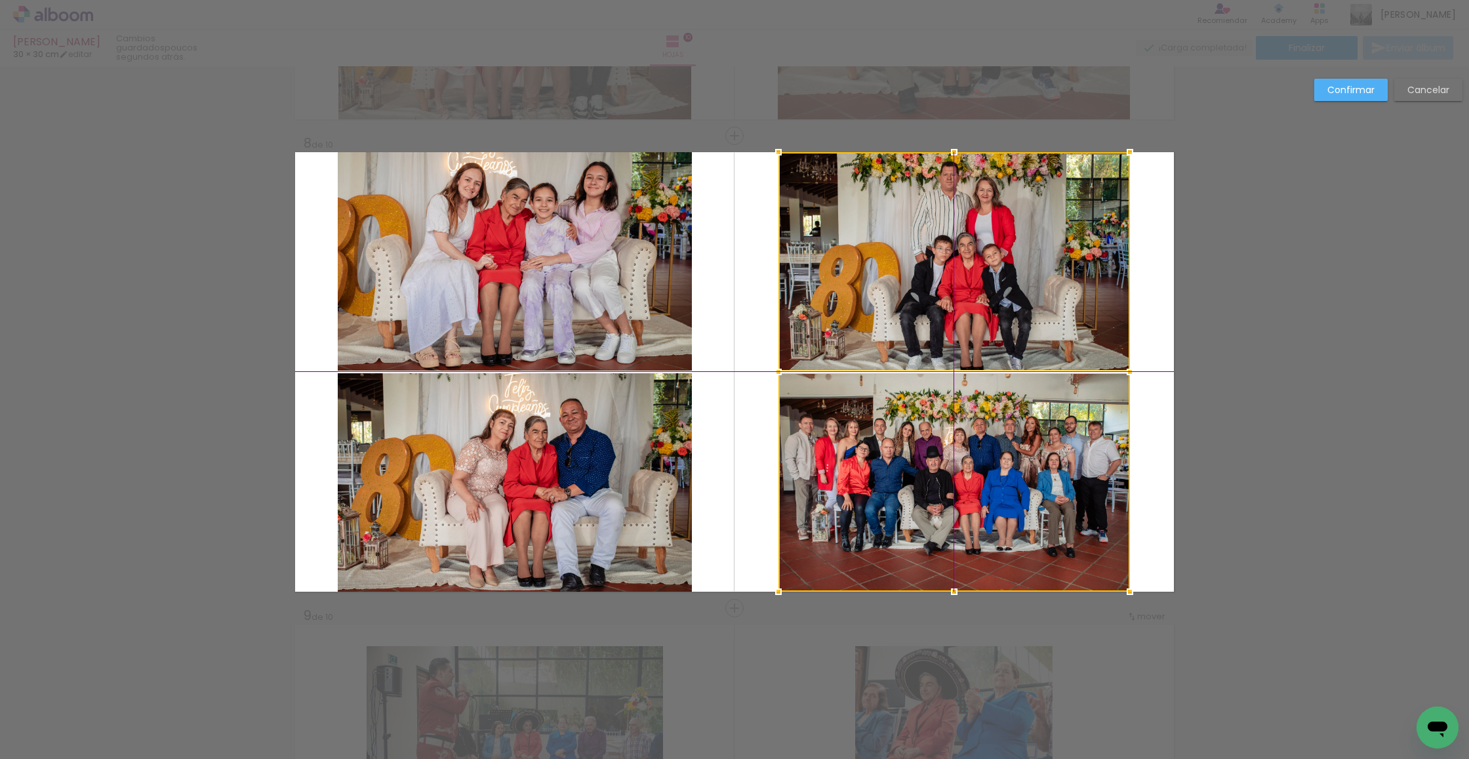
drag, startPoint x: 861, startPoint y: 344, endPoint x: 851, endPoint y: 344, distance: 9.8
click at [851, 344] on div at bounding box center [953, 371] width 351 height 439
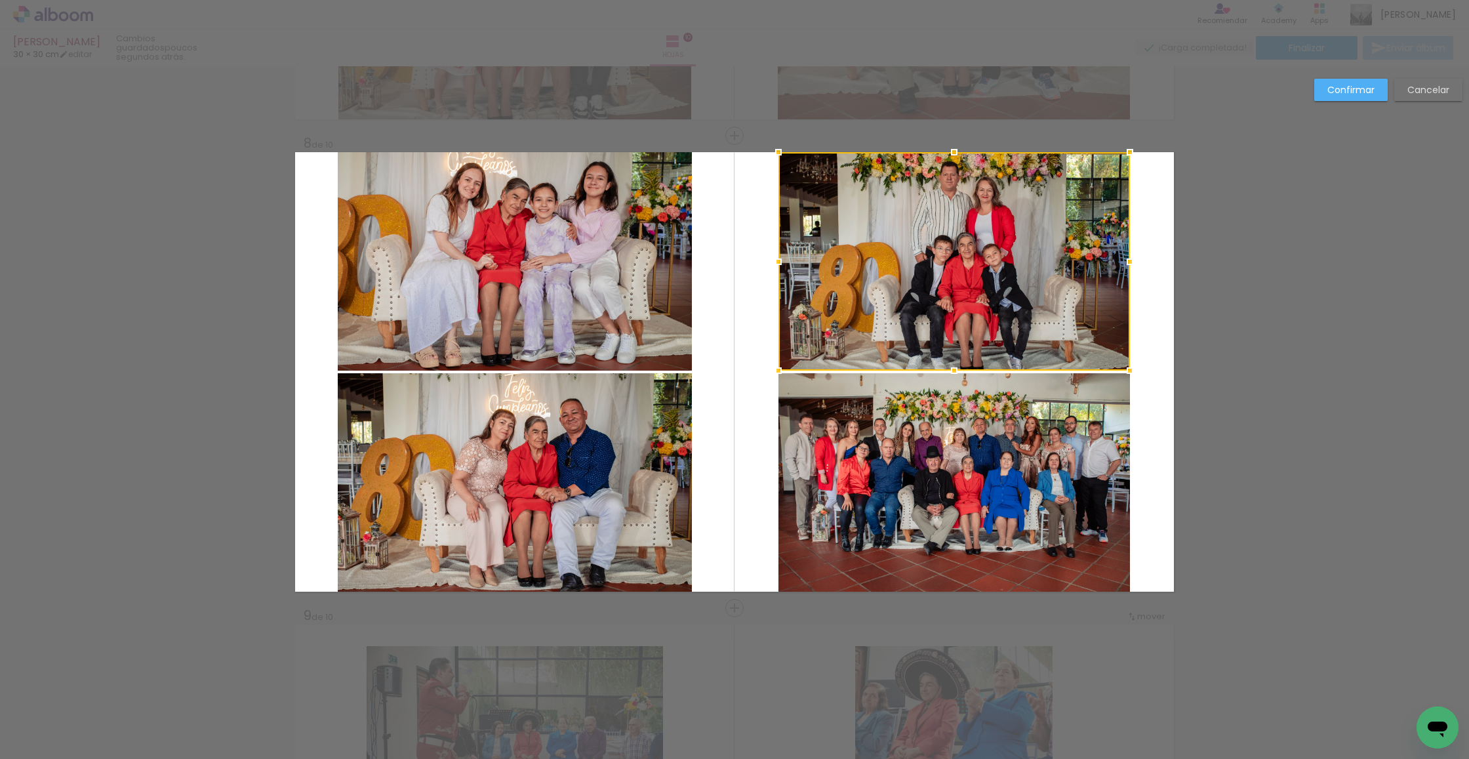
click at [0, 0] on slot "Confirmar" at bounding box center [0, 0] width 0 height 0
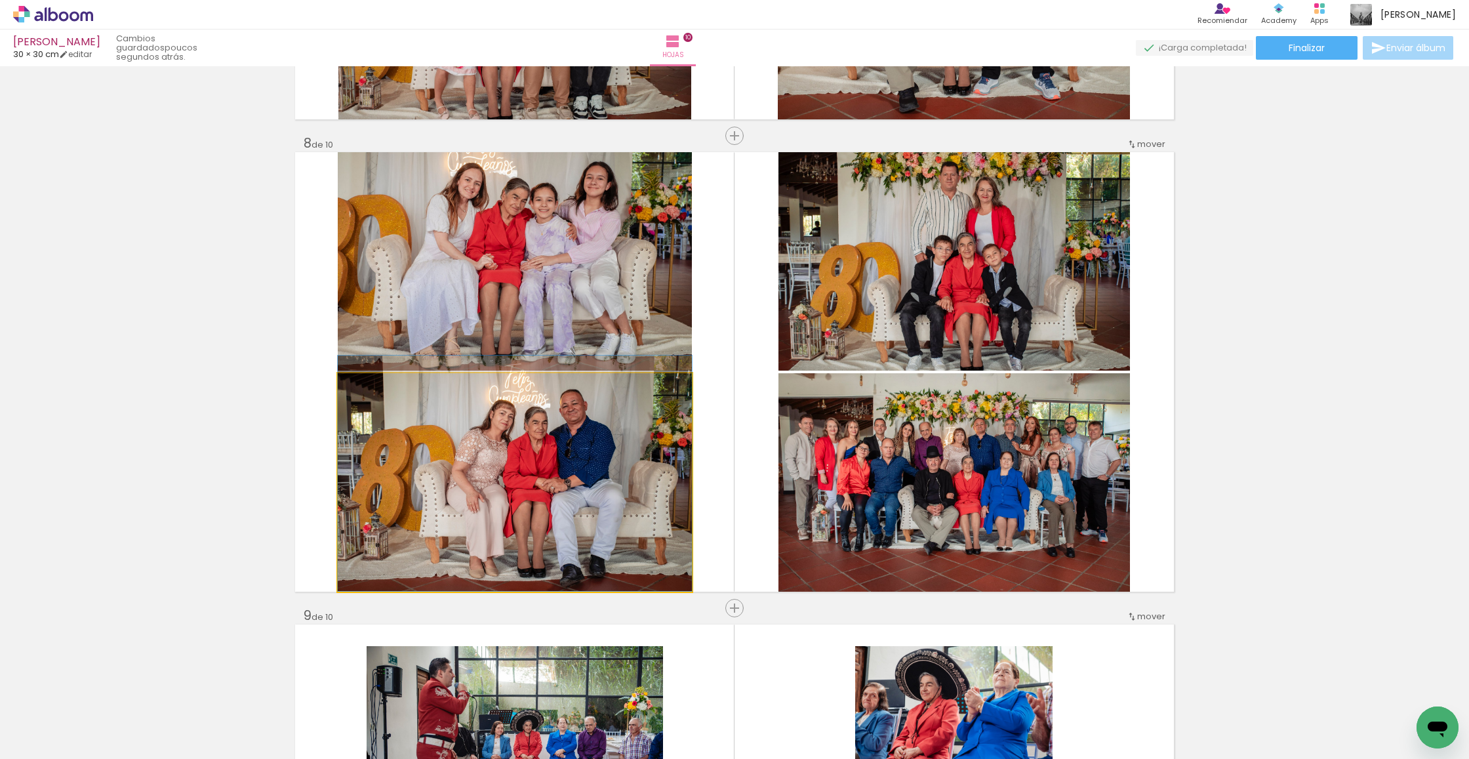
drag, startPoint x: 630, startPoint y: 471, endPoint x: 631, endPoint y: 460, distance: 10.5
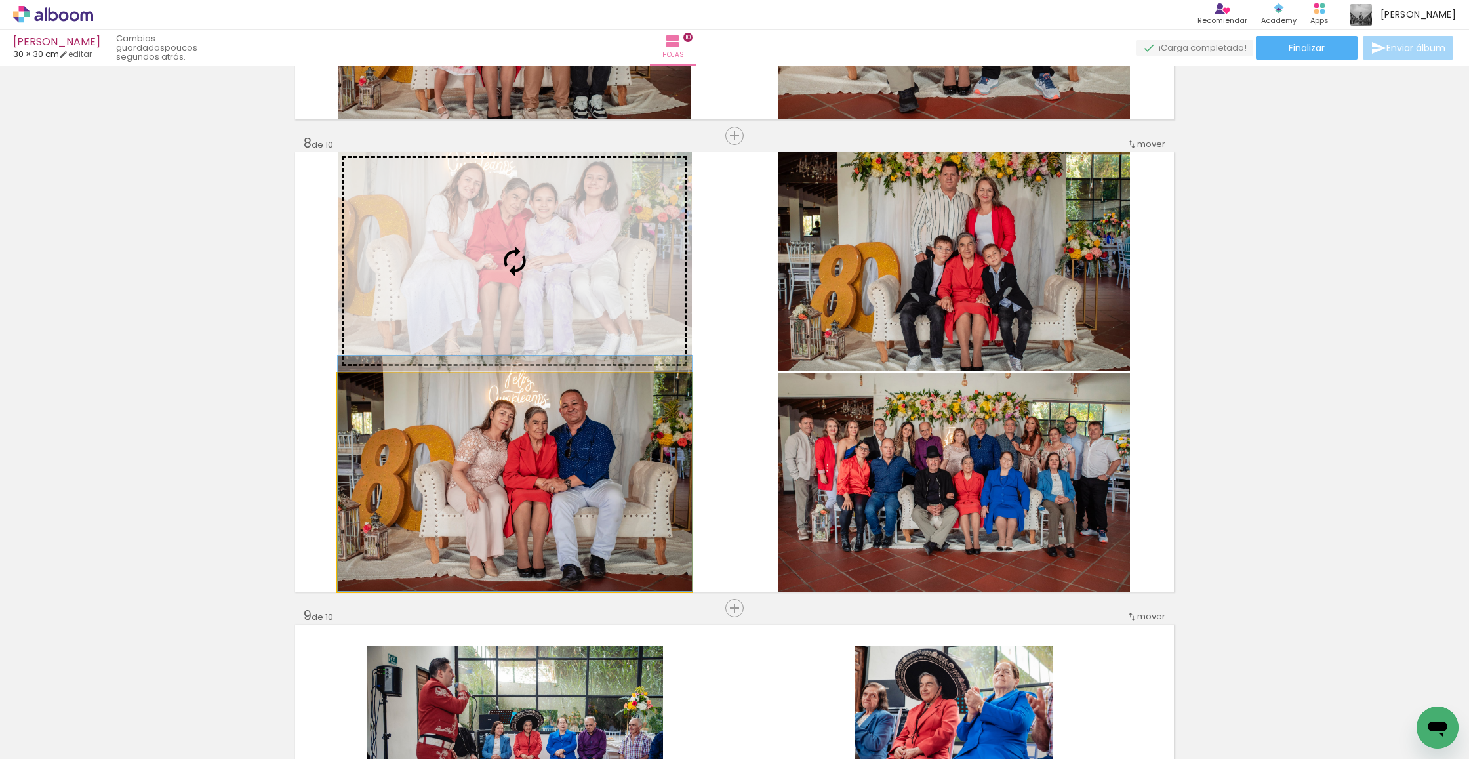
drag, startPoint x: 591, startPoint y: 472, endPoint x: 607, endPoint y: 349, distance: 124.3
click at [0, 0] on slot at bounding box center [0, 0] width 0 height 0
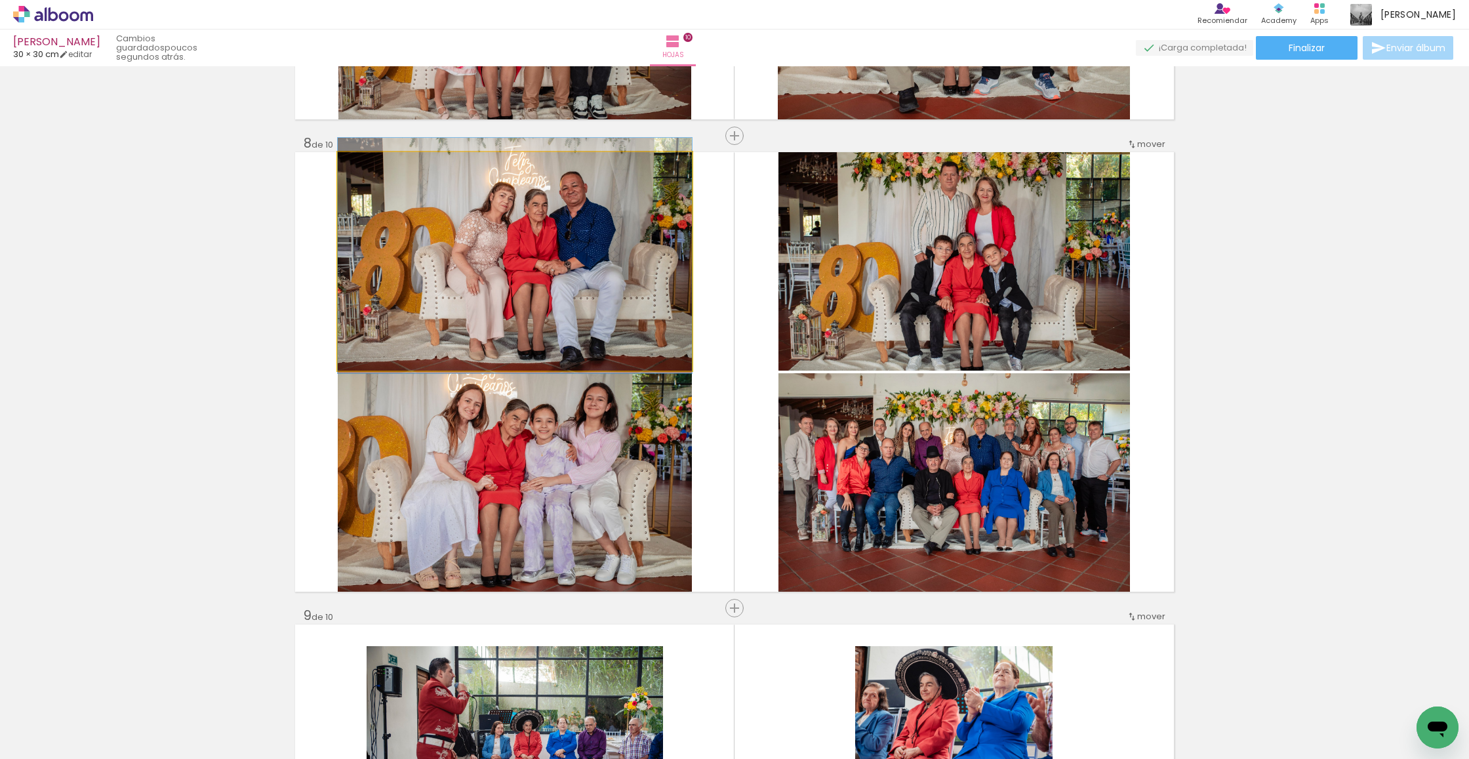
drag, startPoint x: 601, startPoint y: 356, endPoint x: 639, endPoint y: 450, distance: 101.4
click at [601, 350] on div at bounding box center [515, 255] width 354 height 235
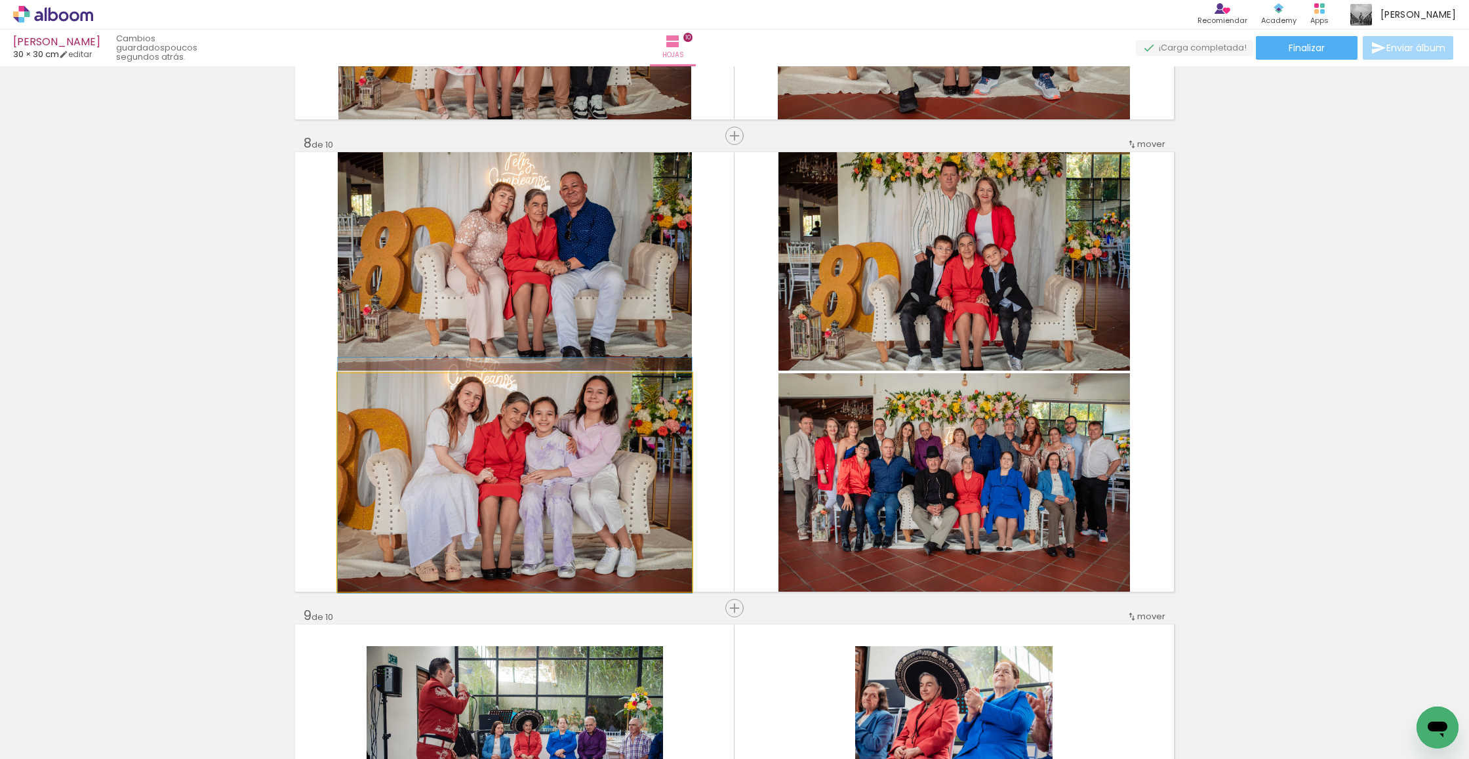
drag, startPoint x: 639, startPoint y: 450, endPoint x: 641, endPoint y: 443, distance: 7.5
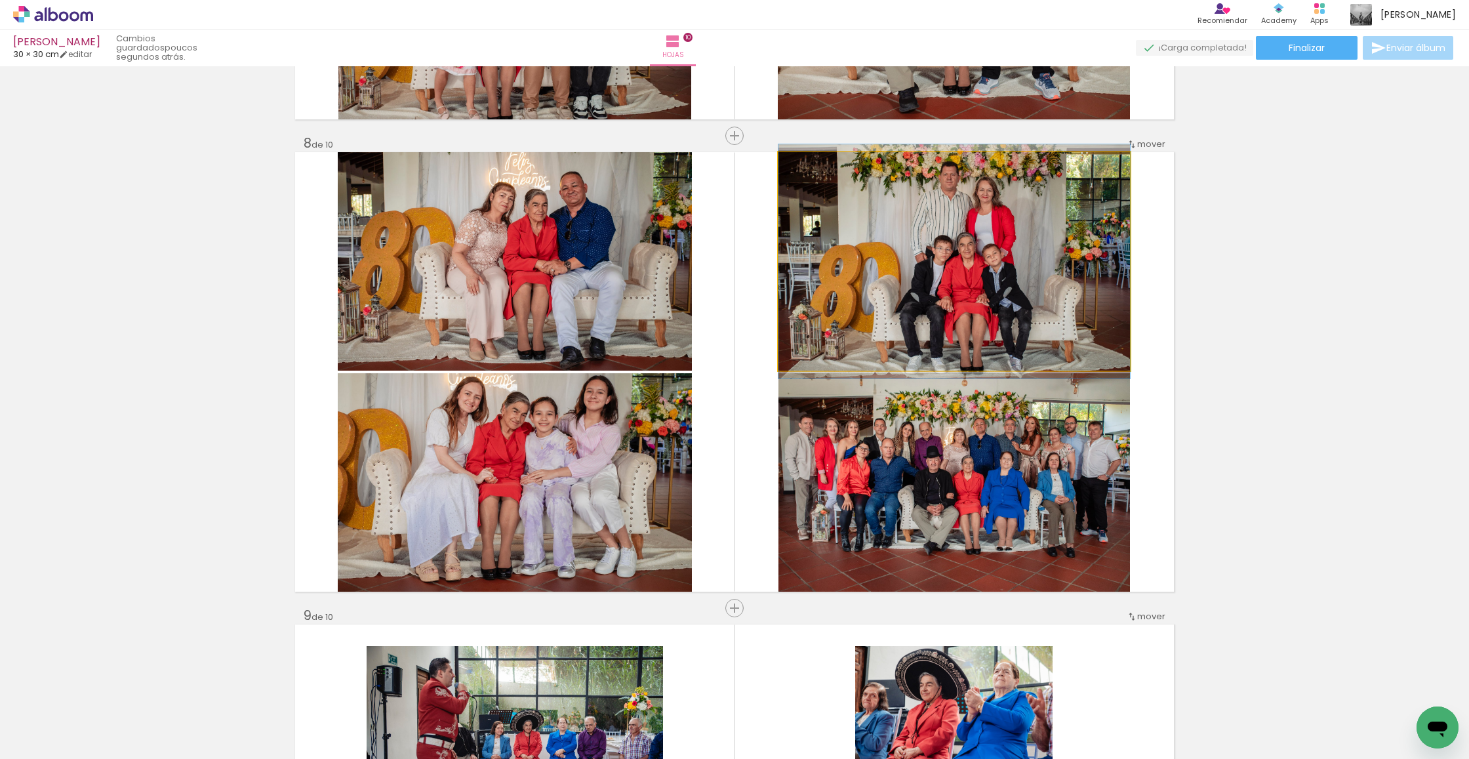
drag, startPoint x: 1007, startPoint y: 256, endPoint x: 997, endPoint y: 386, distance: 130.2
click at [1007, 256] on div at bounding box center [953, 261] width 351 height 234
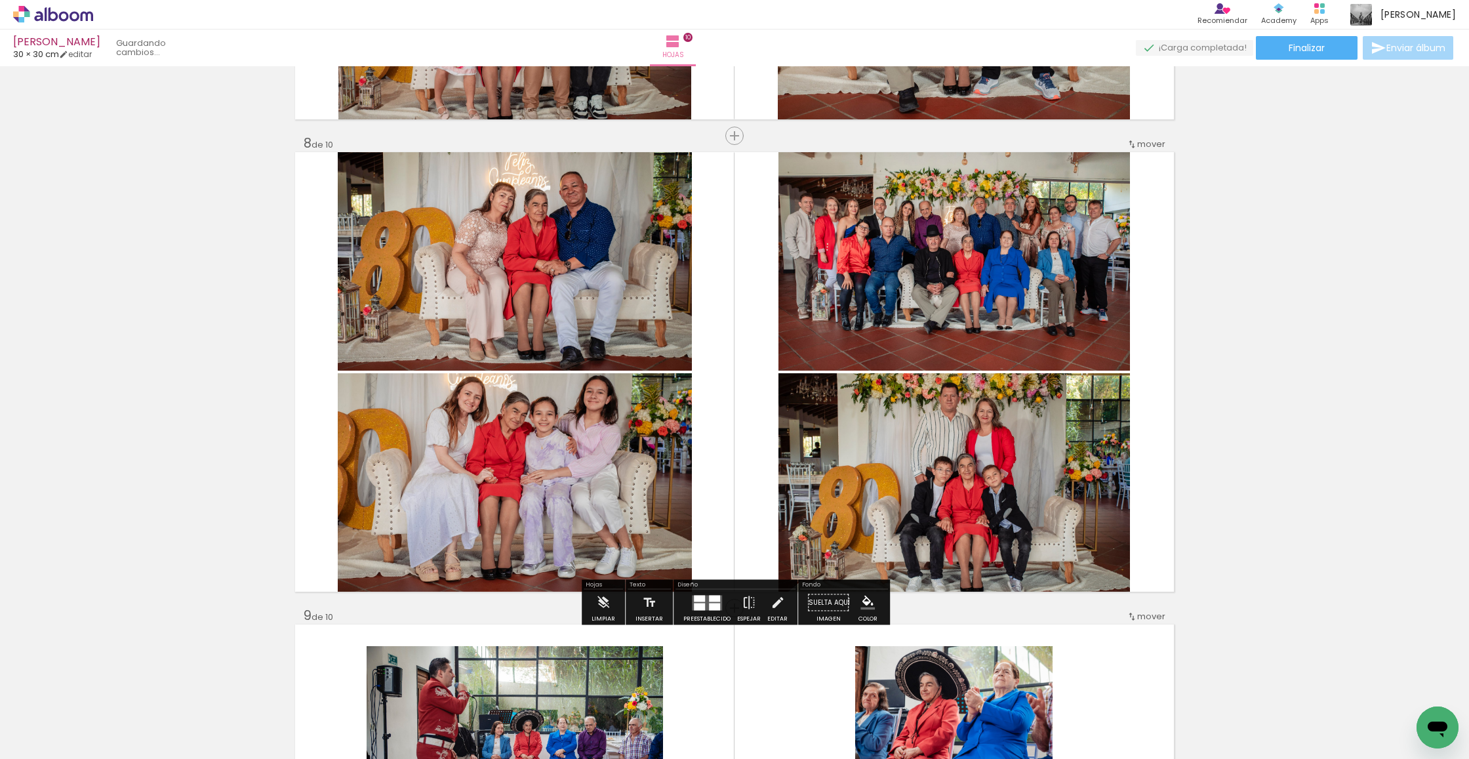
drag, startPoint x: 953, startPoint y: 523, endPoint x: 977, endPoint y: 352, distance: 172.9
click at [0, 0] on slot at bounding box center [0, 0] width 0 height 0
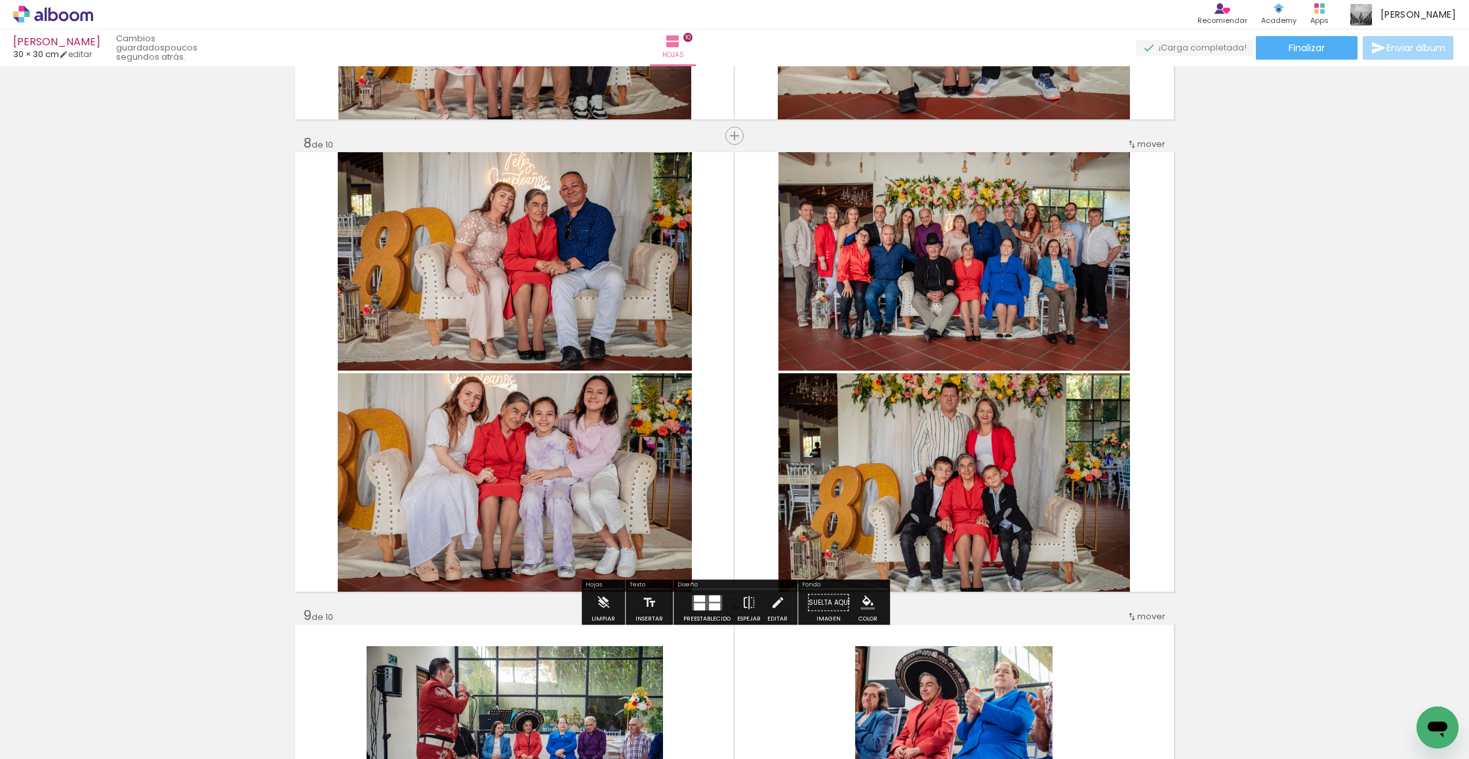
drag, startPoint x: 963, startPoint y: 312, endPoint x: 964, endPoint y: 326, distance: 13.8
click at [692, 357] on div at bounding box center [515, 474] width 354 height 235
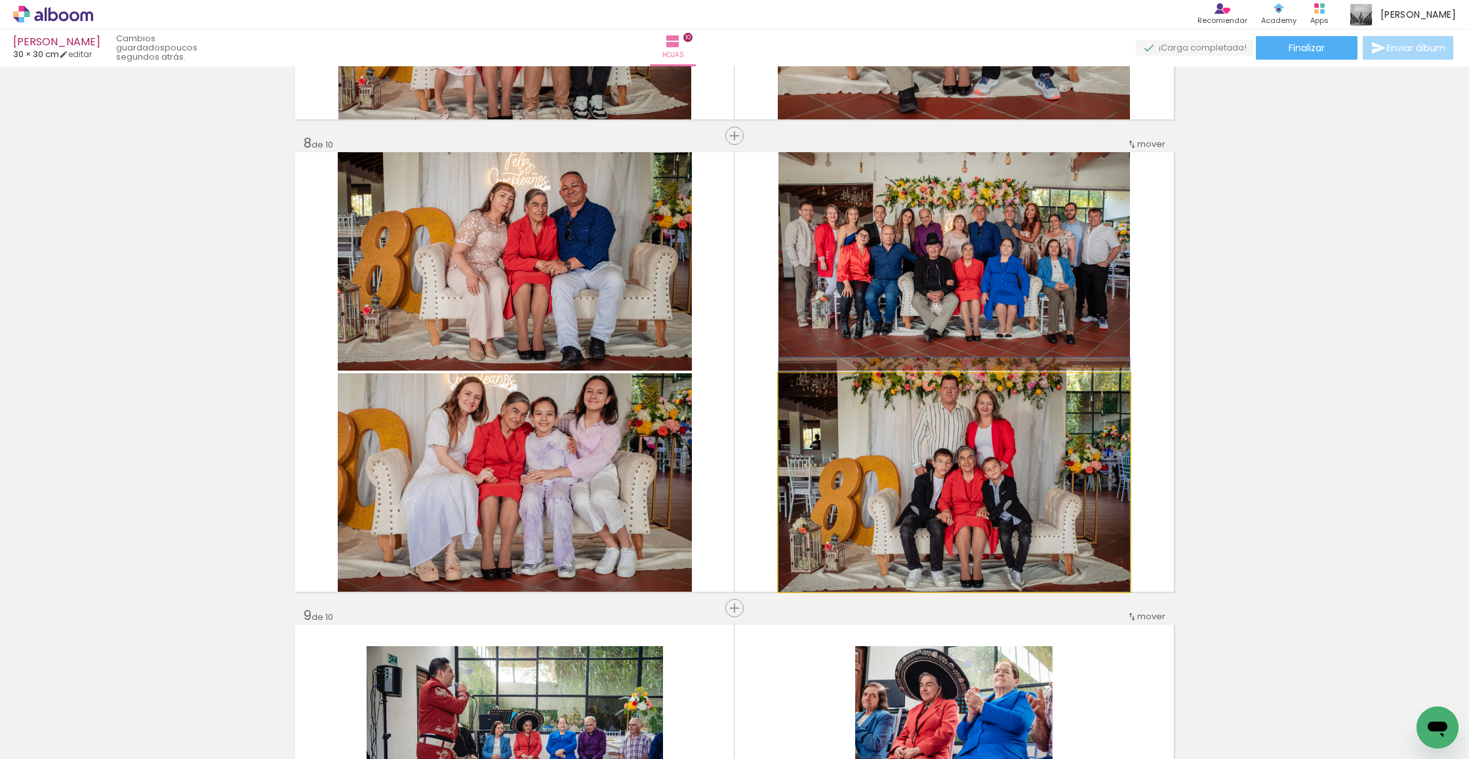
drag, startPoint x: 987, startPoint y: 517, endPoint x: 988, endPoint y: 510, distance: 7.3
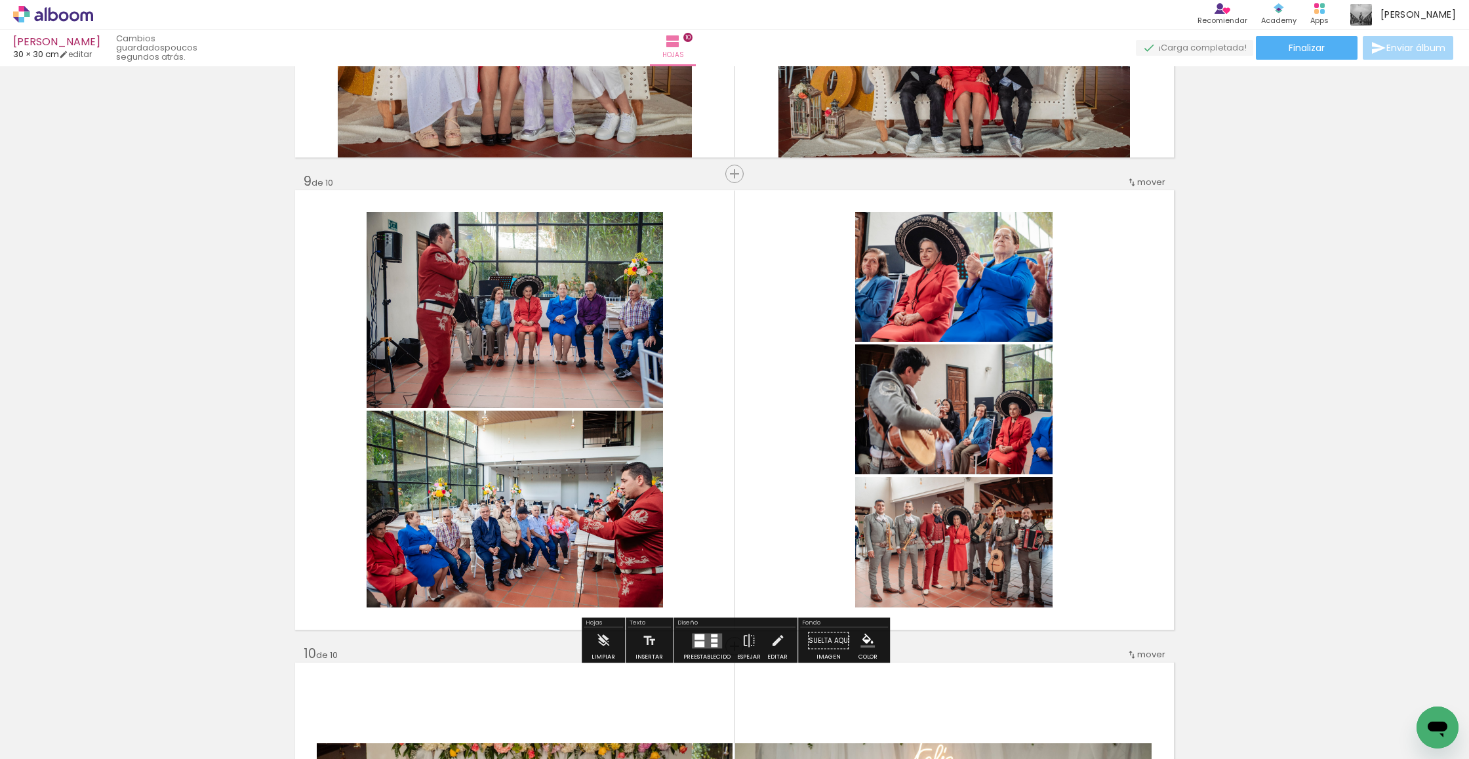
scroll to position [3697, 0]
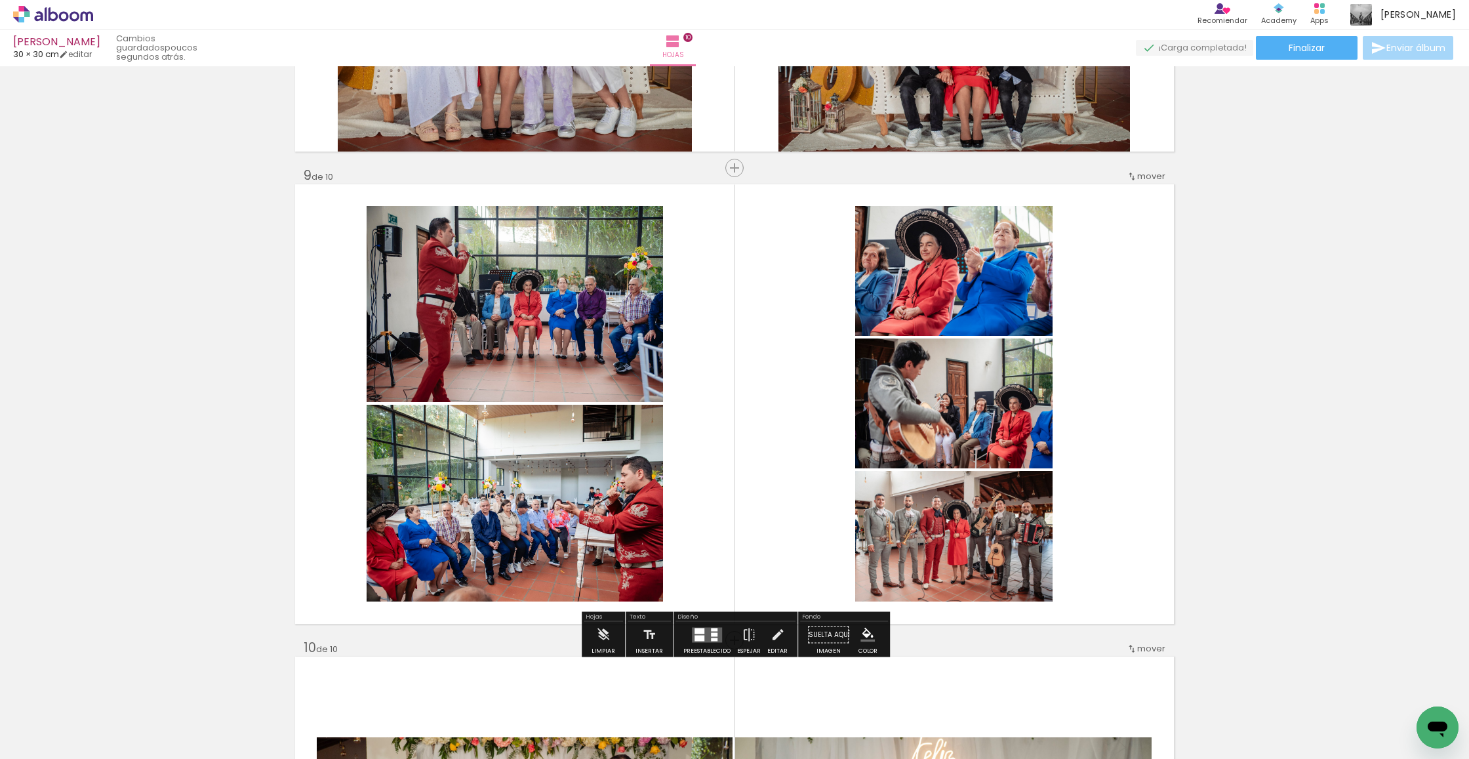
click at [711, 633] on div at bounding box center [714, 634] width 7 height 4
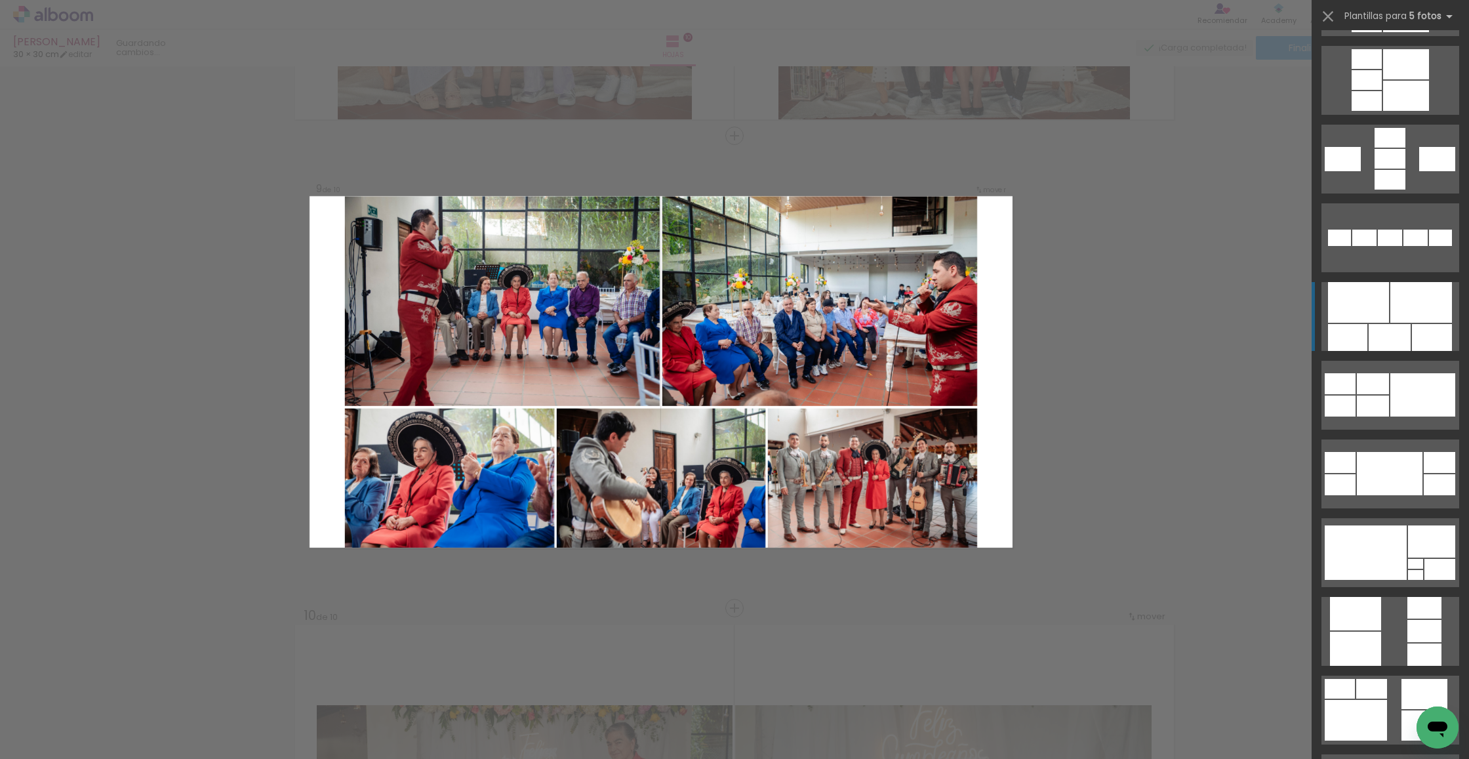
scroll to position [548, 0]
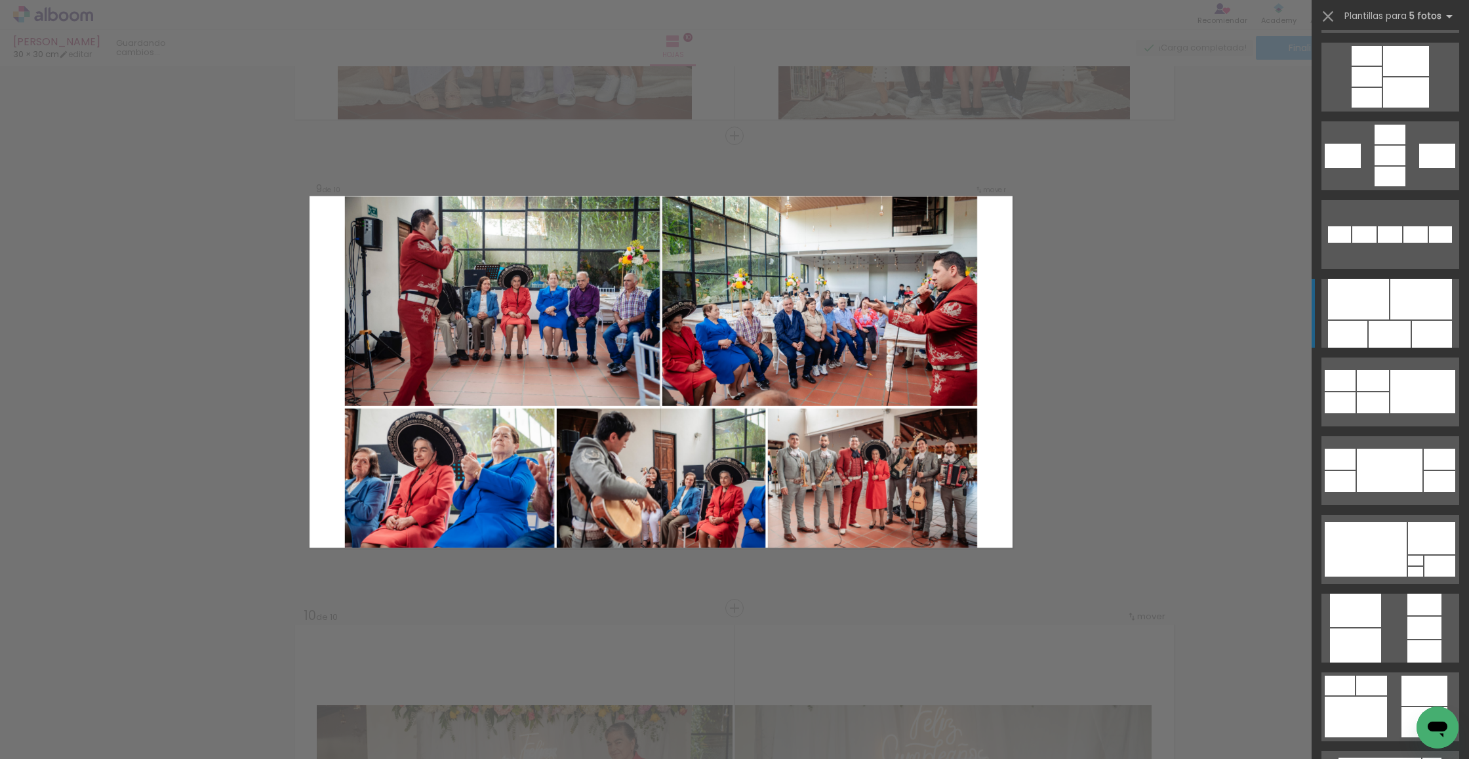
click at [1384, 29] on div at bounding box center [1406, 14] width 46 height 30
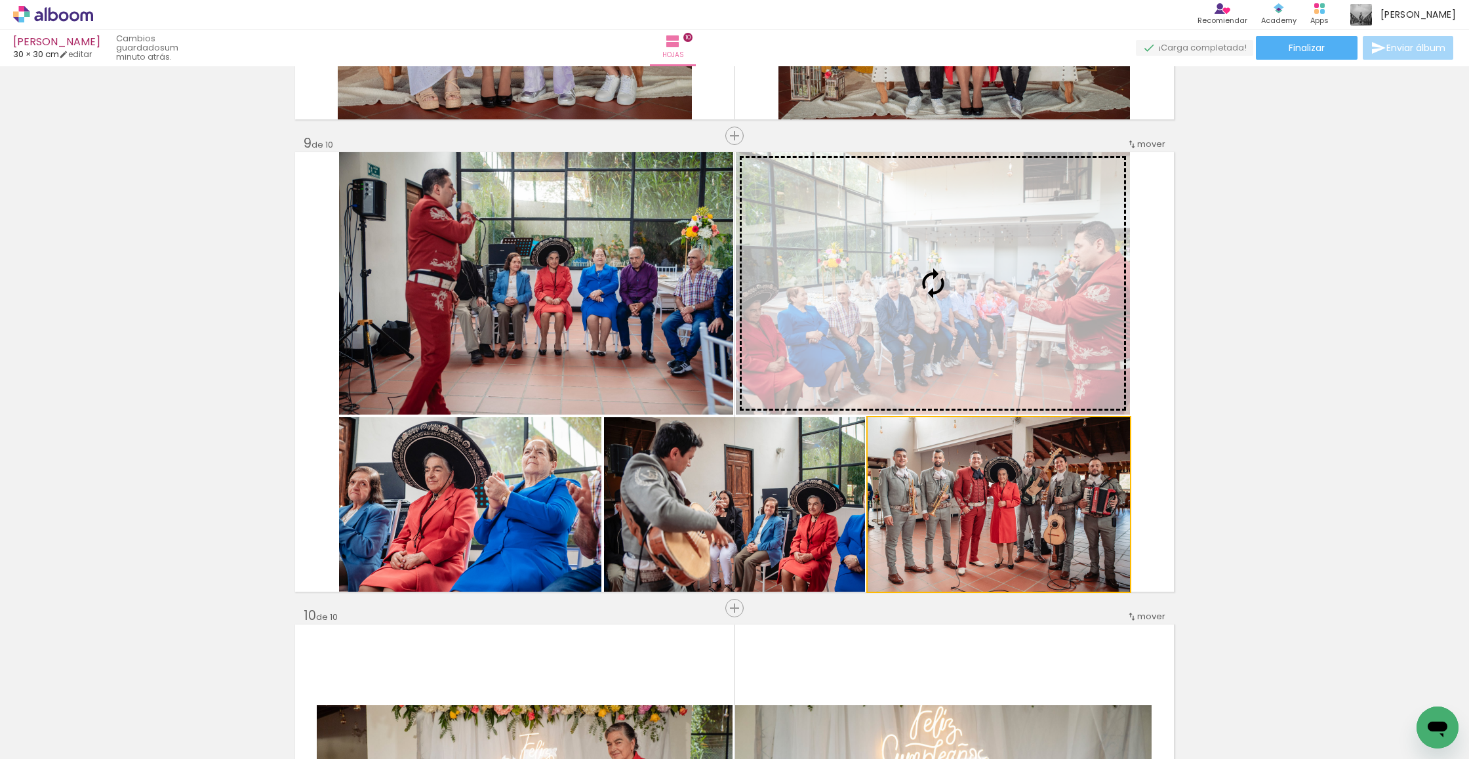
drag, startPoint x: 1014, startPoint y: 547, endPoint x: 965, endPoint y: 354, distance: 199.0
click at [0, 0] on slot at bounding box center [0, 0] width 0 height 0
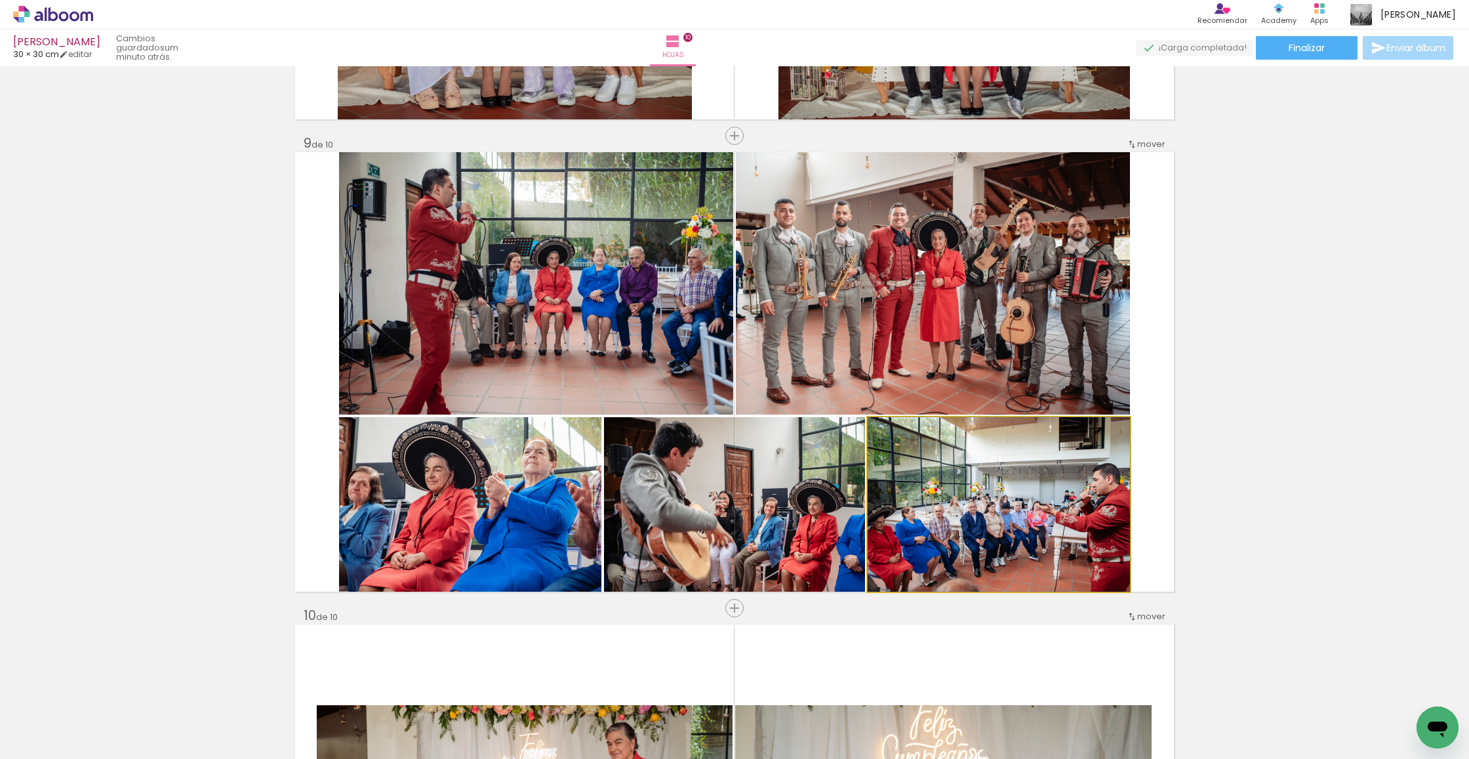
drag, startPoint x: 1006, startPoint y: 550, endPoint x: 985, endPoint y: 538, distance: 24.4
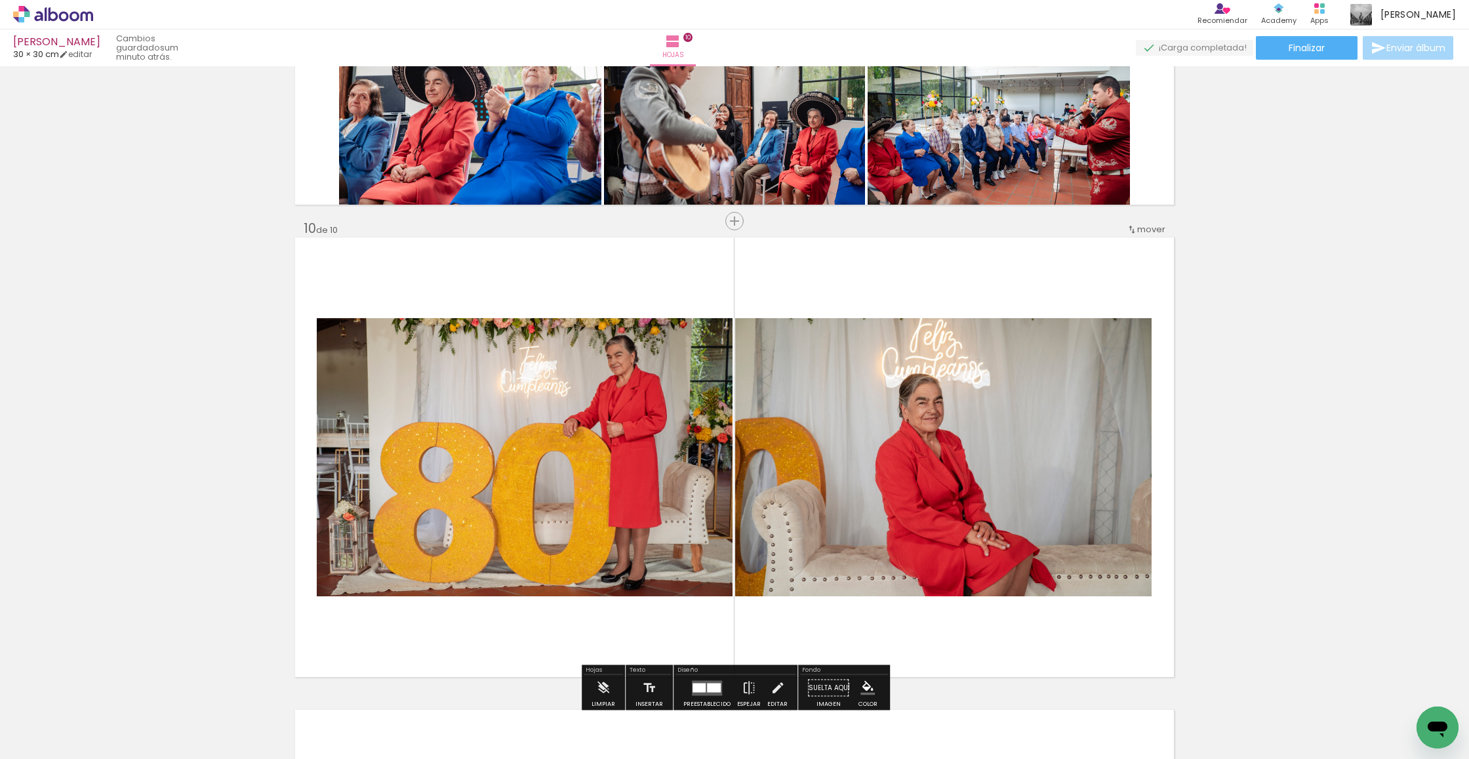
scroll to position [4123, 0]
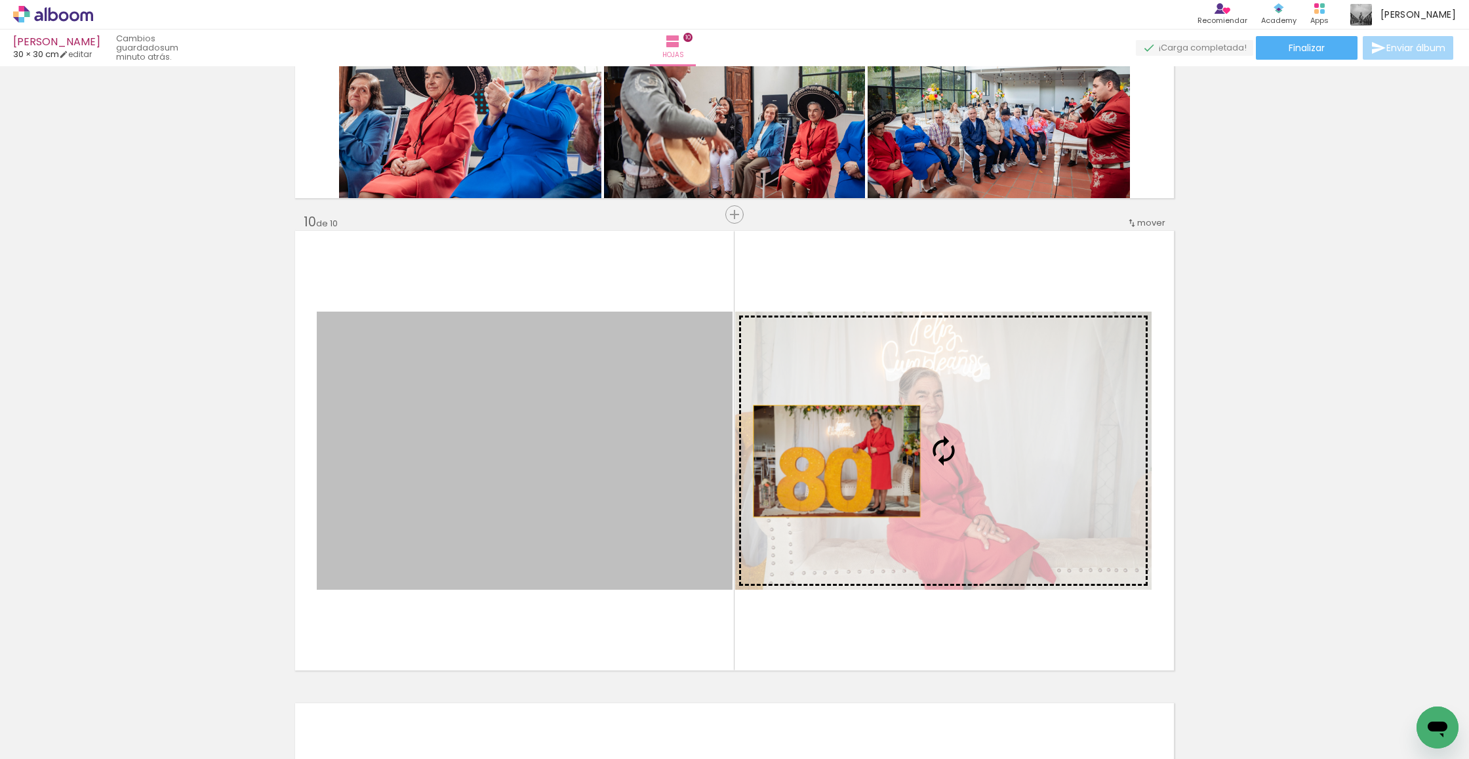
drag, startPoint x: 627, startPoint y: 464, endPoint x: 856, endPoint y: 460, distance: 229.5
click at [0, 0] on slot at bounding box center [0, 0] width 0 height 0
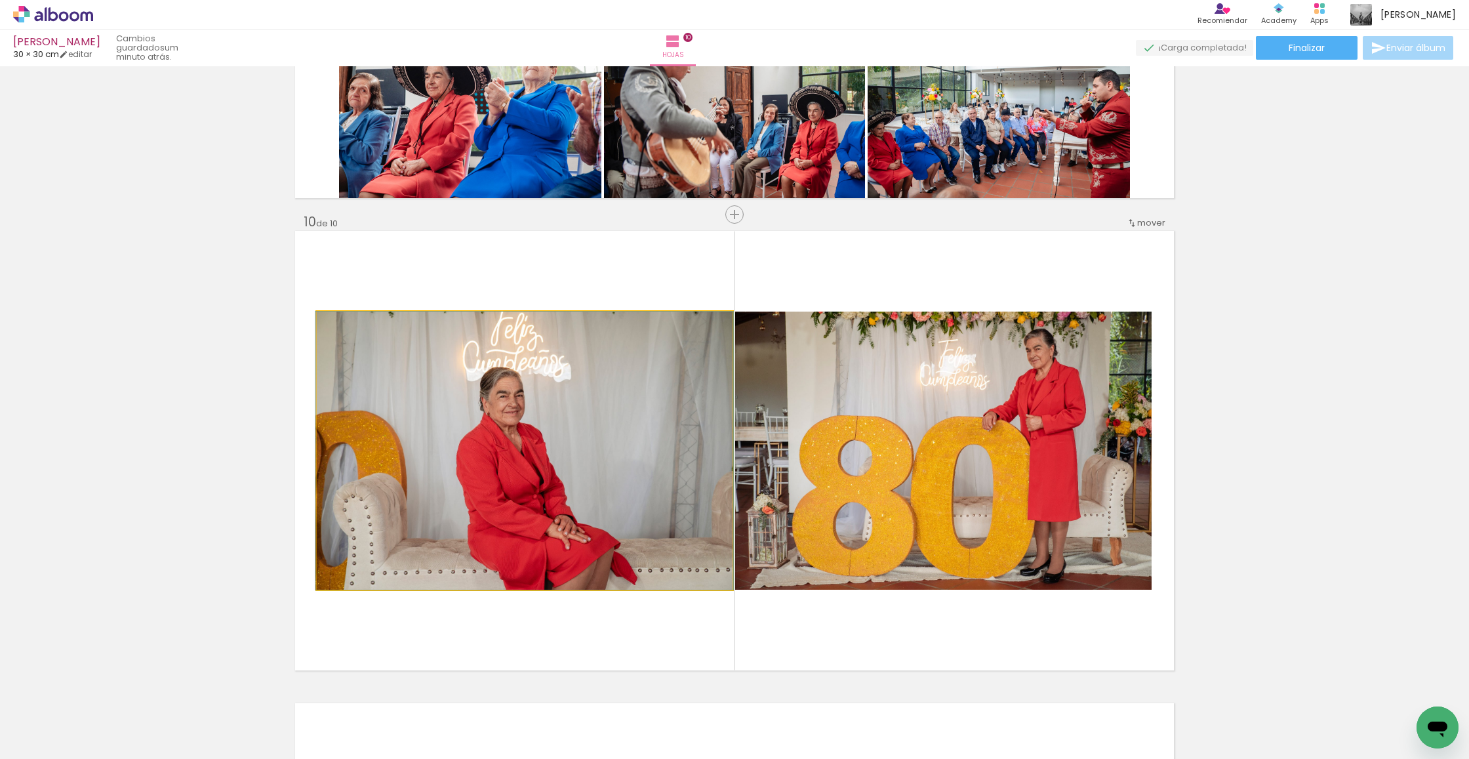
click at [384, 445] on quentale-photo at bounding box center [525, 450] width 416 height 278
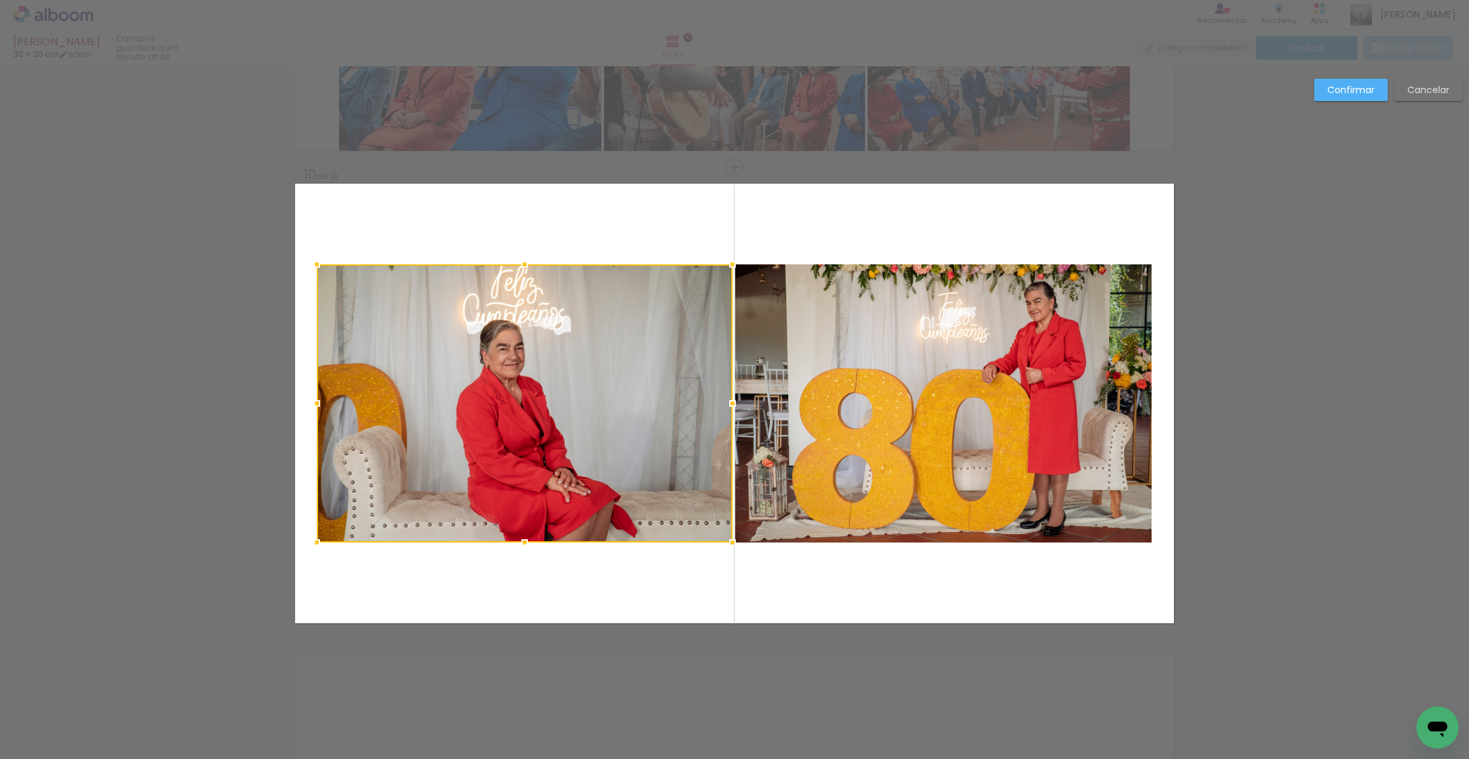
scroll to position [4201, 0]
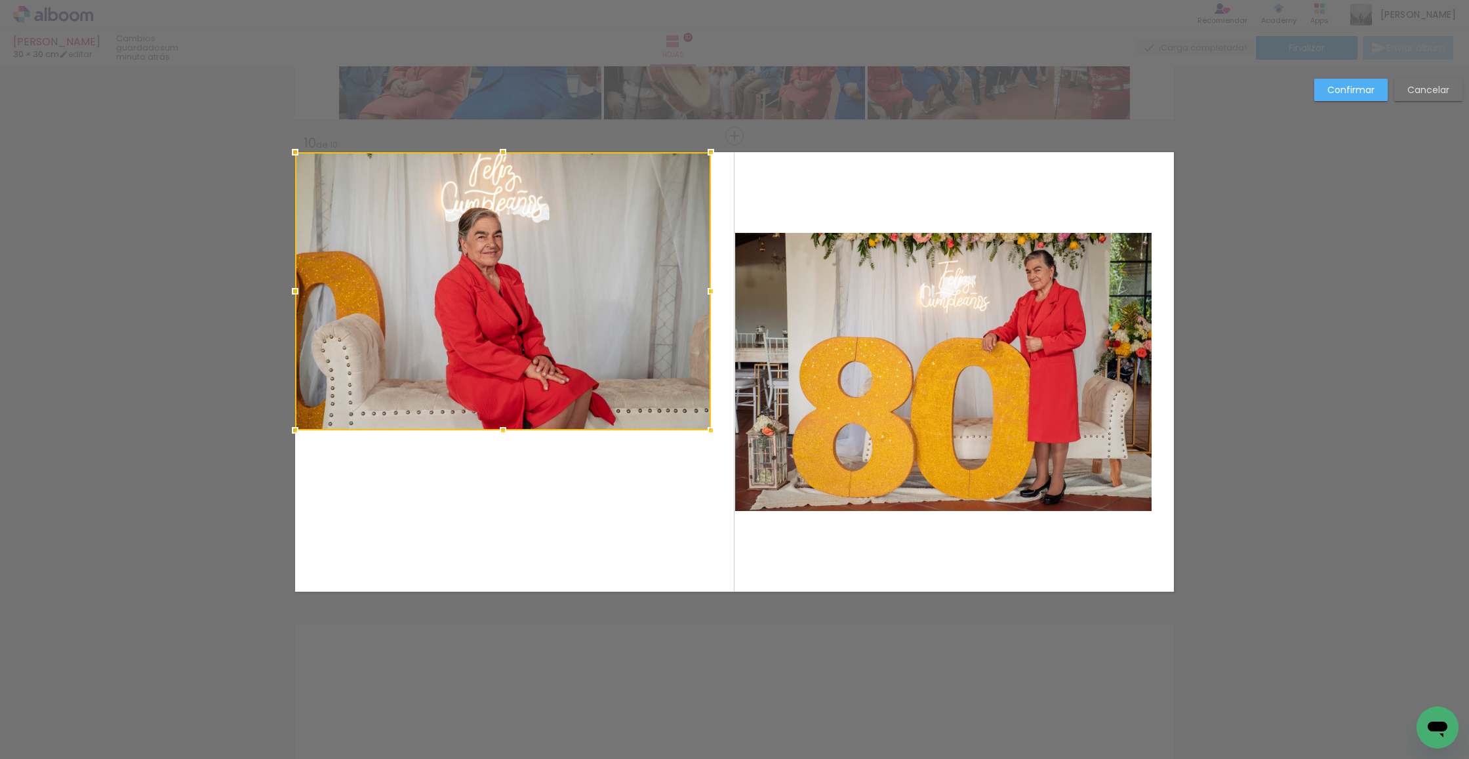
drag, startPoint x: 426, startPoint y: 435, endPoint x: 287, endPoint y: 237, distance: 242.5
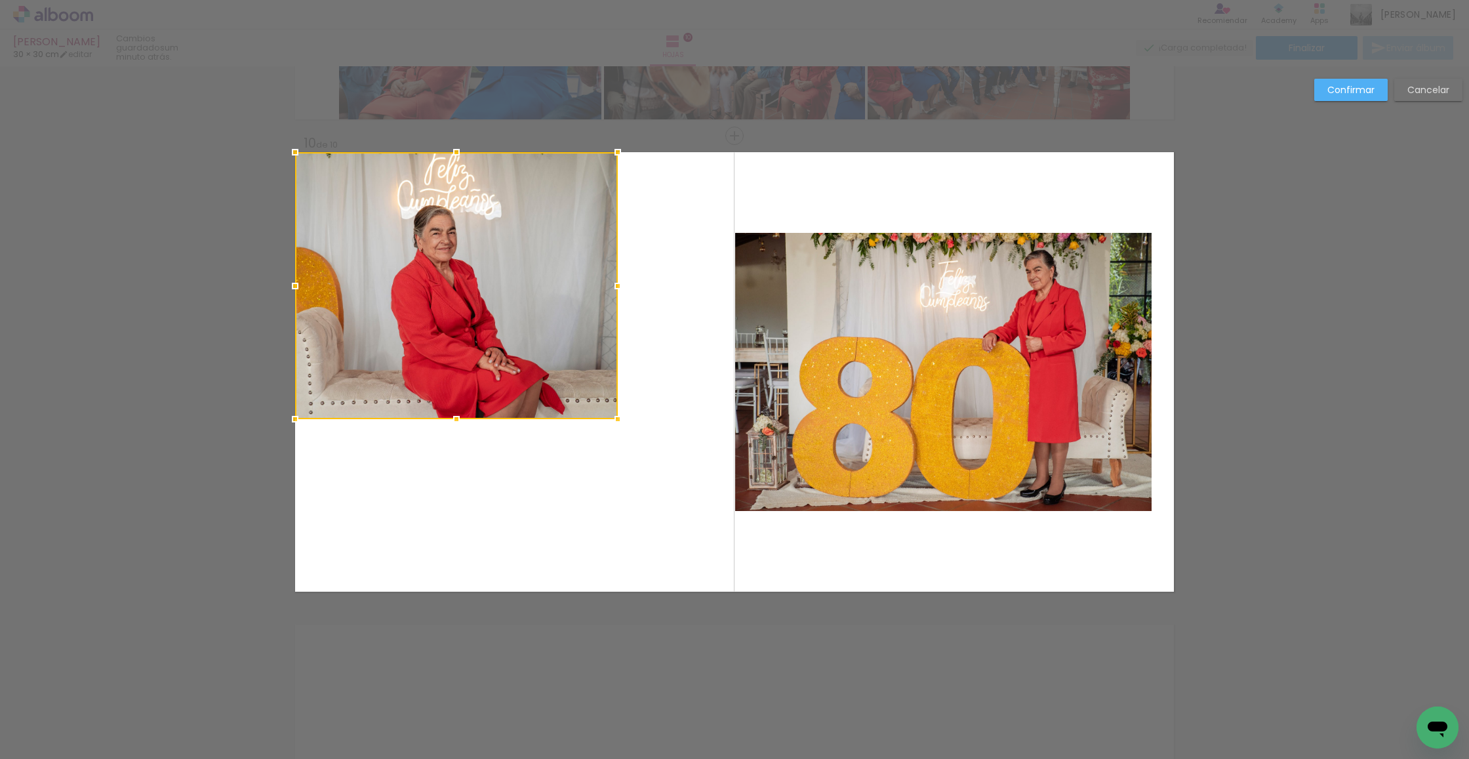
drag, startPoint x: 759, startPoint y: 580, endPoint x: 768, endPoint y: 643, distance: 64.2
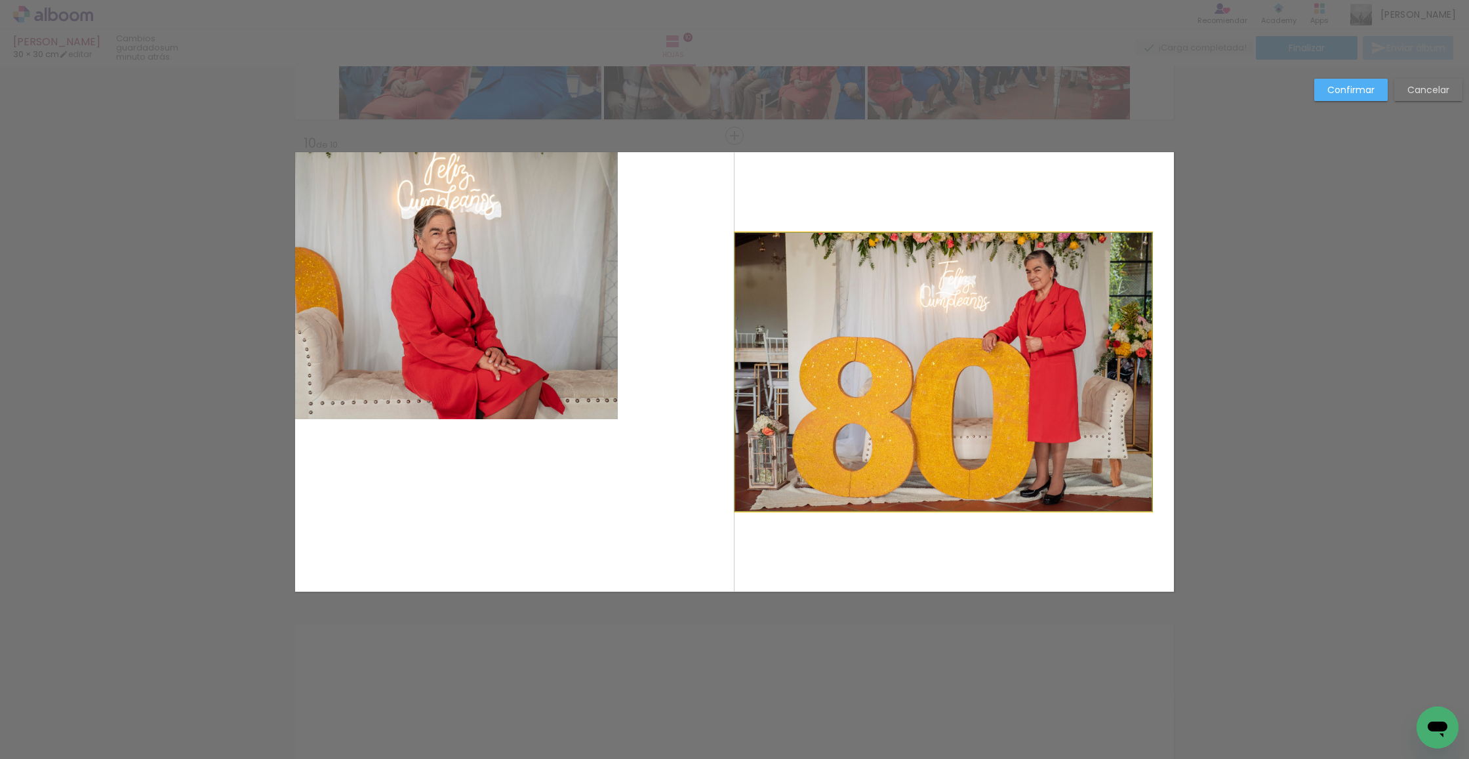
drag, startPoint x: 817, startPoint y: 465, endPoint x: 789, endPoint y: 440, distance: 37.6
click at [817, 464] on album-spread "10 de 10" at bounding box center [734, 371] width 879 height 439
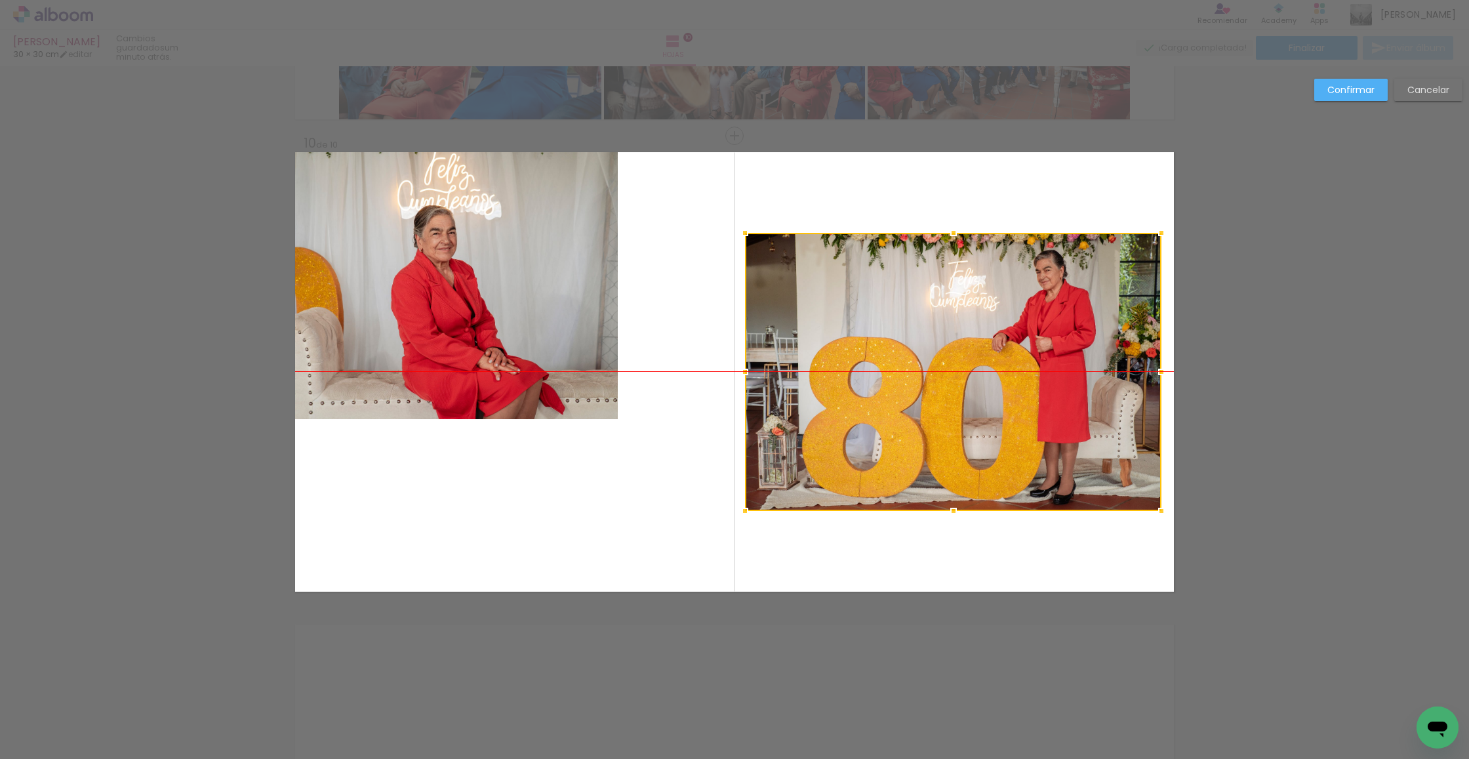
drag, startPoint x: 789, startPoint y: 440, endPoint x: 715, endPoint y: 424, distance: 75.1
click at [799, 440] on div at bounding box center [953, 372] width 416 height 278
click at [597, 396] on quentale-photo at bounding box center [456, 285] width 323 height 267
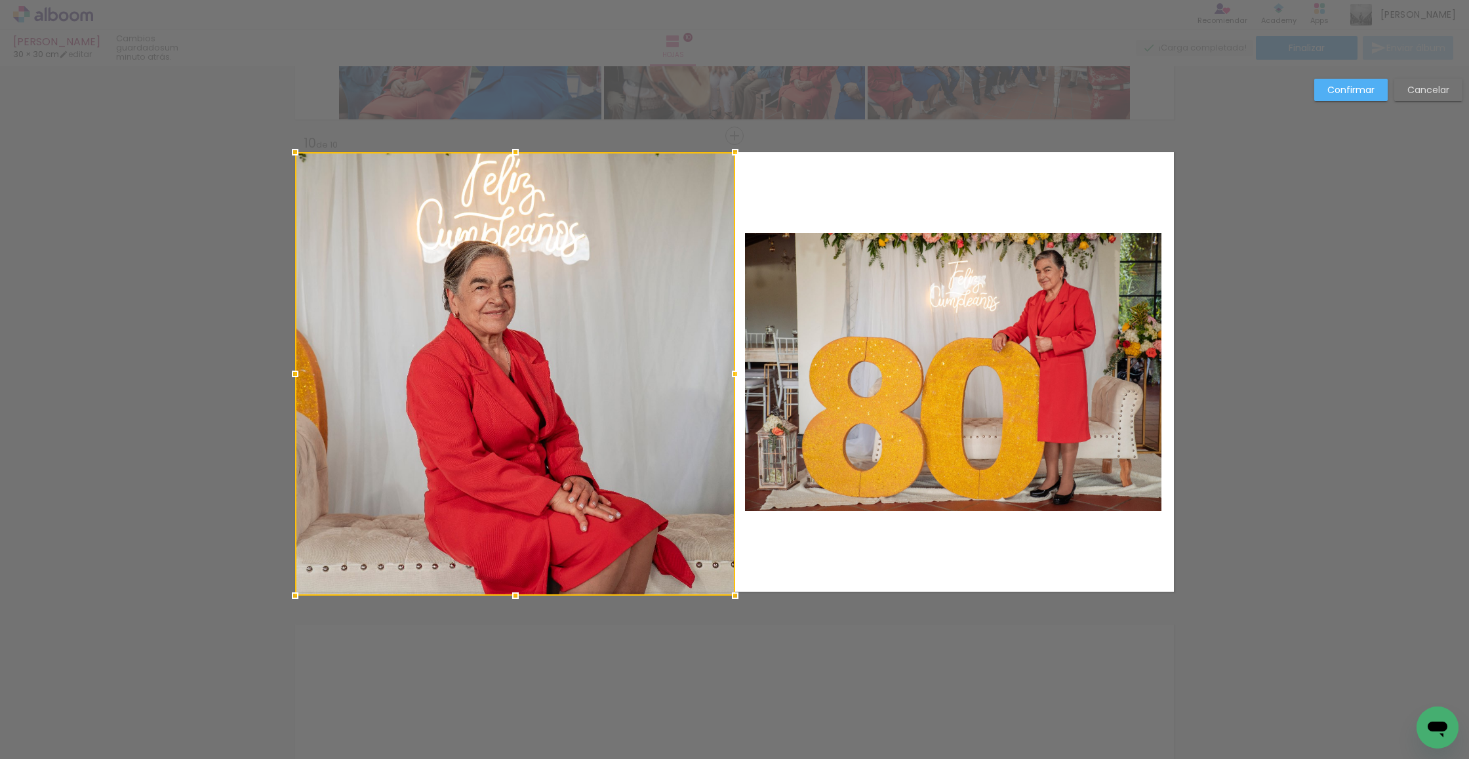
drag, startPoint x: 618, startPoint y: 416, endPoint x: 736, endPoint y: 638, distance: 250.8
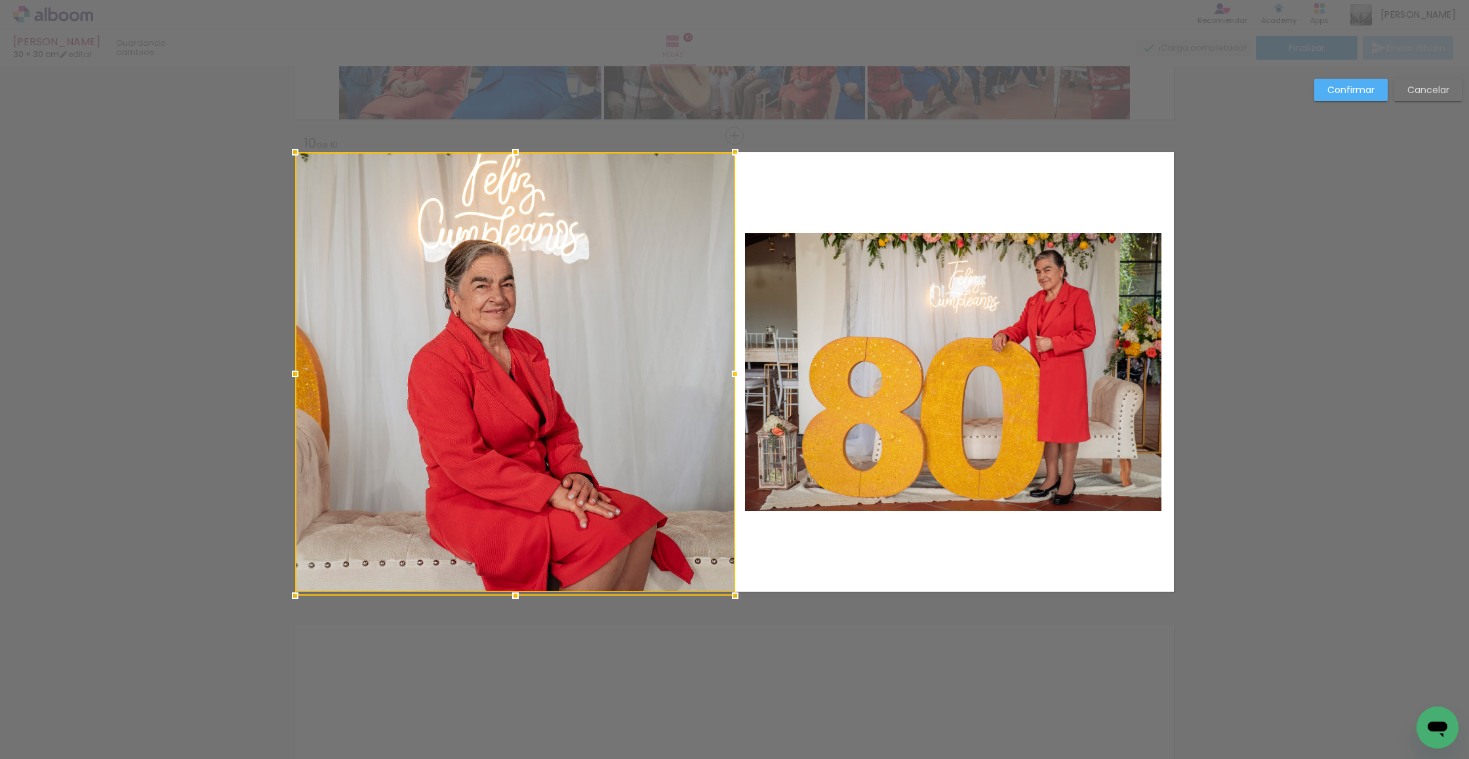
scroll to position [4204, 0]
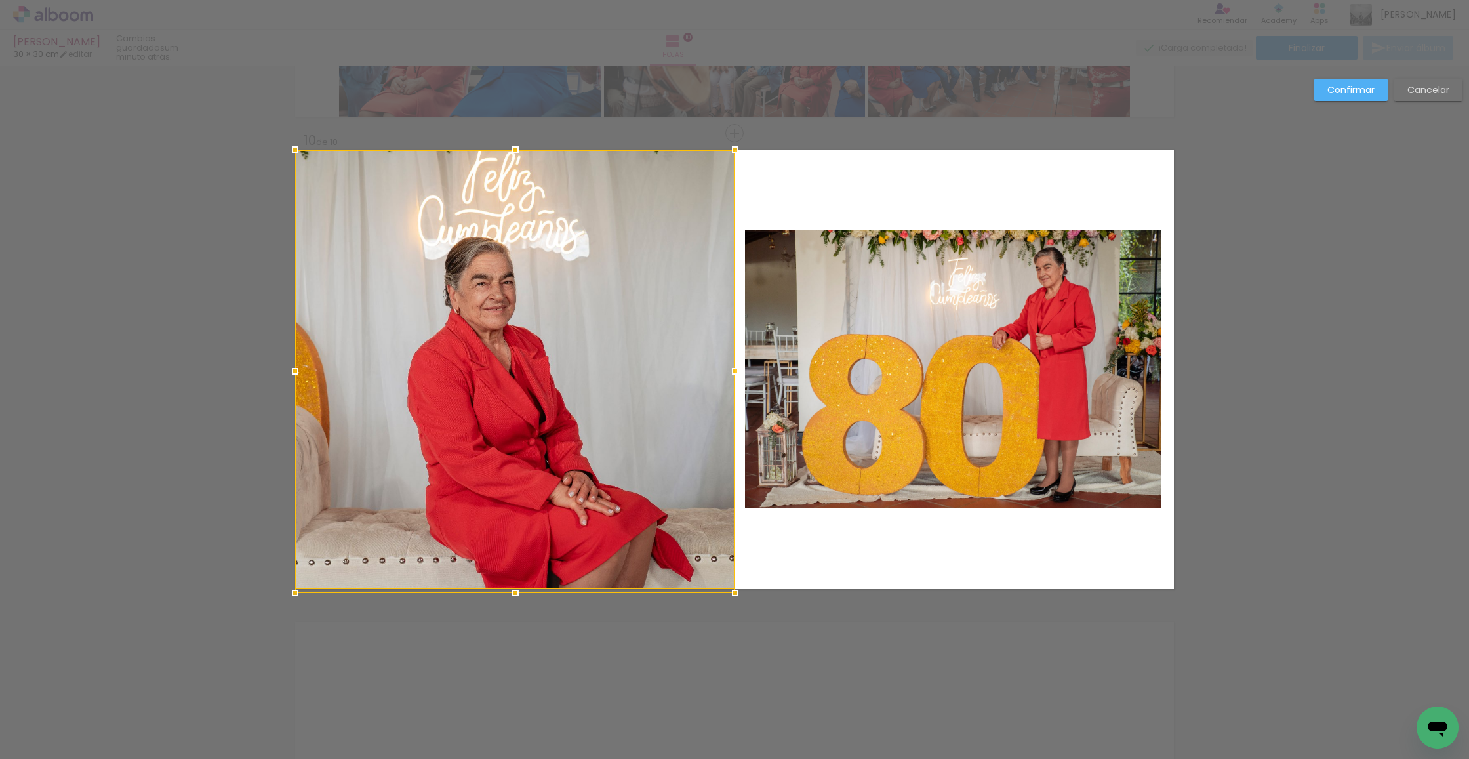
click at [917, 403] on quentale-photo at bounding box center [953, 369] width 416 height 278
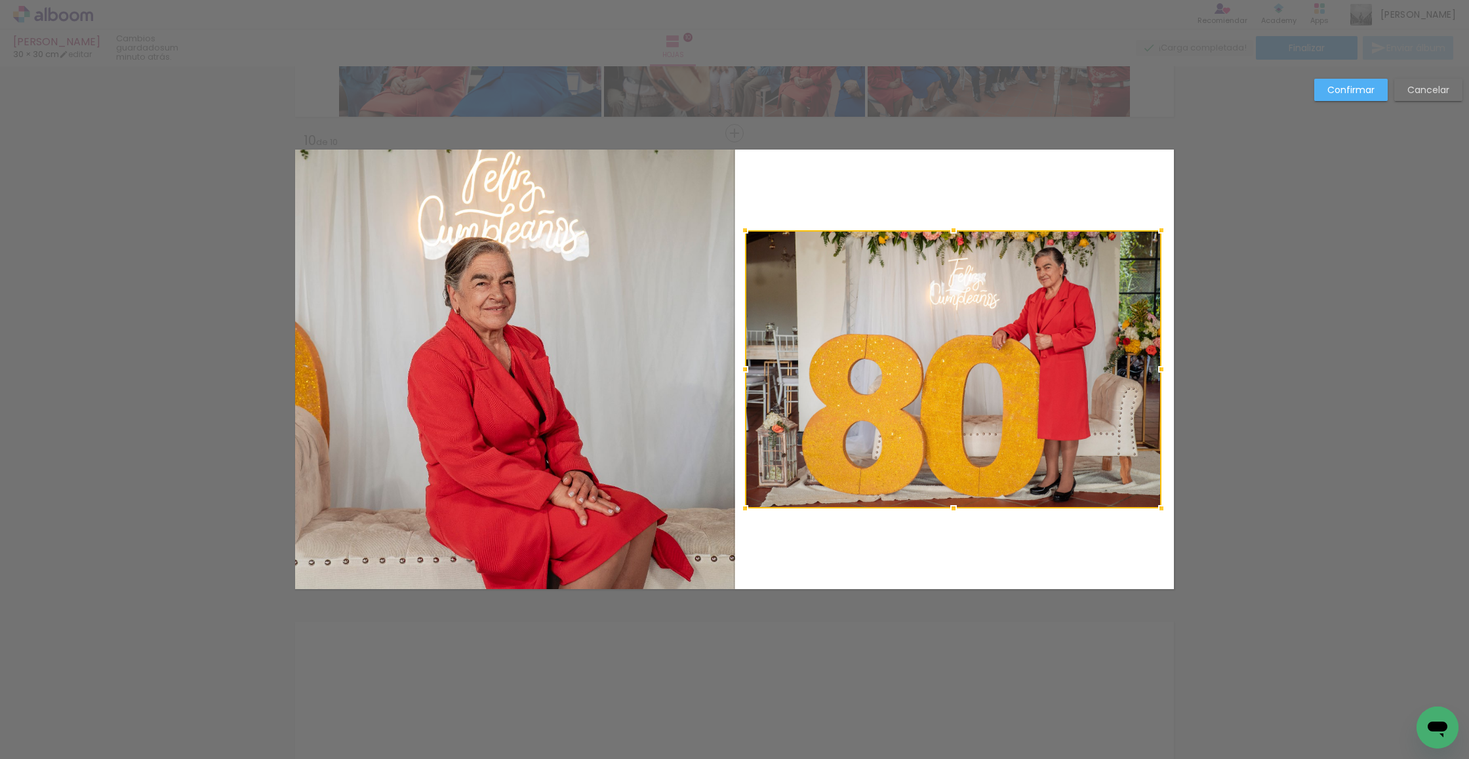
click at [1097, 274] on div at bounding box center [953, 369] width 416 height 278
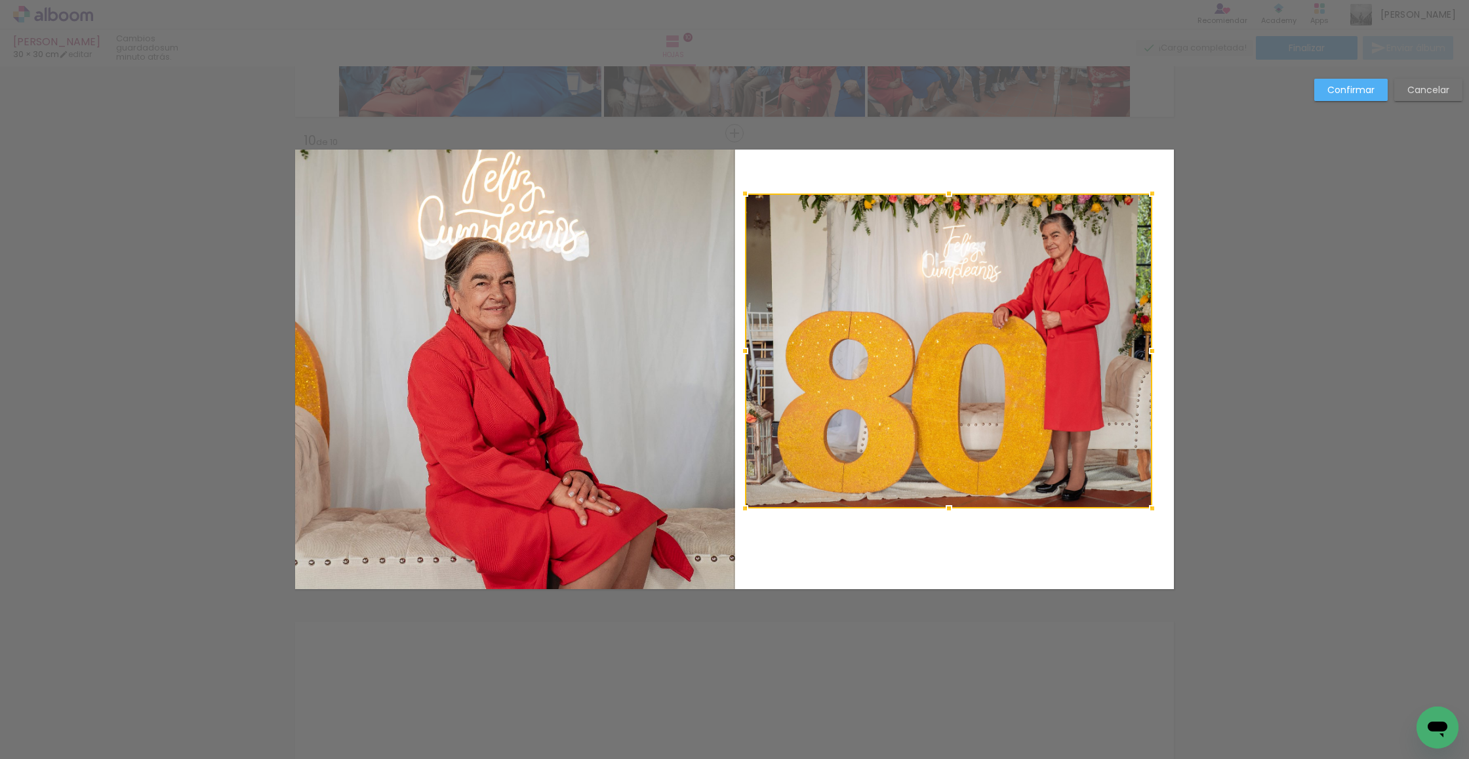
drag, startPoint x: 1156, startPoint y: 231, endPoint x: 1148, endPoint y: 125, distance: 107.2
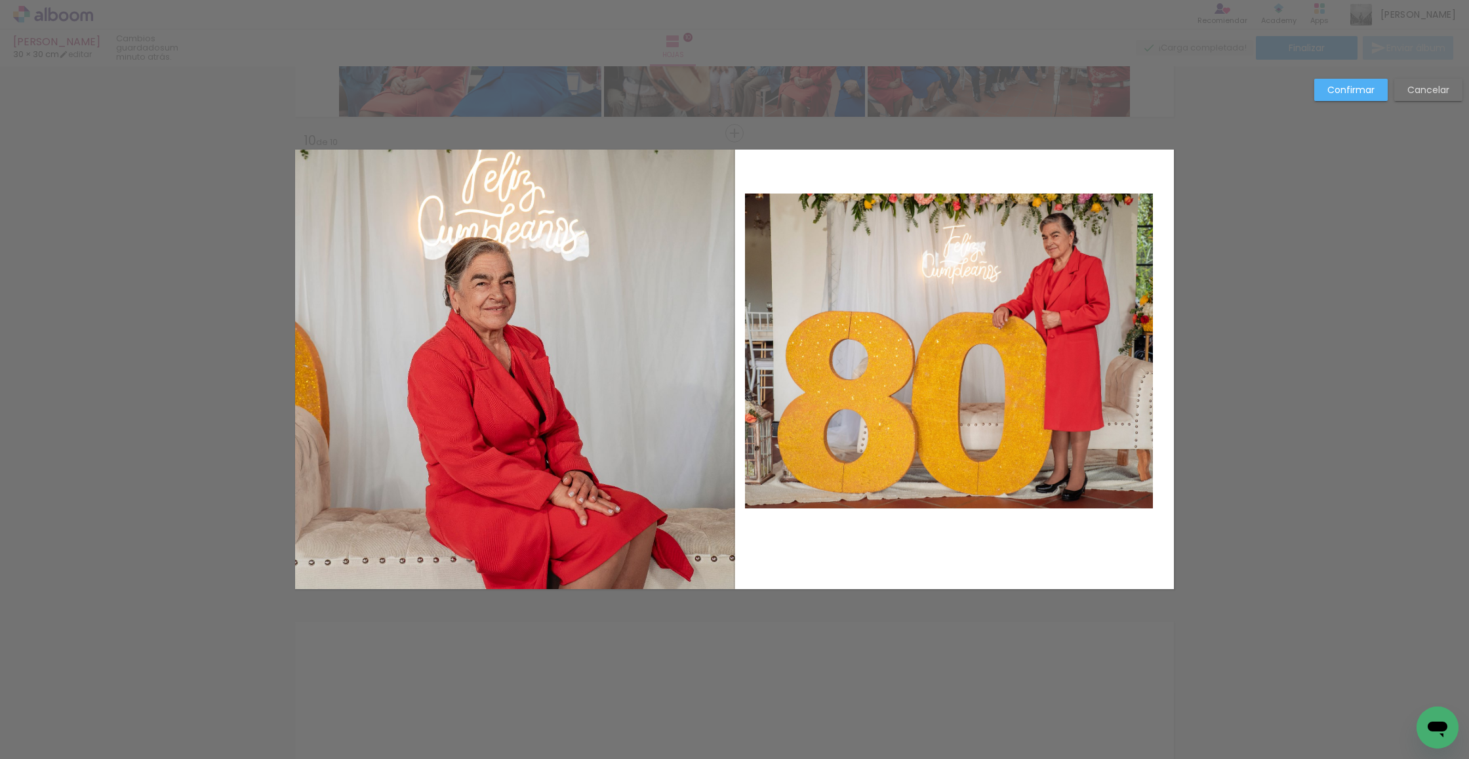
click at [1049, 276] on quentale-photo at bounding box center [949, 350] width 408 height 315
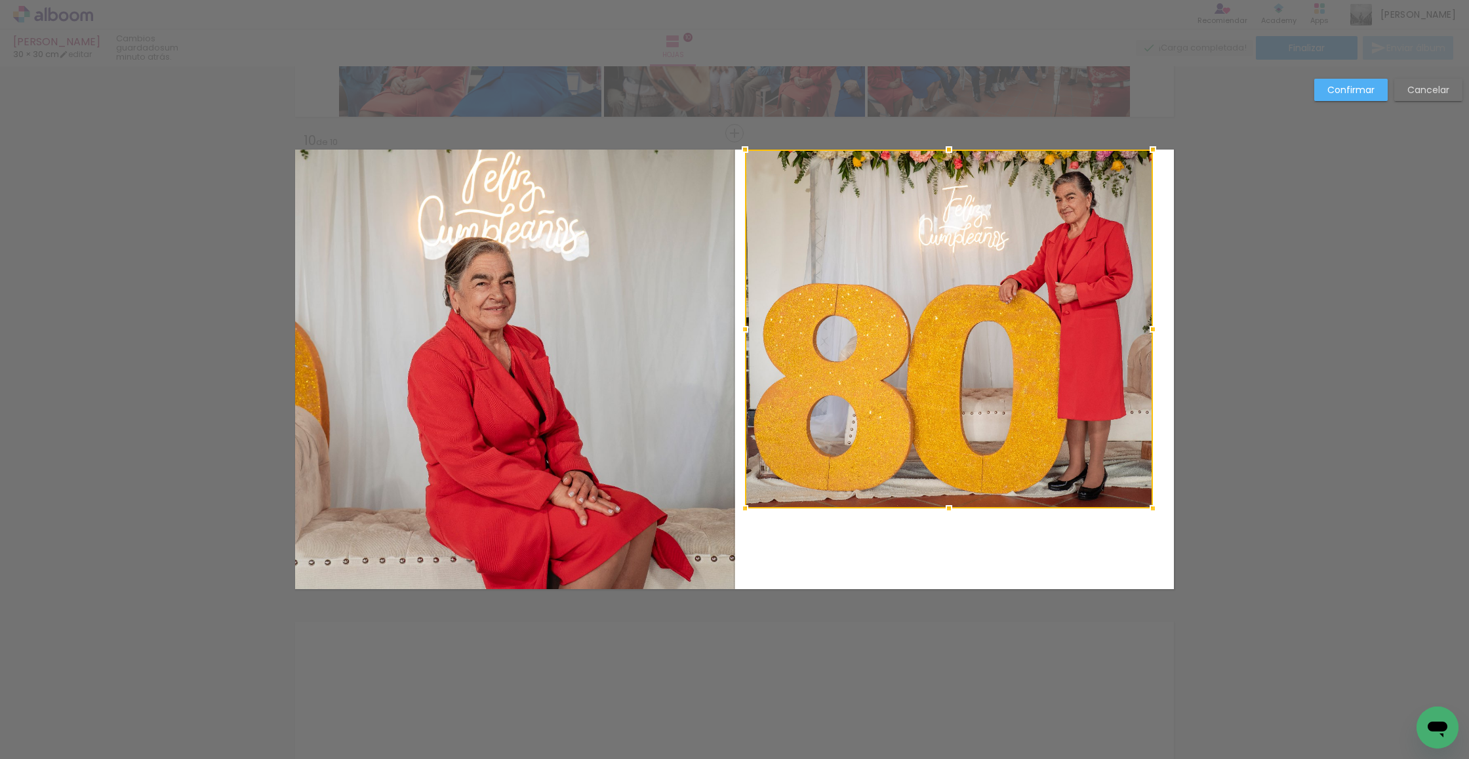
drag, startPoint x: 949, startPoint y: 193, endPoint x: 957, endPoint y: 225, distance: 33.1
click at [949, 176] on div at bounding box center [949, 329] width 408 height 359
click at [976, 329] on div at bounding box center [949, 329] width 408 height 359
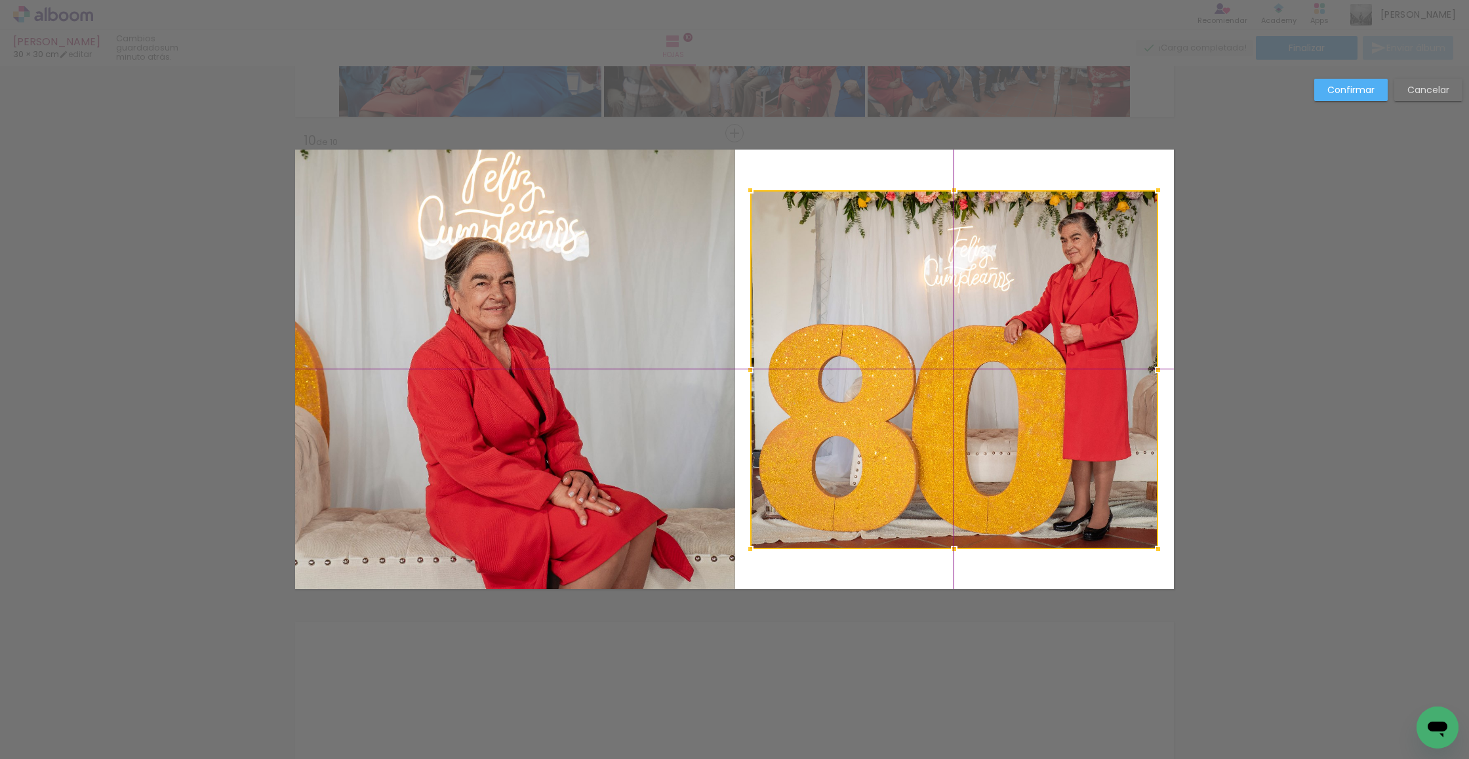
drag, startPoint x: 976, startPoint y: 329, endPoint x: 976, endPoint y: 361, distance: 32.1
click at [977, 361] on div at bounding box center [954, 369] width 408 height 359
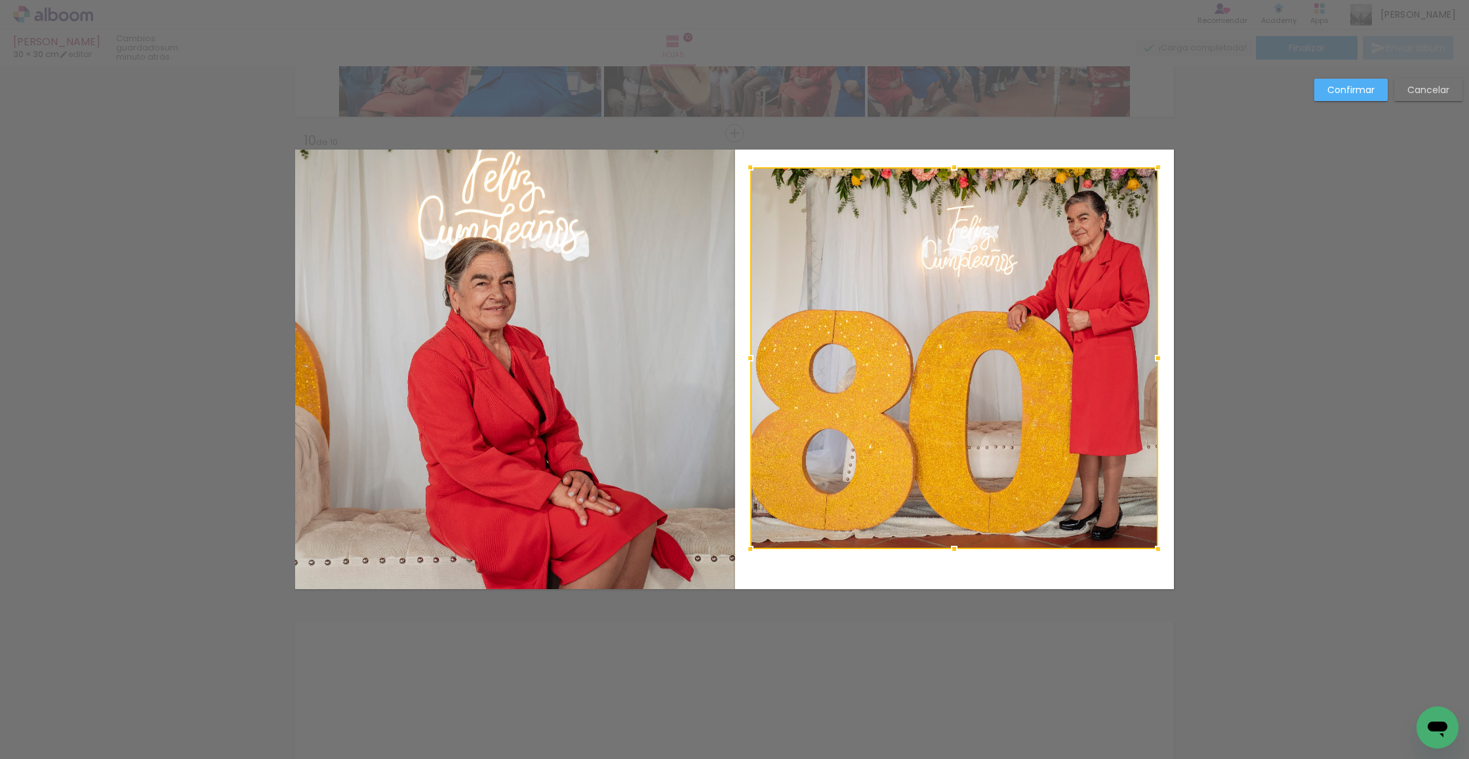
drag, startPoint x: 957, startPoint y: 191, endPoint x: 958, endPoint y: 176, distance: 15.1
click at [958, 176] on div at bounding box center [954, 167] width 26 height 26
click at [961, 310] on div at bounding box center [954, 358] width 408 height 382
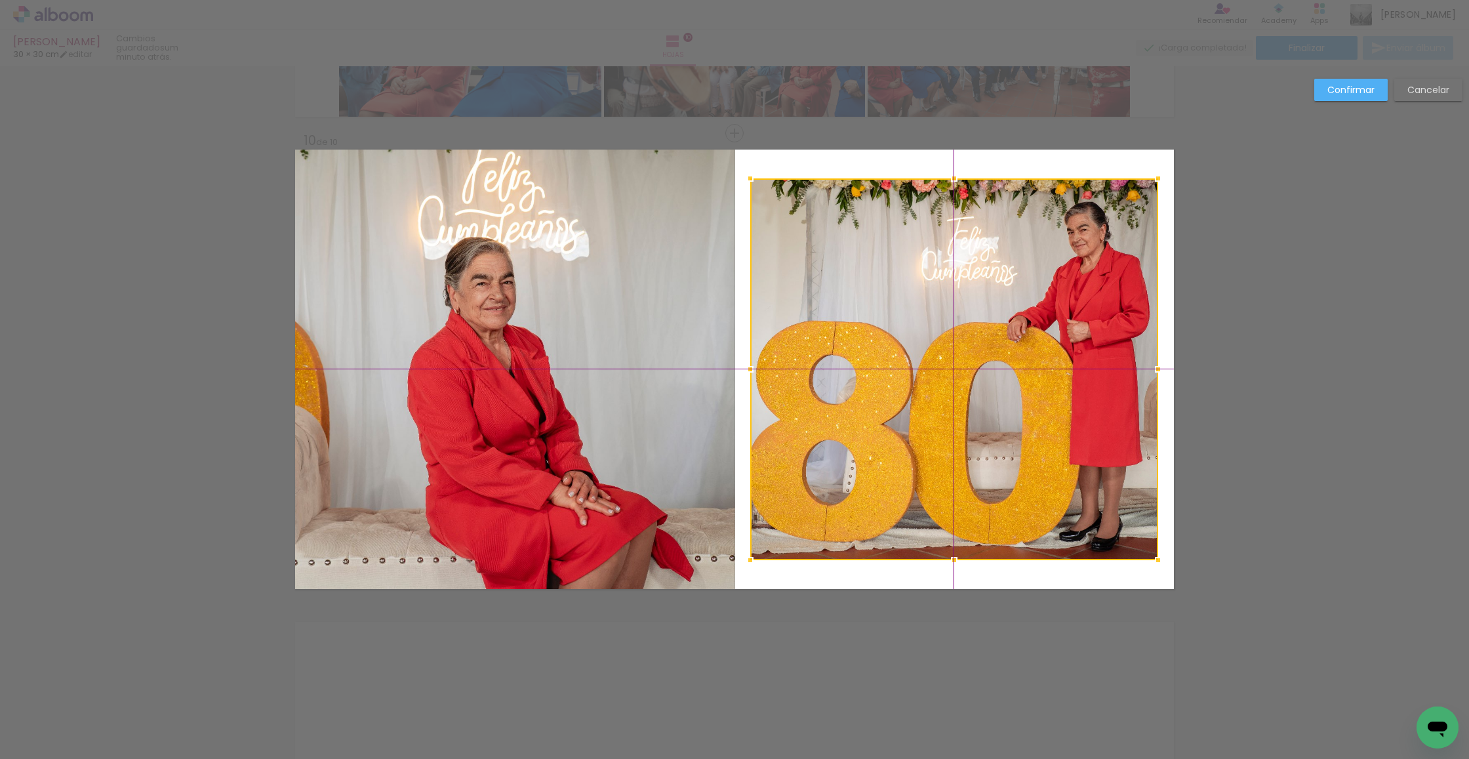
drag, startPoint x: 961, startPoint y: 310, endPoint x: 1002, endPoint y: 299, distance: 42.2
click at [966, 320] on div at bounding box center [954, 369] width 408 height 382
click at [1351, 106] on div "Confirmar Cancelar" at bounding box center [1385, 95] width 155 height 32
click at [0, 0] on slot "Confirmar" at bounding box center [0, 0] width 0 height 0
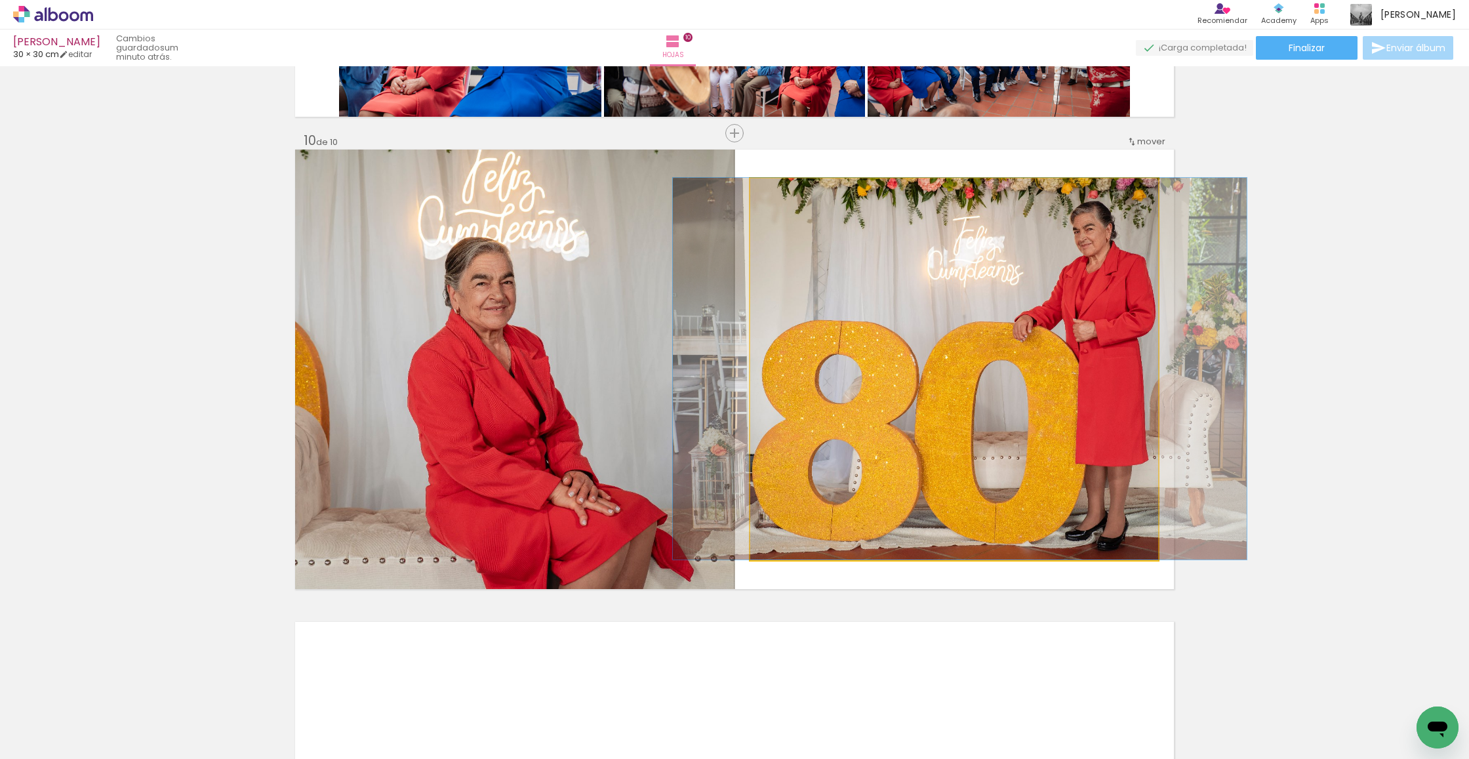
drag, startPoint x: 1058, startPoint y: 296, endPoint x: 1043, endPoint y: 300, distance: 14.8
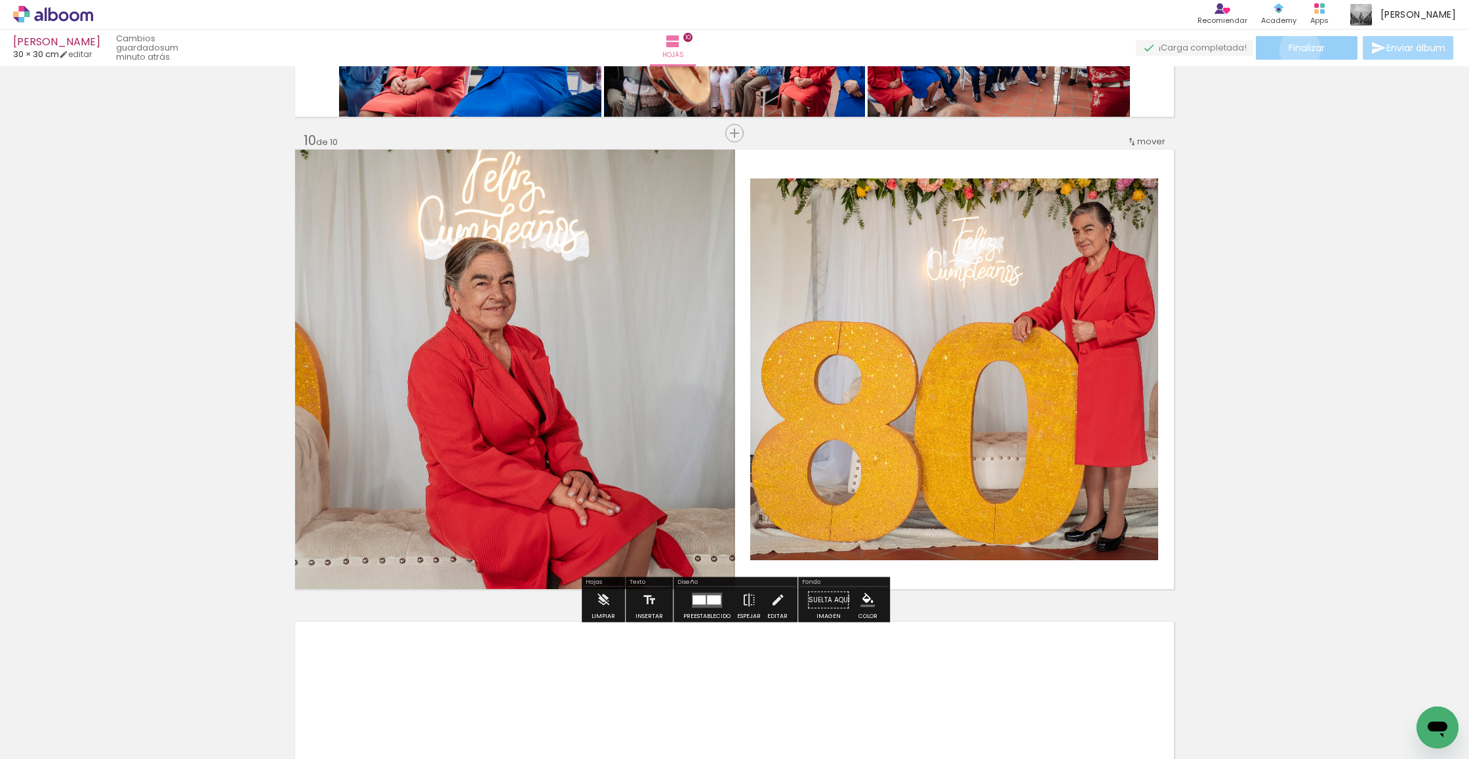
click at [1295, 49] on span "Finalizar" at bounding box center [1307, 47] width 36 height 9
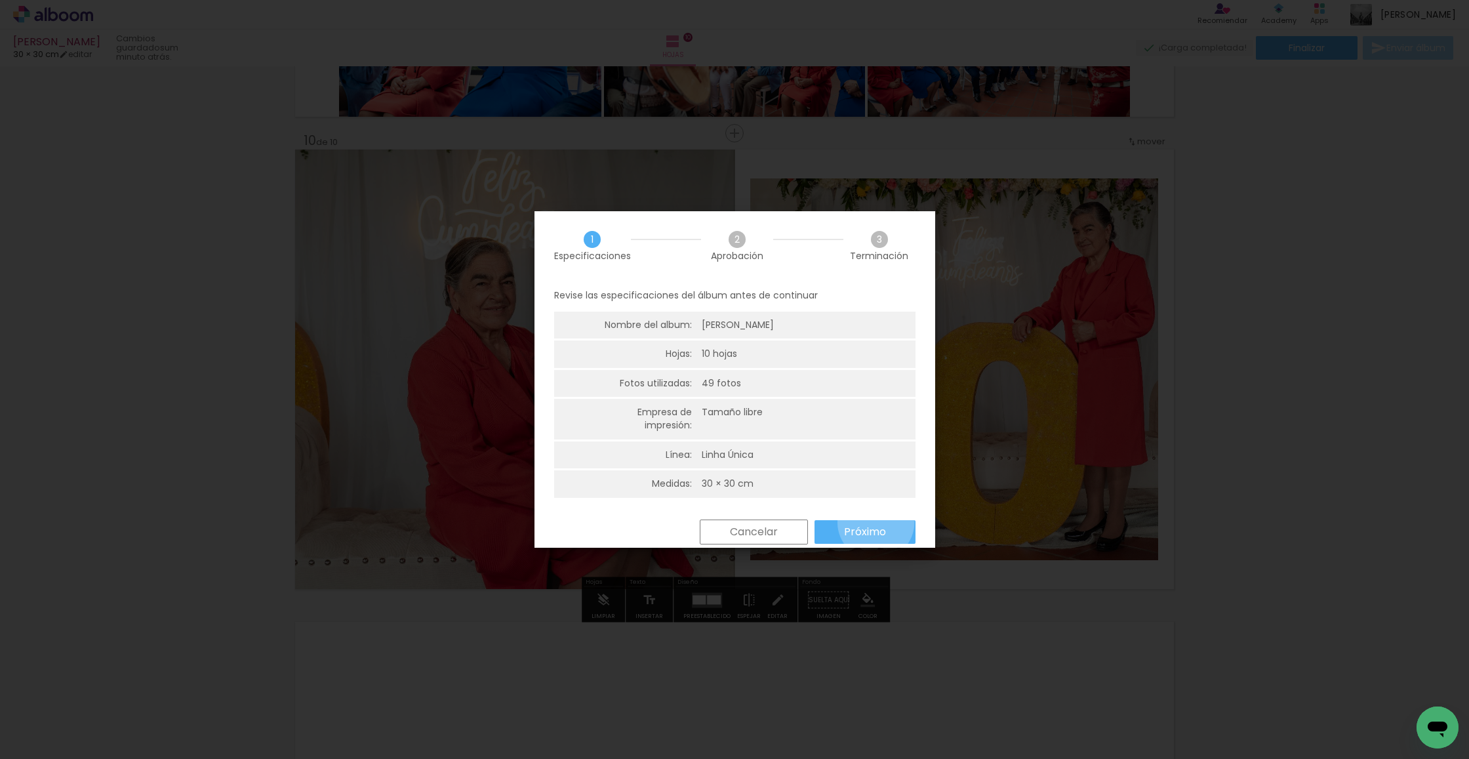
click at [875, 520] on paper-button "Próximo" at bounding box center [864, 532] width 101 height 24
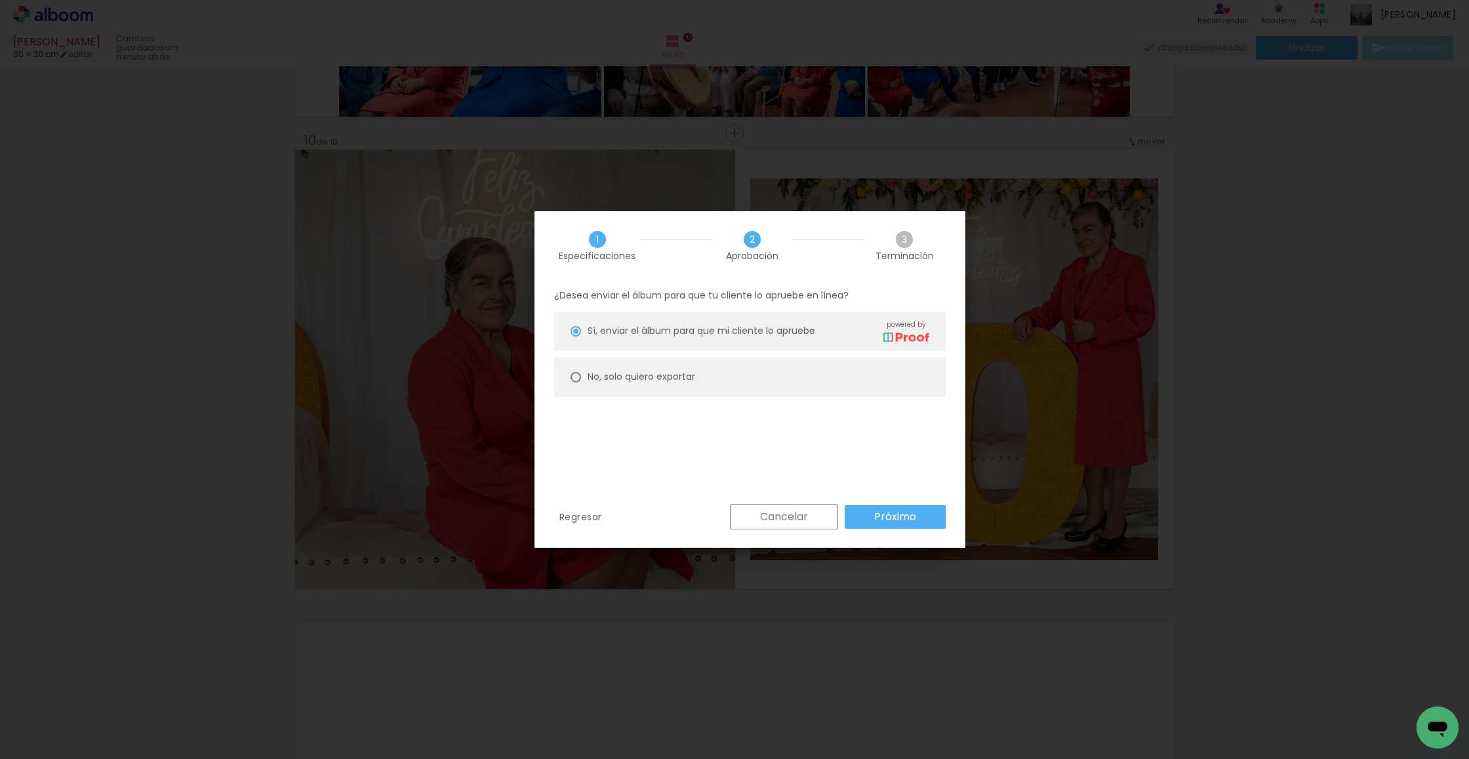
click at [0, 0] on slot "No, solo quiero exportar" at bounding box center [0, 0] width 0 height 0
type paper-radio-button "on"
click at [0, 0] on slot "Próximo" at bounding box center [0, 0] width 0 height 0
type input "Alta, 300 DPI"
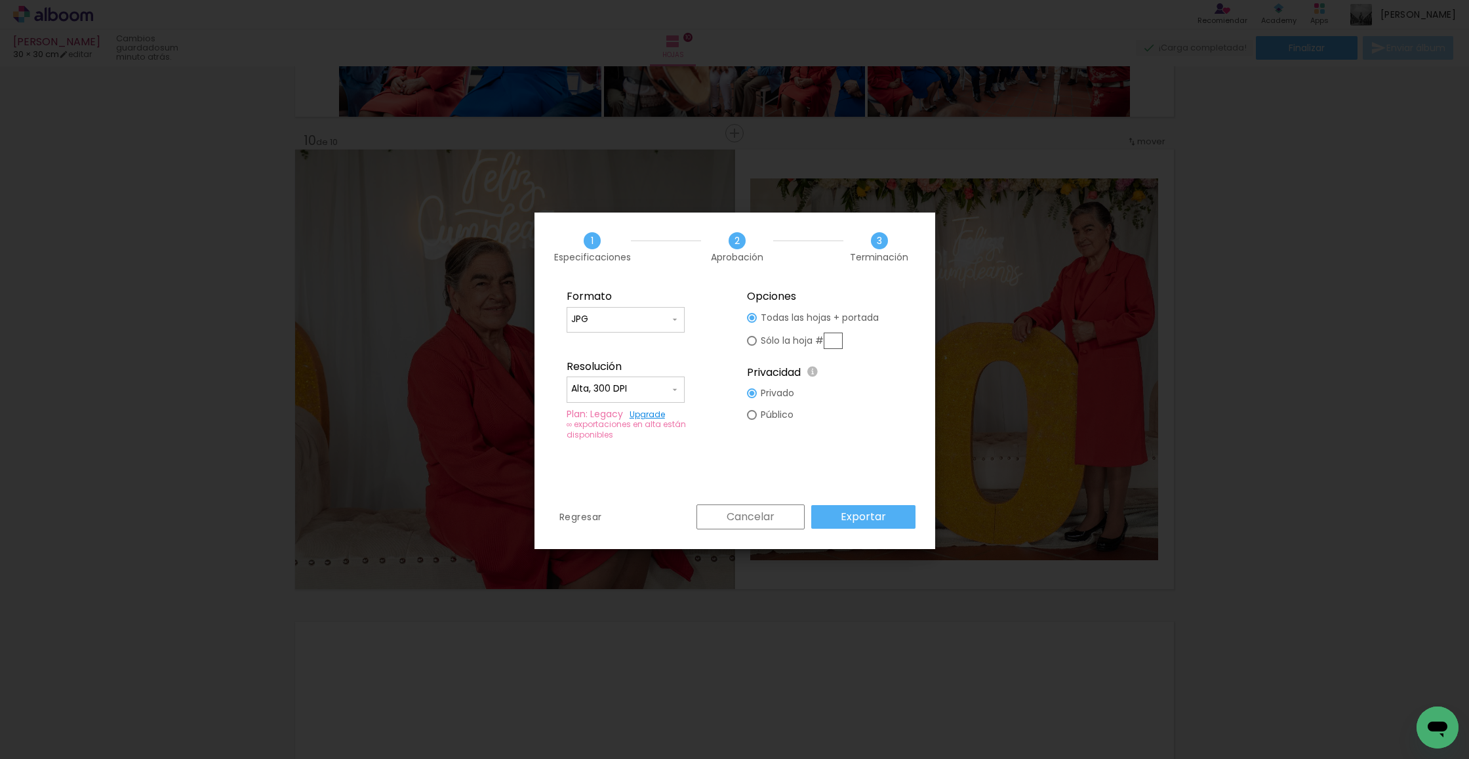
click at [839, 502] on div "Formato JPG PDF Resolución Alta, 300 DPI Baja Plan: Legacy Upgrade ∞ exportacio…" at bounding box center [734, 392] width 401 height 223
click at [841, 509] on paper-button "Exportar" at bounding box center [863, 517] width 104 height 24
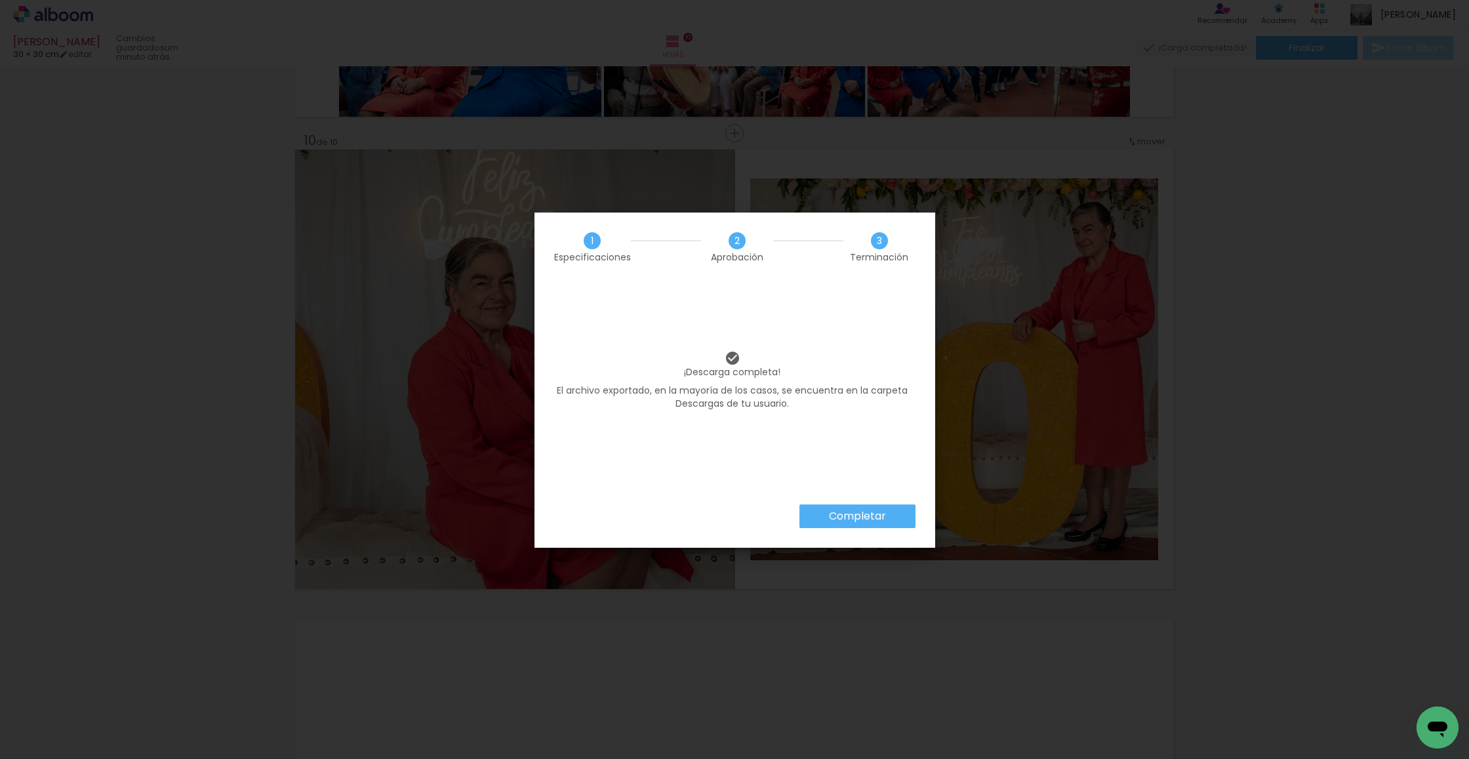
click at [0, 0] on slot "Completar" at bounding box center [0, 0] width 0 height 0
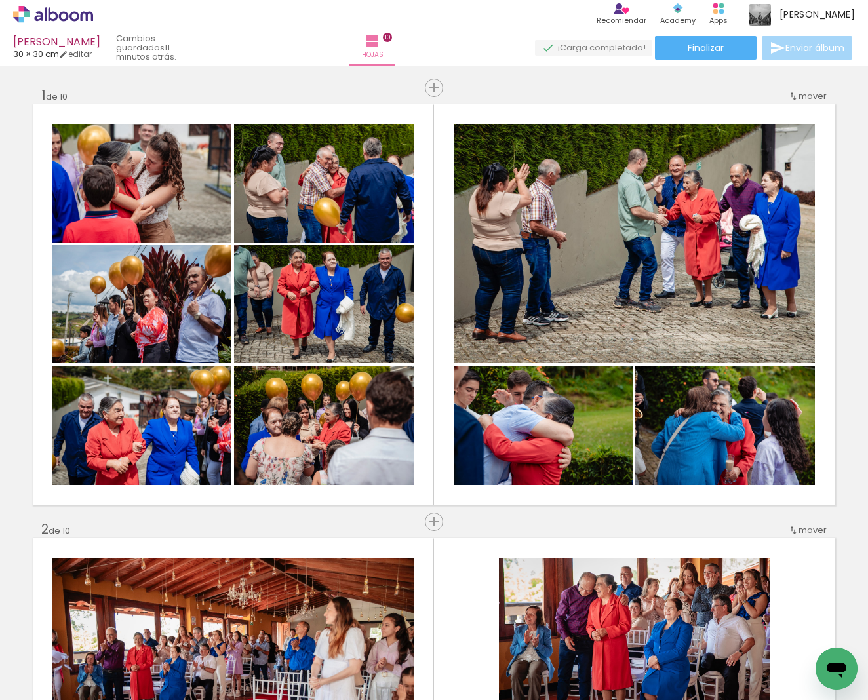
scroll to position [548, 0]
